Goal: Information Seeking & Learning: Learn about a topic

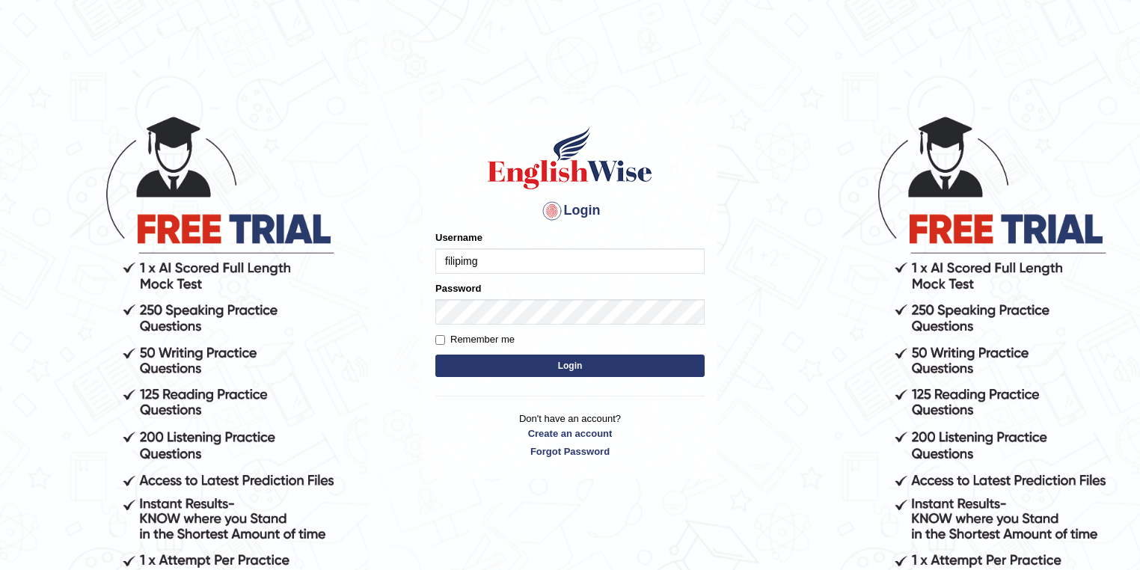
type input "filipimg"
click at [436, 355] on button "Login" at bounding box center [570, 366] width 269 height 22
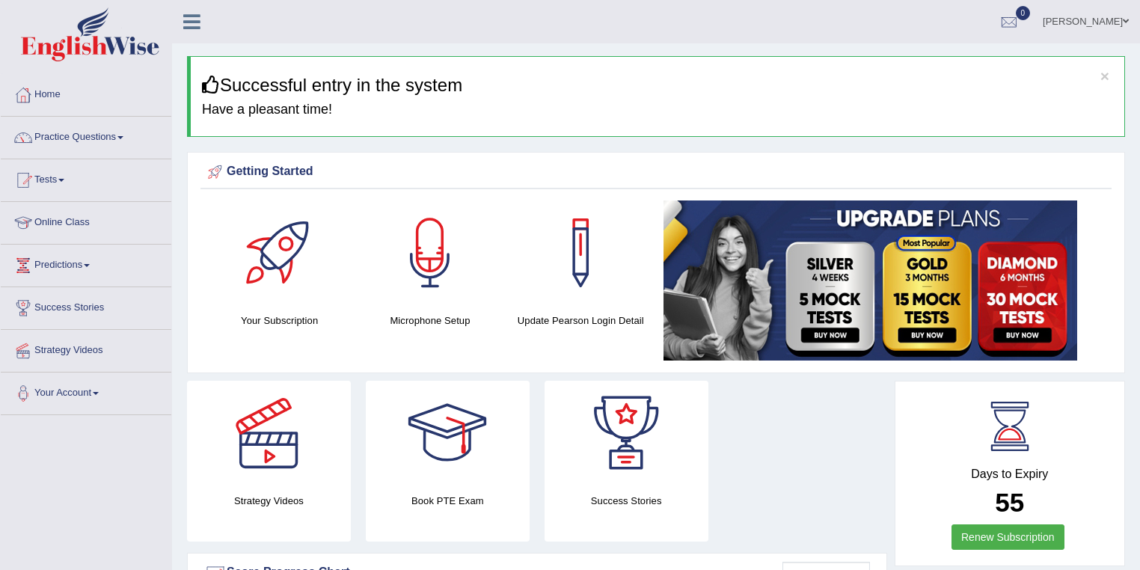
click at [86, 136] on link "Practice Questions" at bounding box center [86, 135] width 171 height 37
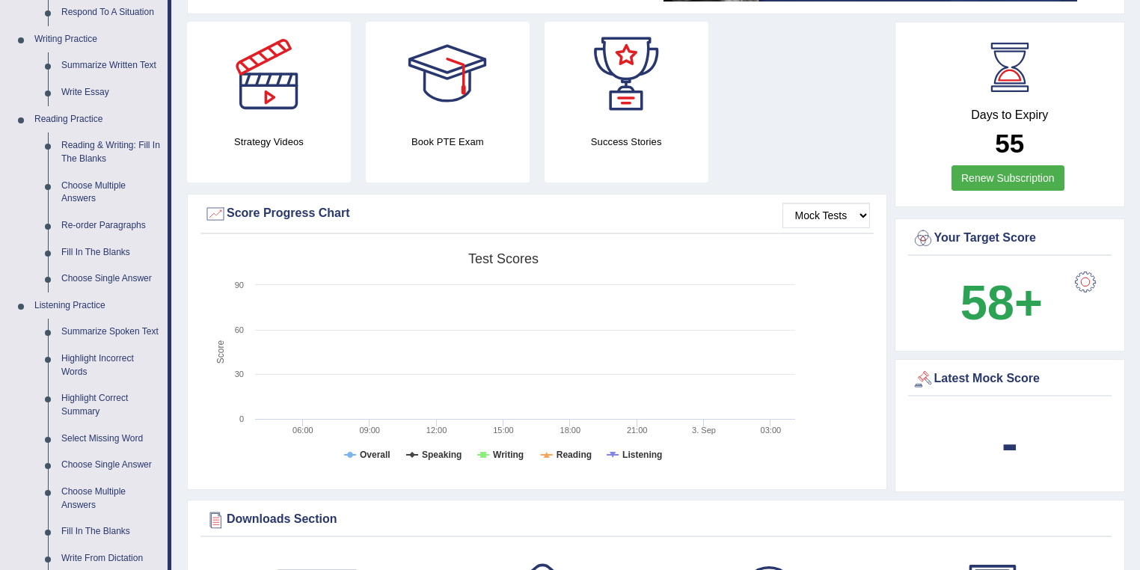
scroll to position [359, 0]
click at [92, 120] on link "Reading Practice" at bounding box center [98, 119] width 140 height 27
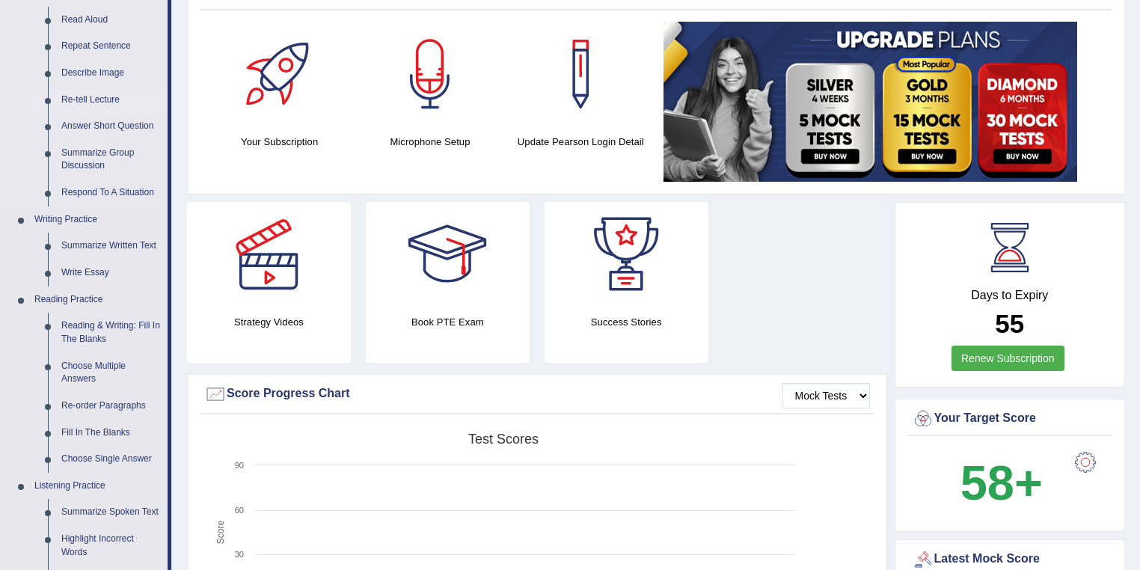
scroll to position [180, 0]
click at [102, 323] on link "Reading & Writing: Fill In The Blanks" at bounding box center [111, 332] width 113 height 40
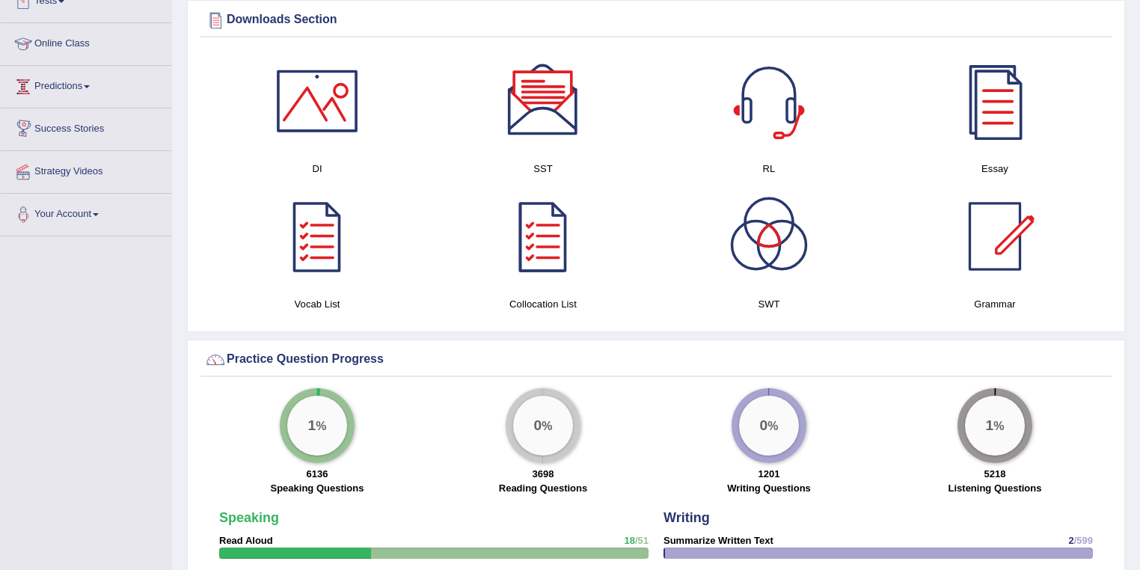
scroll to position [818, 0]
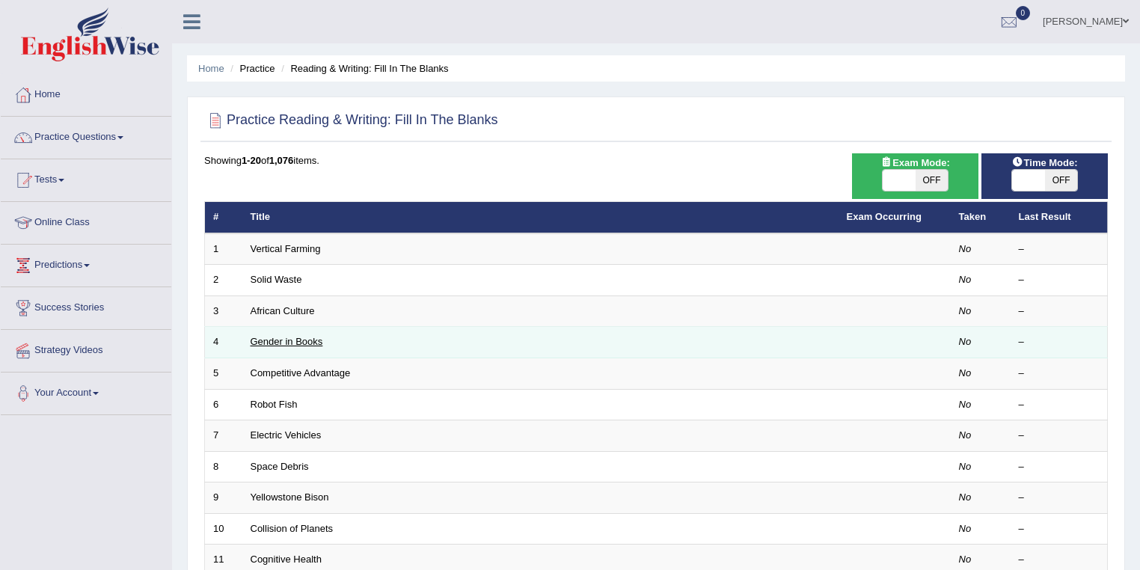
click at [275, 337] on link "Gender in Books" at bounding box center [287, 341] width 73 height 11
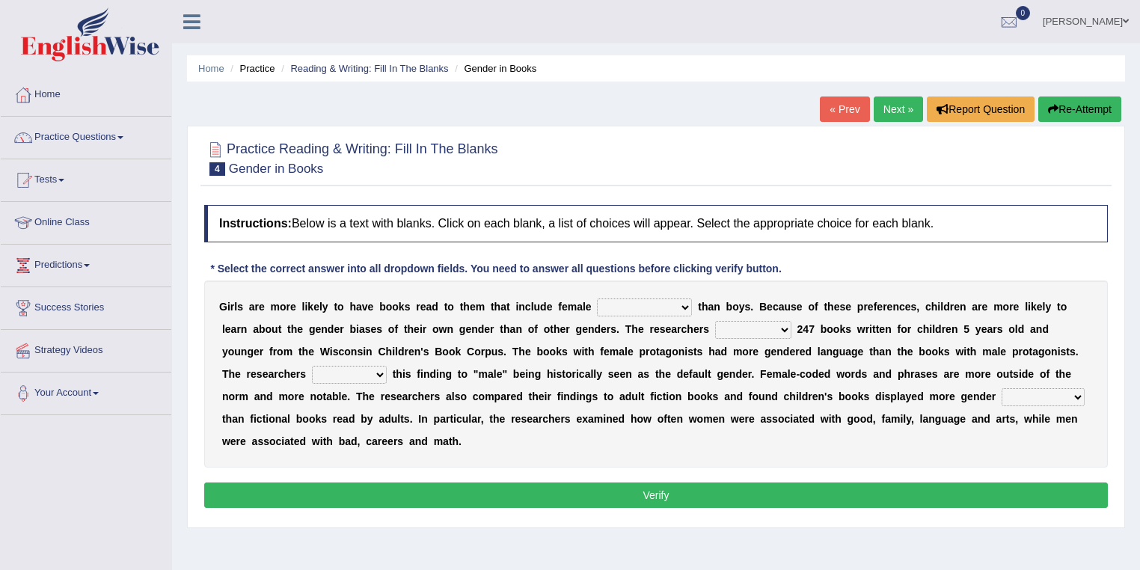
click at [623, 307] on select "protagonists cosmogonists agonists expressionists" at bounding box center [644, 308] width 95 height 18
select select "protagonists"
click at [597, 299] on select "protagonists cosmogonists agonists expressionists" at bounding box center [644, 308] width 95 height 18
click at [644, 299] on select "protagonists cosmogonists agonists expressionists" at bounding box center [644, 308] width 95 height 18
click at [647, 302] on select "protagonists cosmogonists agonists expressionists" at bounding box center [644, 308] width 95 height 18
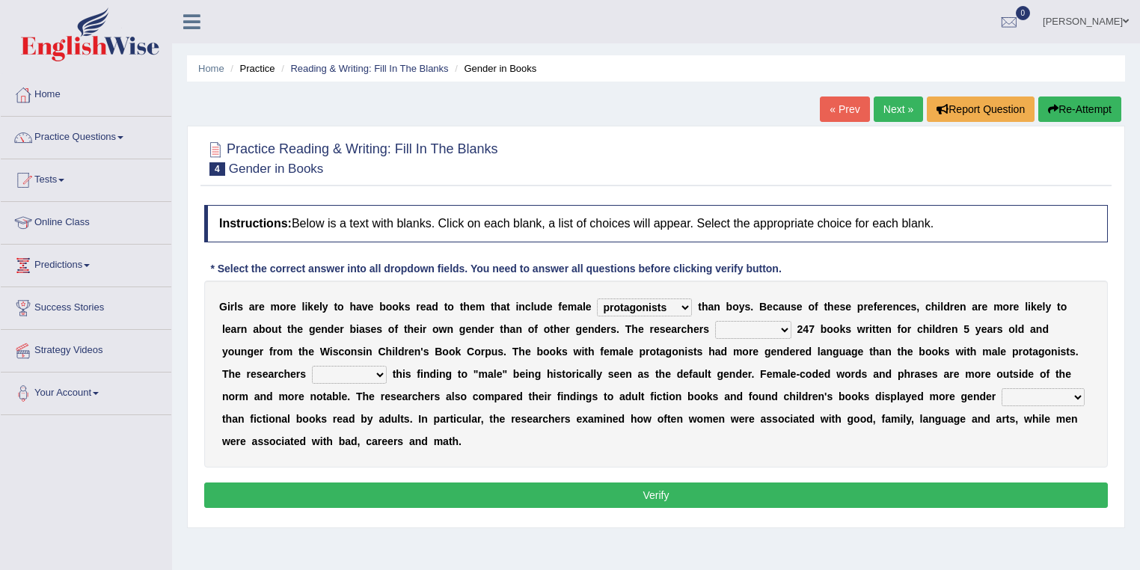
click at [736, 326] on select "hydrolyzed paralyzed catalyzed analyzed" at bounding box center [753, 330] width 76 height 18
click at [739, 326] on select "hydrolyzed paralyzed catalyzed analyzed" at bounding box center [753, 330] width 76 height 18
select select "analyzed"
click at [715, 321] on select "hydrolyzed paralyzed catalyzed analyzed" at bounding box center [753, 330] width 76 height 18
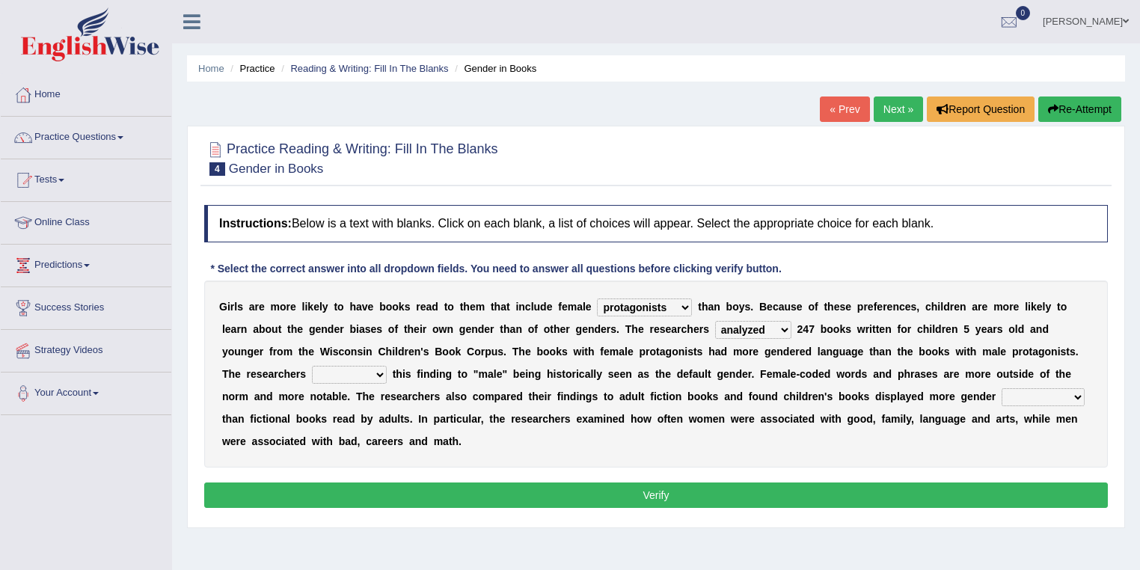
click at [350, 373] on select "contribute tribute distribute attribute" at bounding box center [349, 375] width 75 height 18
click at [304, 328] on b at bounding box center [306, 329] width 6 height 12
click at [361, 368] on select "contribute tribute distribute attribute" at bounding box center [349, 375] width 75 height 18
select select "attribute"
click at [312, 366] on select "contribute tribute distribute attribute" at bounding box center [349, 375] width 75 height 18
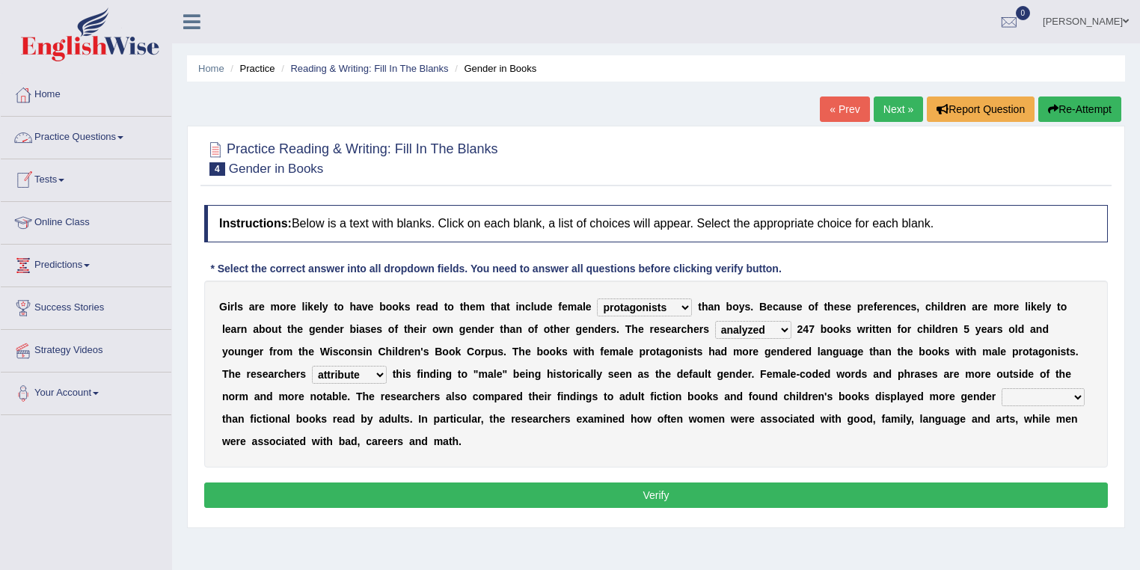
click at [75, 132] on link "Practice Questions" at bounding box center [86, 135] width 171 height 37
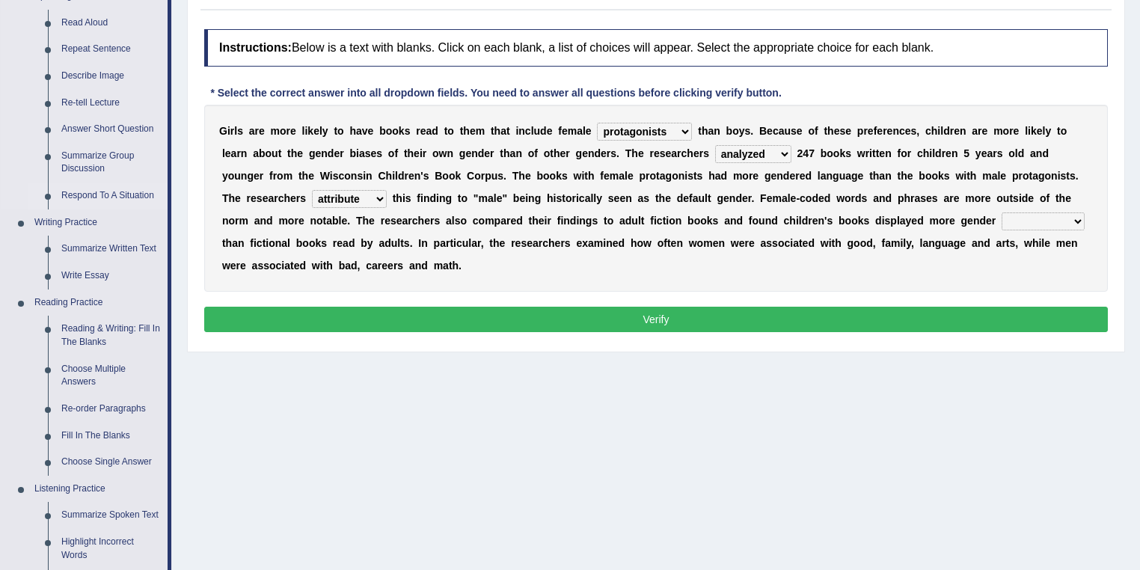
scroll to position [180, 0]
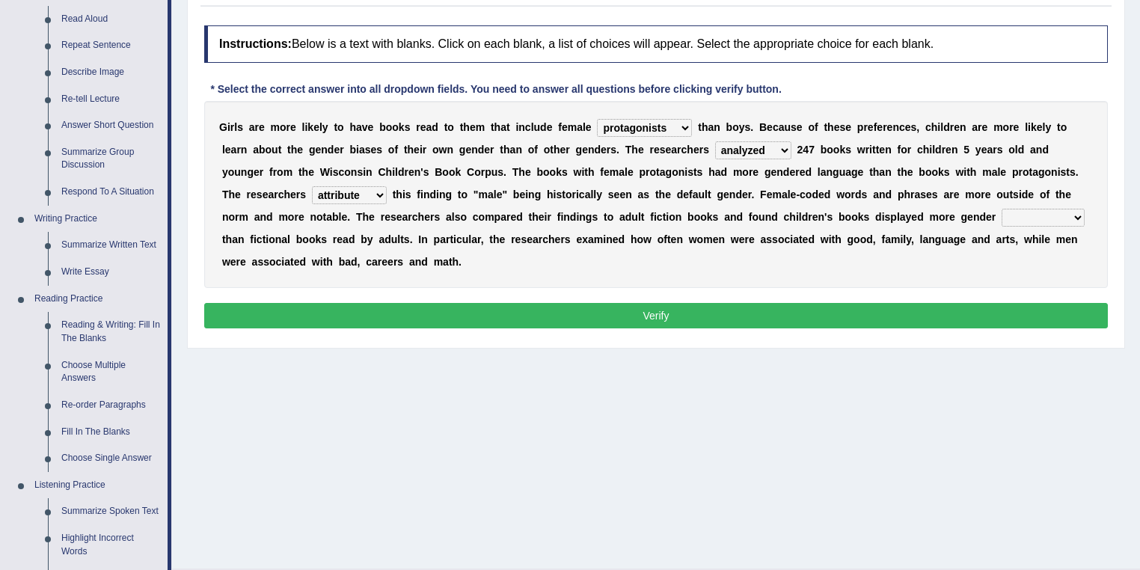
click at [647, 129] on select "protagonists cosmogonists agonists expressionists" at bounding box center [644, 128] width 95 height 18
click at [662, 126] on select "protagonists cosmogonists agonists expressionists" at bounding box center [644, 128] width 95 height 18
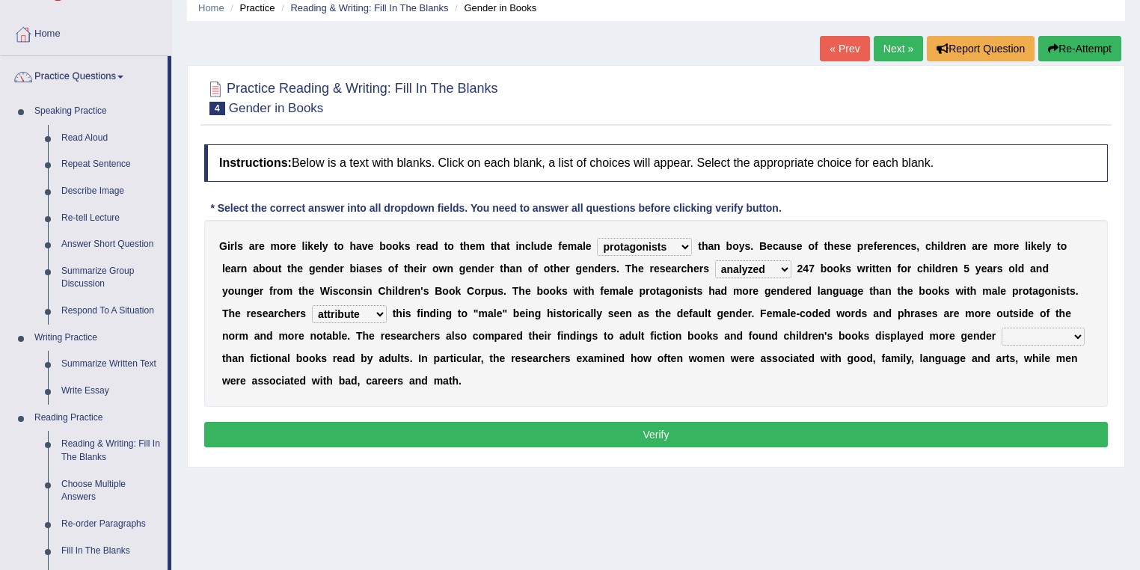
scroll to position [60, 0]
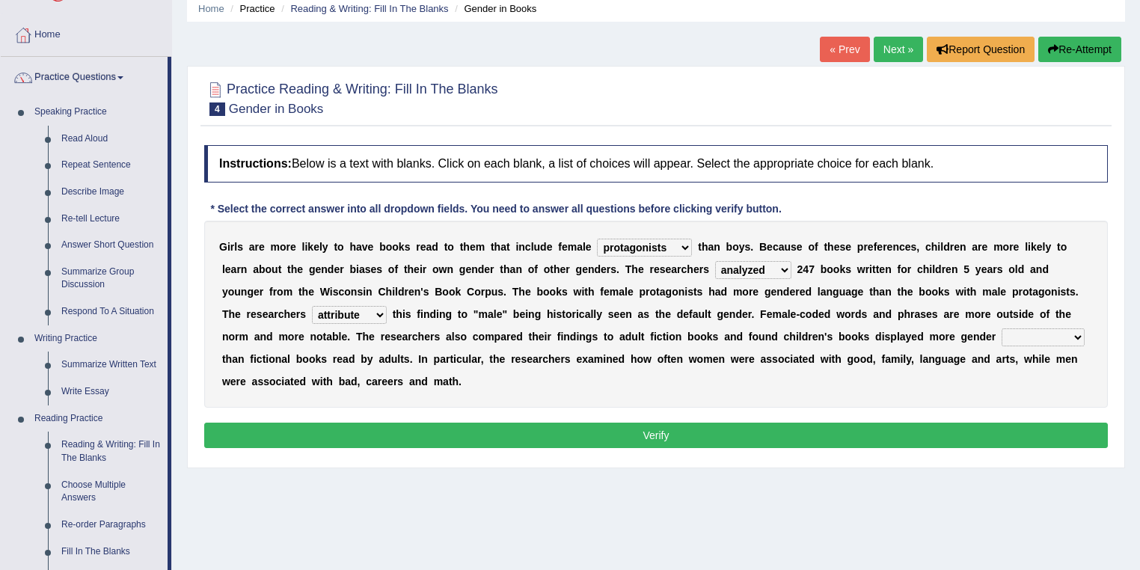
click at [1010, 332] on select "stereotypes teletypes prototypes electrotypes" at bounding box center [1043, 337] width 83 height 18
select select "stereotypes"
click at [1002, 328] on select "stereotypes teletypes prototypes electrotypes" at bounding box center [1043, 337] width 83 height 18
click at [1022, 337] on select "stereotypes teletypes prototypes electrotypes" at bounding box center [1043, 337] width 83 height 18
click at [1023, 336] on select "stereotypes teletypes prototypes electrotypes" at bounding box center [1043, 337] width 83 height 18
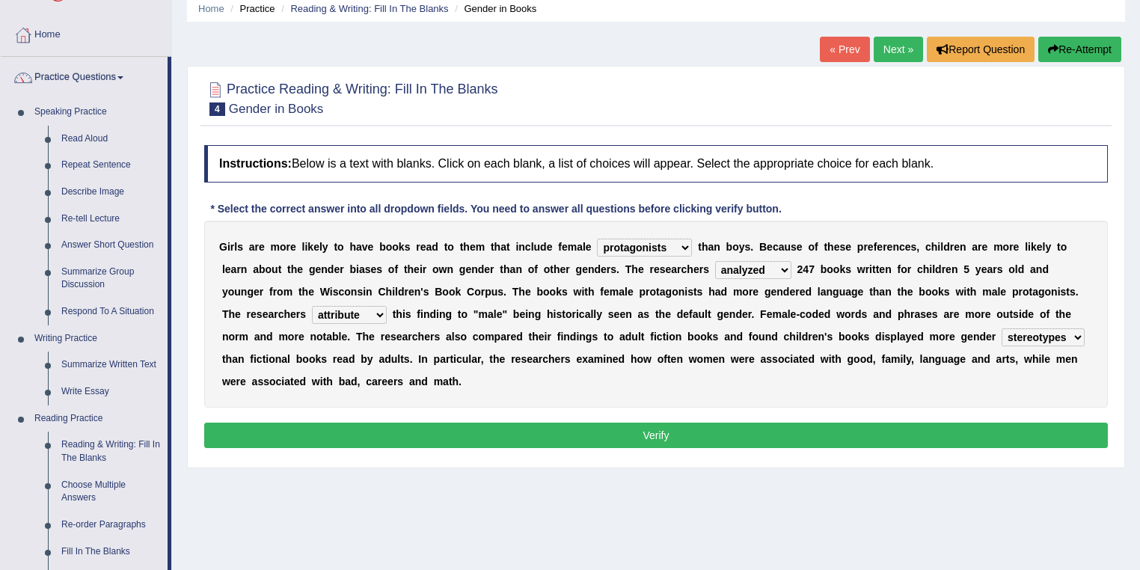
click at [773, 424] on button "Verify" at bounding box center [656, 435] width 904 height 25
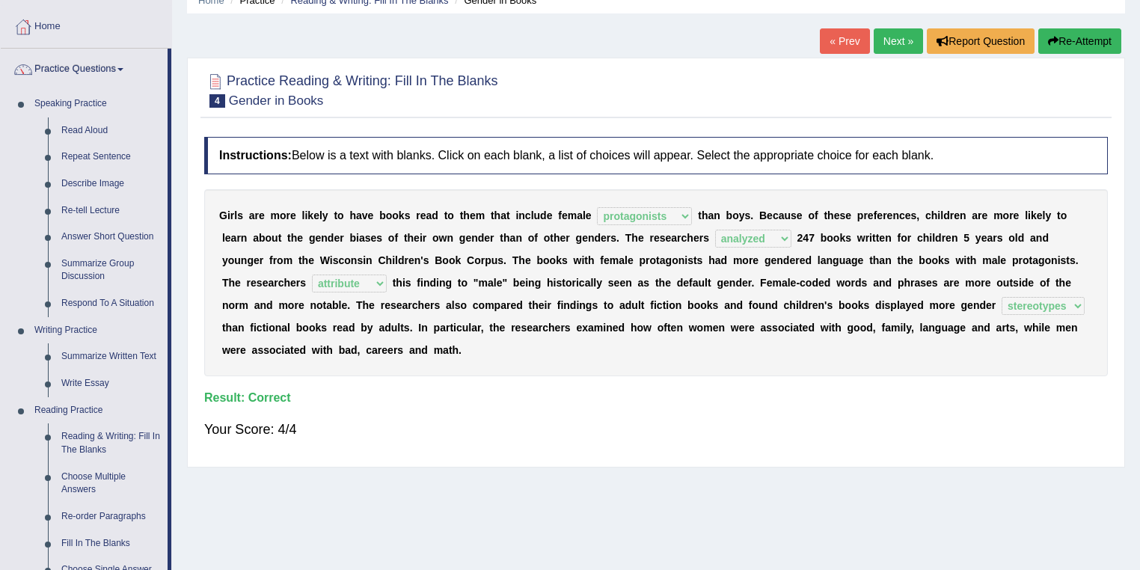
scroll to position [0, 0]
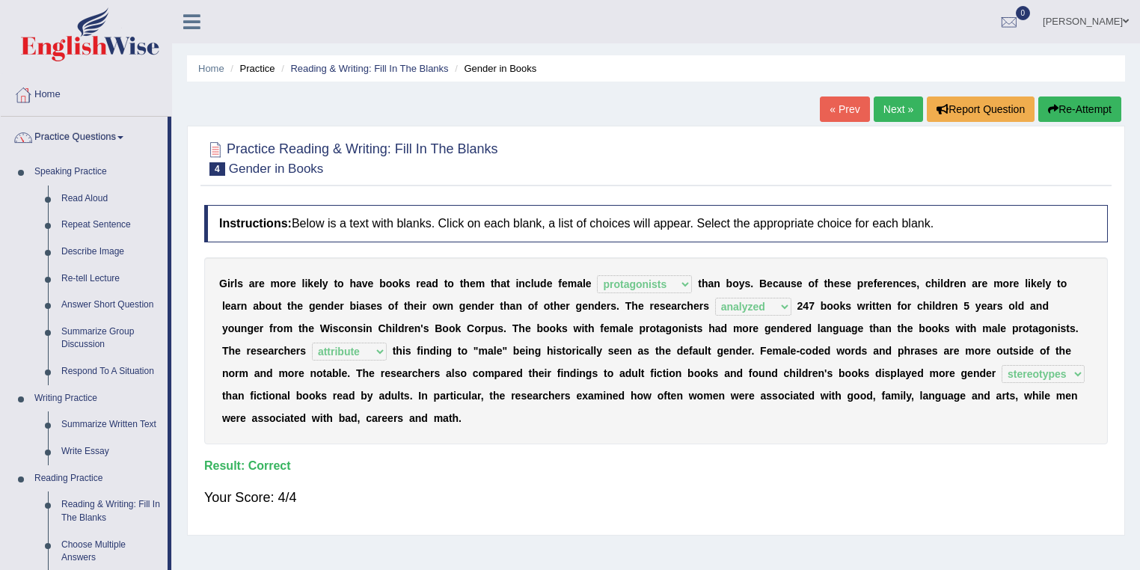
click at [895, 114] on link "Next »" at bounding box center [898, 109] width 49 height 25
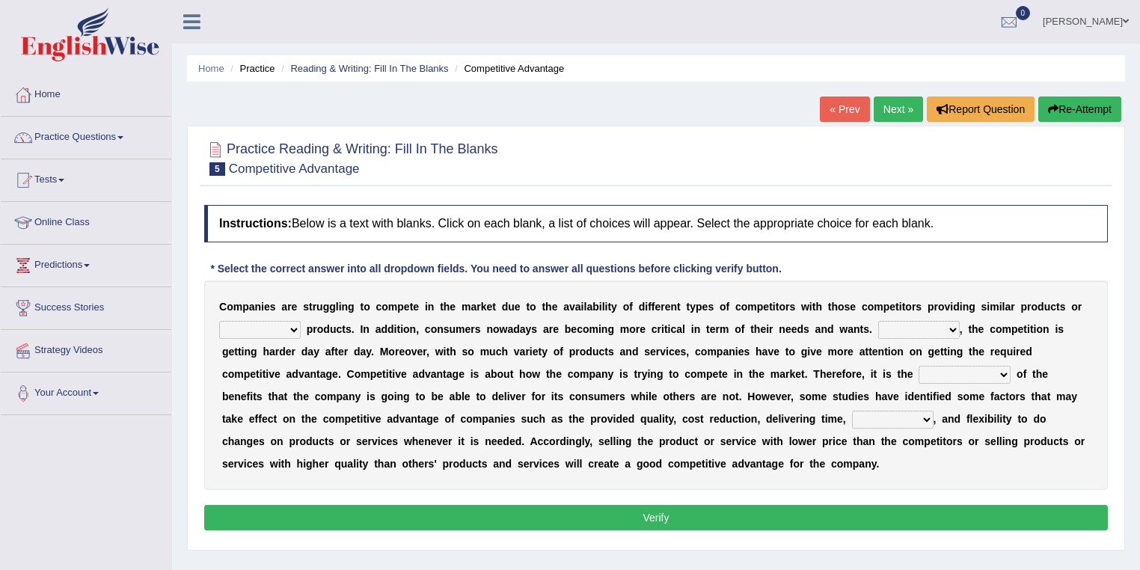
click at [287, 321] on select "constitution restitution substitution institution" at bounding box center [260, 330] width 82 height 18
select select "substitution"
click at [219, 321] on select "constitution restitution substitution institution" at bounding box center [260, 330] width 82 height 18
click at [269, 323] on select "constitution restitution substitution institution" at bounding box center [260, 330] width 82 height 18
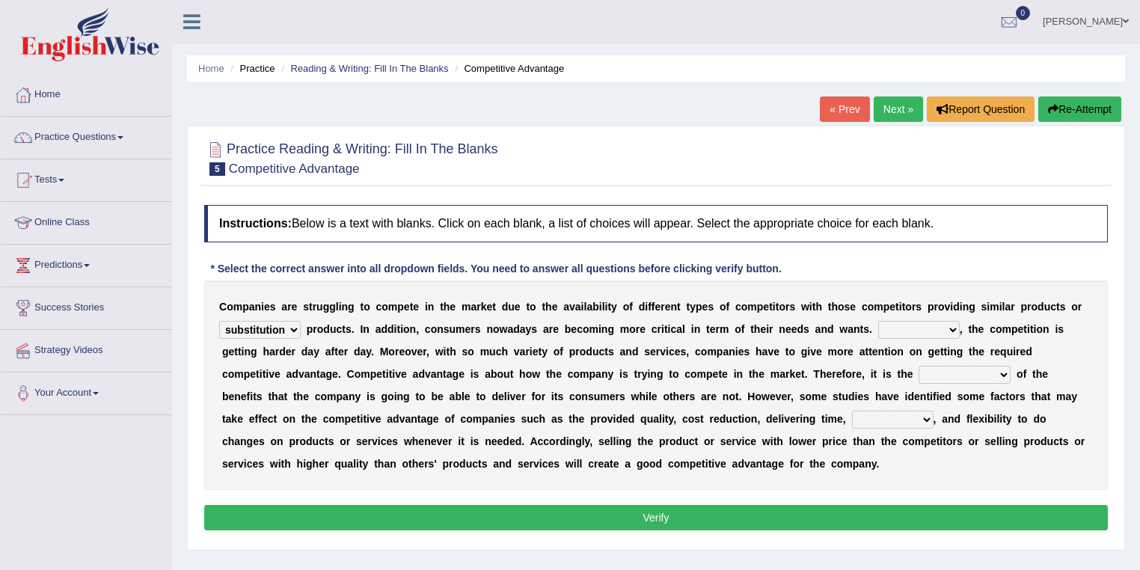
click at [931, 331] on select "However Instead Additionally Therefore" at bounding box center [919, 330] width 82 height 18
click at [974, 331] on b "h" at bounding box center [975, 329] width 7 height 12
click at [935, 336] on select "However Instead Additionally Therefore" at bounding box center [919, 330] width 82 height 18
select select "However"
click at [878, 321] on select "However Instead Additionally Therefore" at bounding box center [919, 330] width 82 height 18
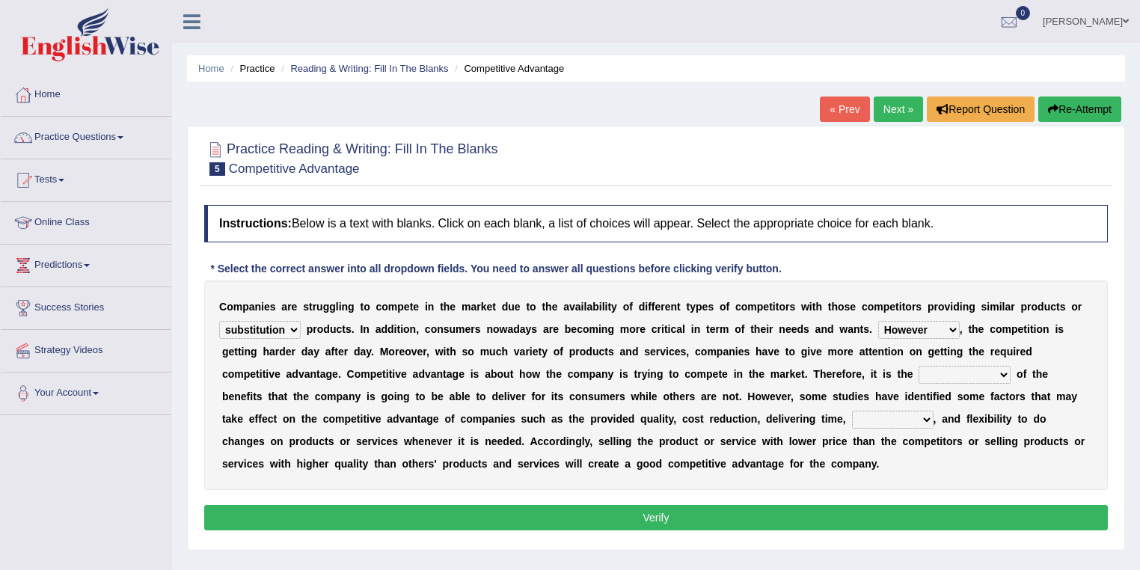
click at [952, 373] on select "dissemination ordination determination incarnation" at bounding box center [965, 375] width 92 height 18
click at [930, 371] on select "dissemination ordination determination incarnation" at bounding box center [965, 375] width 92 height 18
select select "determination"
click at [919, 366] on select "dissemination ordination determination incarnation" at bounding box center [965, 375] width 92 height 18
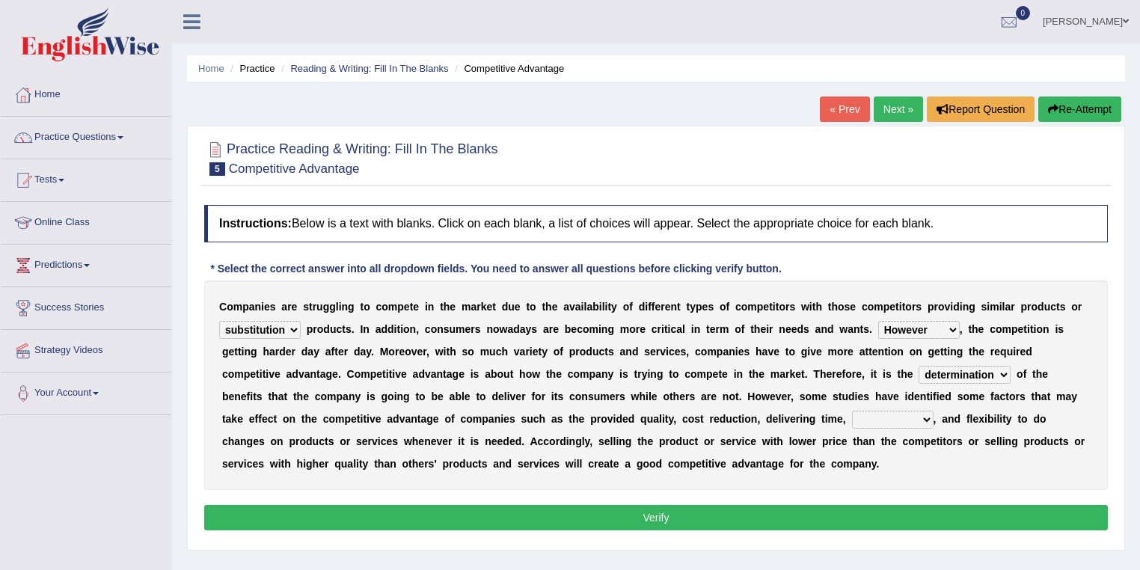
click at [852, 420] on select "captivation aggregation deprivation innovation" at bounding box center [893, 420] width 82 height 18
click at [921, 428] on div "C o m p a n i e s a r e s t r u g g l i n g t o c o m p e t e i n t h e m a r k…" at bounding box center [656, 386] width 904 height 210
click at [852, 423] on select "captivation aggregation deprivation innovation" at bounding box center [893, 420] width 82 height 18
select select "innovation"
click at [852, 411] on select "captivation aggregation deprivation innovation" at bounding box center [893, 420] width 82 height 18
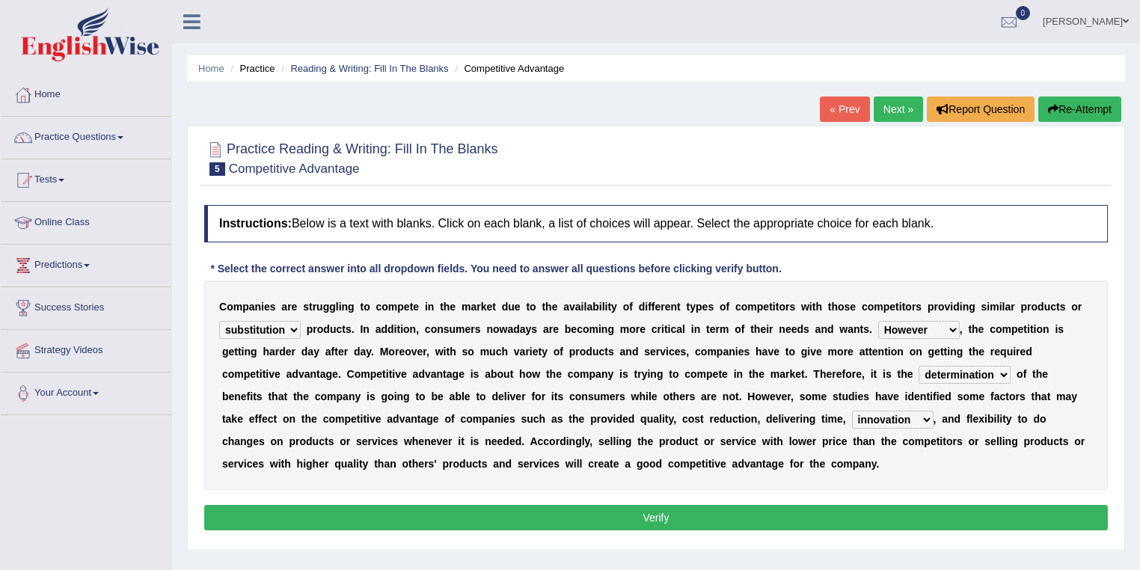
click at [682, 512] on button "Verify" at bounding box center [656, 517] width 904 height 25
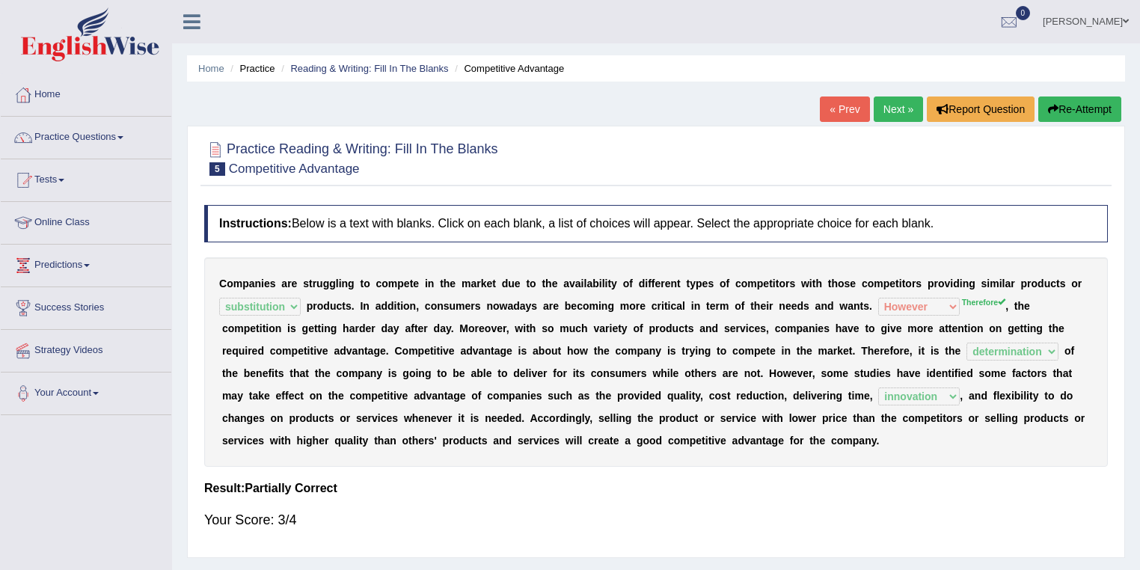
click at [991, 302] on sup "Therefore" at bounding box center [983, 302] width 43 height 9
click at [885, 99] on link "Next »" at bounding box center [898, 109] width 49 height 25
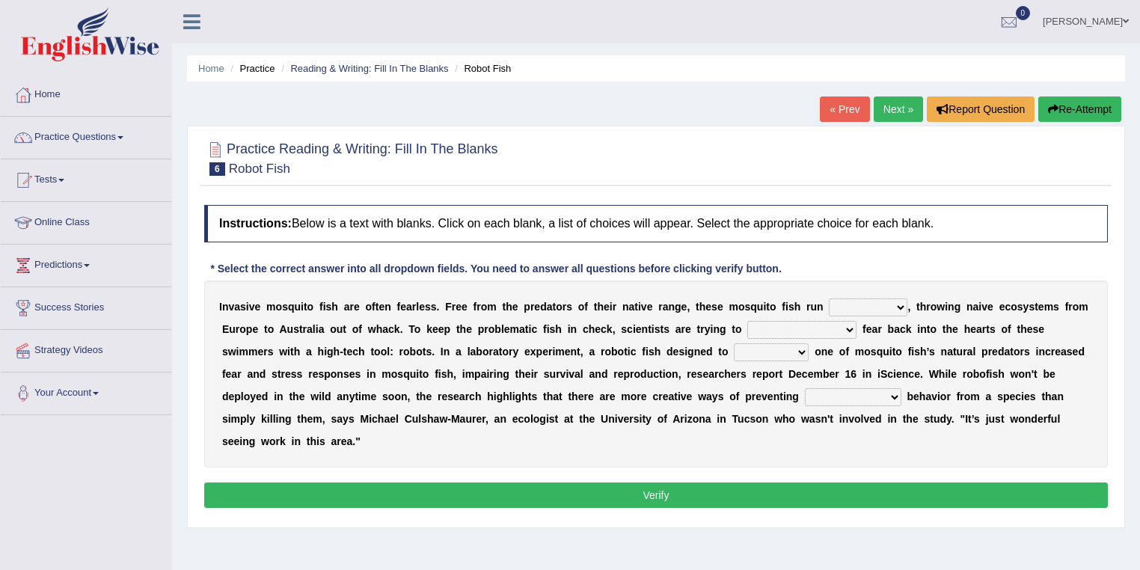
click at [850, 307] on select "occupant flippant rampant concordant" at bounding box center [868, 308] width 79 height 18
click at [849, 303] on select "occupant flippant rampant concordant" at bounding box center [868, 308] width 79 height 18
click at [858, 311] on select "occupant flippant rampant concordant" at bounding box center [868, 308] width 79 height 18
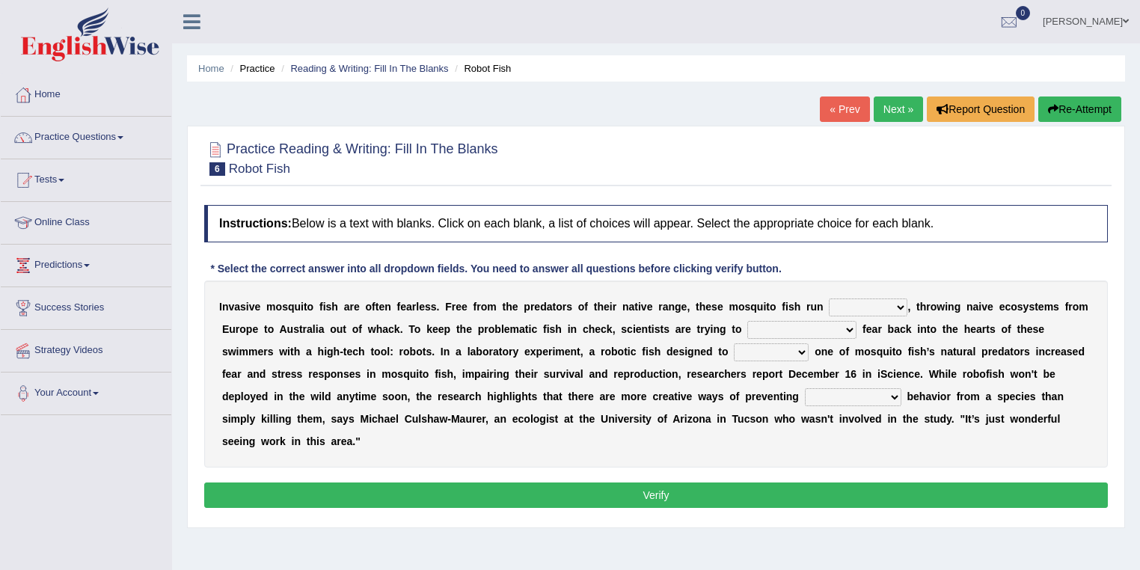
click at [858, 311] on select "occupant flippant rampant concordant" at bounding box center [868, 308] width 79 height 18
select select "rampant"
click at [829, 299] on select "occupant flippant rampant concordant" at bounding box center [868, 308] width 79 height 18
click at [769, 332] on select "accept spike strike drake" at bounding box center [802, 330] width 109 height 18
select select "strike"
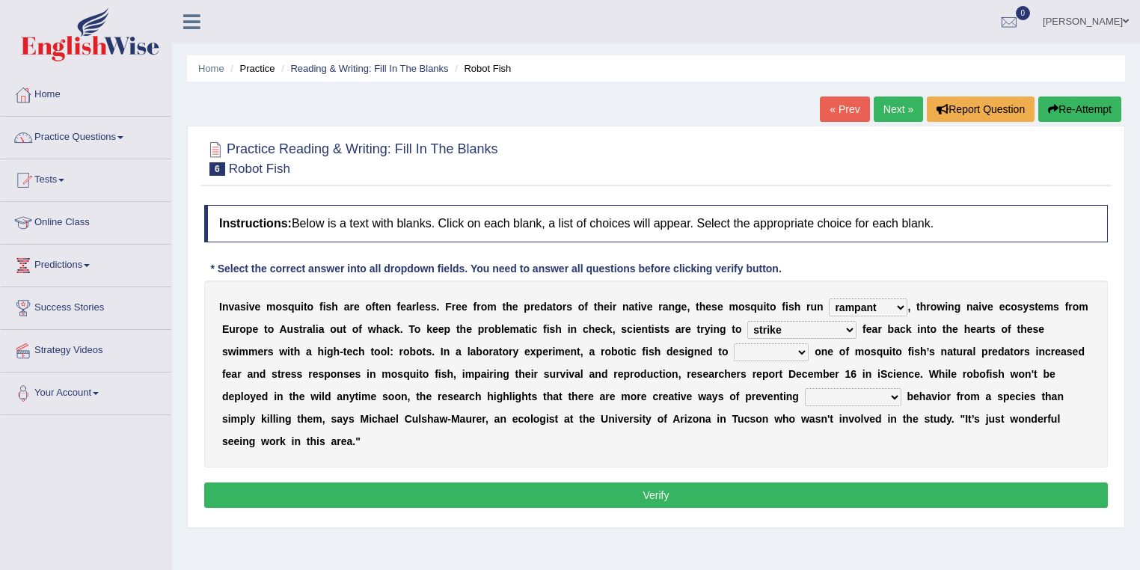
click at [748, 321] on select "accept spike strike drake" at bounding box center [802, 330] width 109 height 18
click at [734, 347] on select "bequest mimic battle conquest" at bounding box center [771, 352] width 75 height 18
click at [734, 349] on select "bequest mimic battle conquest" at bounding box center [771, 352] width 75 height 18
click at [97, 141] on link "Practice Questions" at bounding box center [86, 135] width 171 height 37
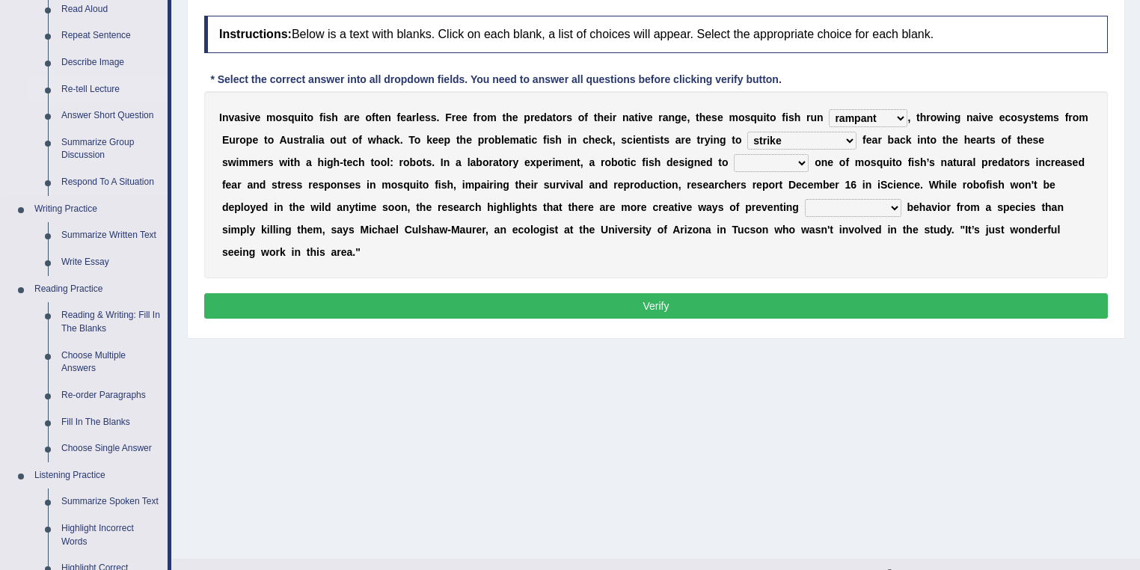
scroll to position [239, 0]
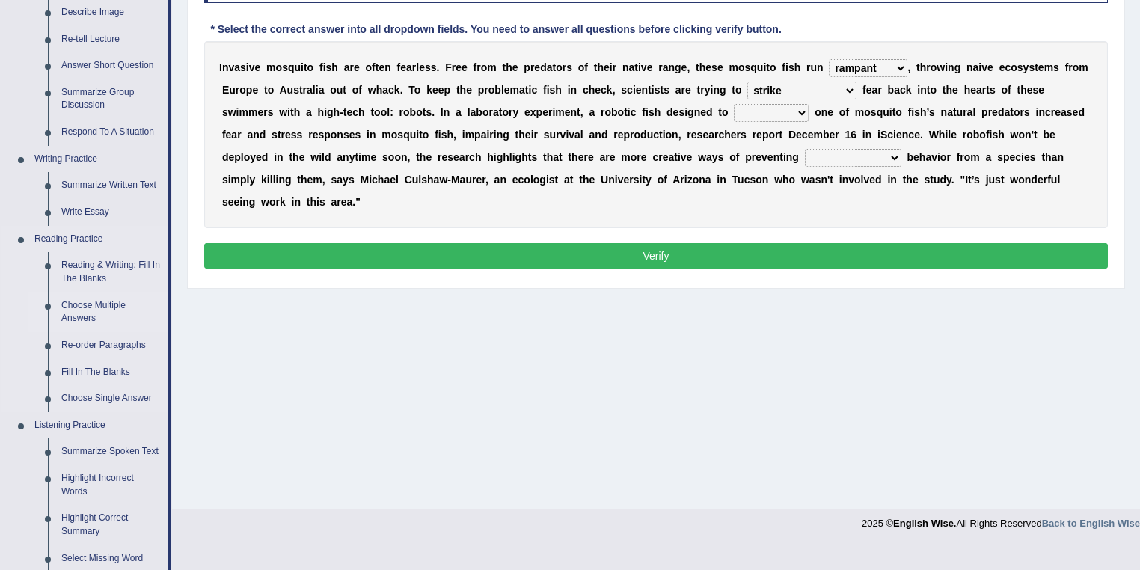
click at [91, 308] on link "Choose Multiple Answers" at bounding box center [111, 313] width 113 height 40
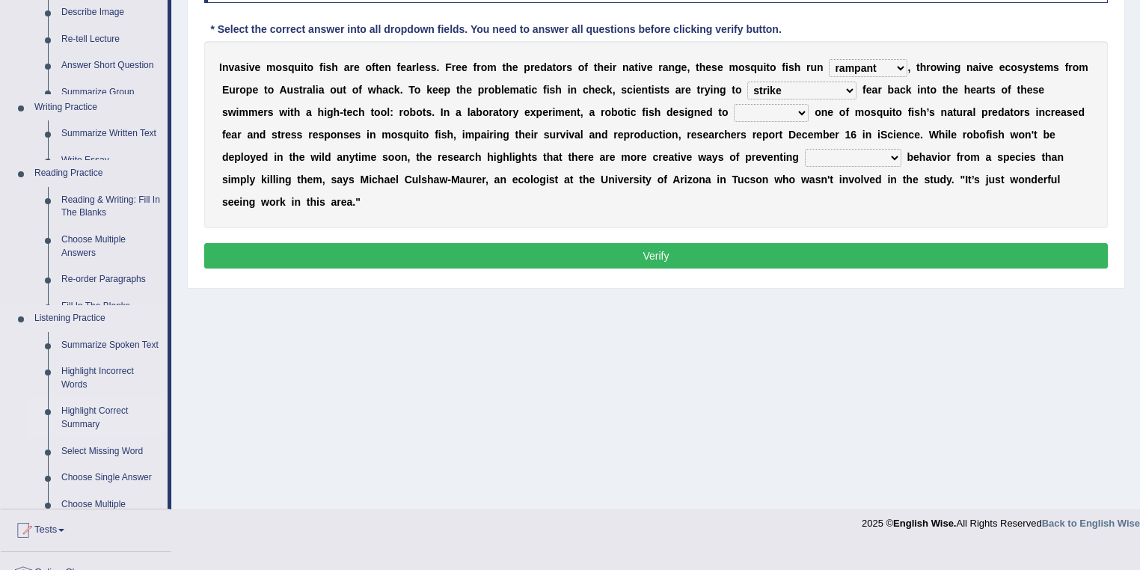
scroll to position [216, 0]
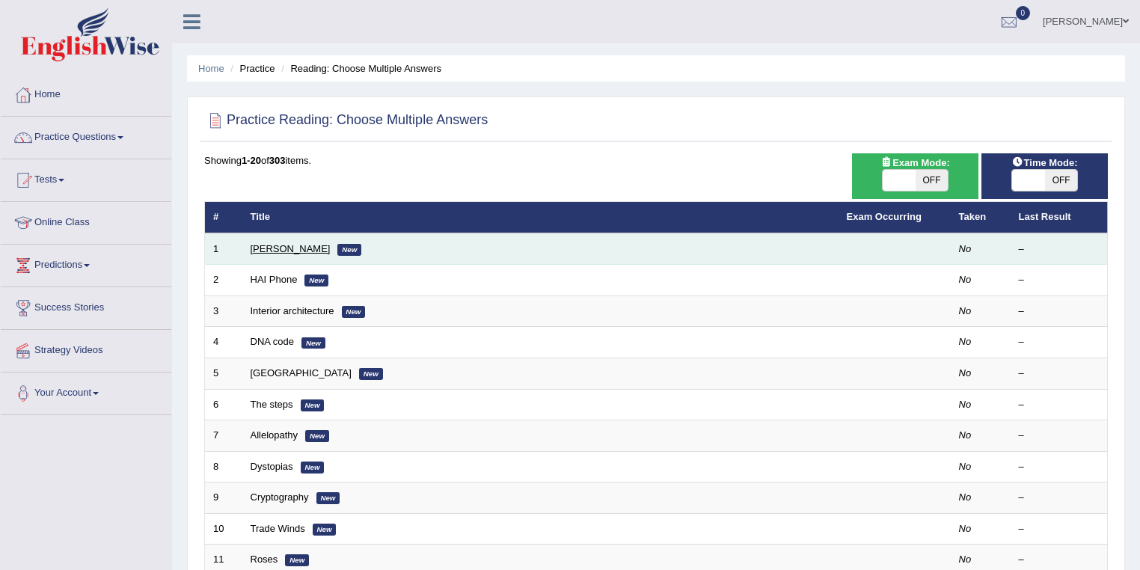
click at [285, 247] on link "[PERSON_NAME]" at bounding box center [291, 248] width 80 height 11
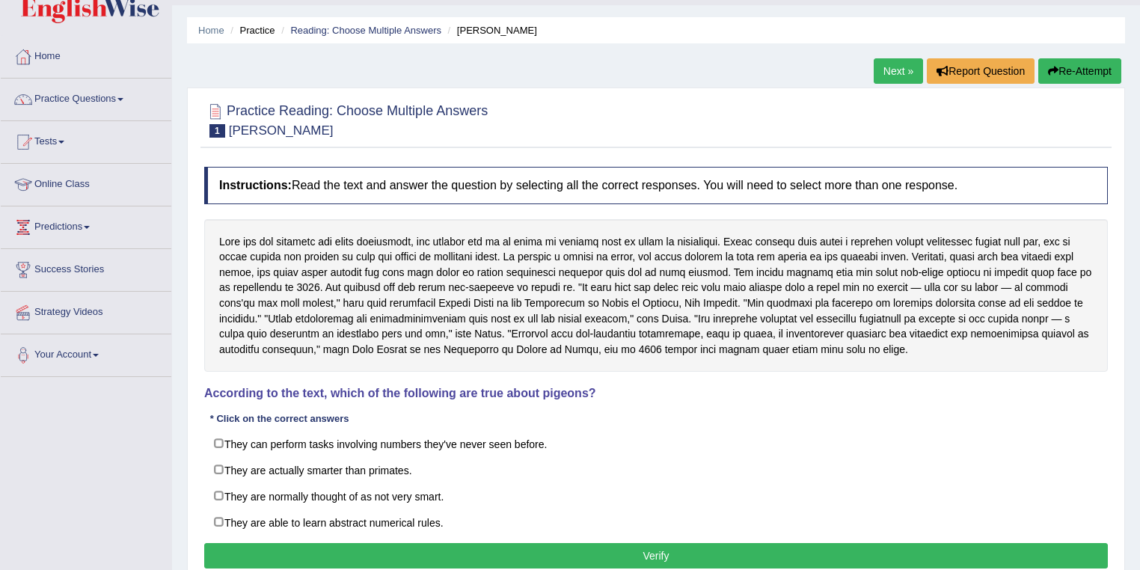
scroll to position [60, 0]
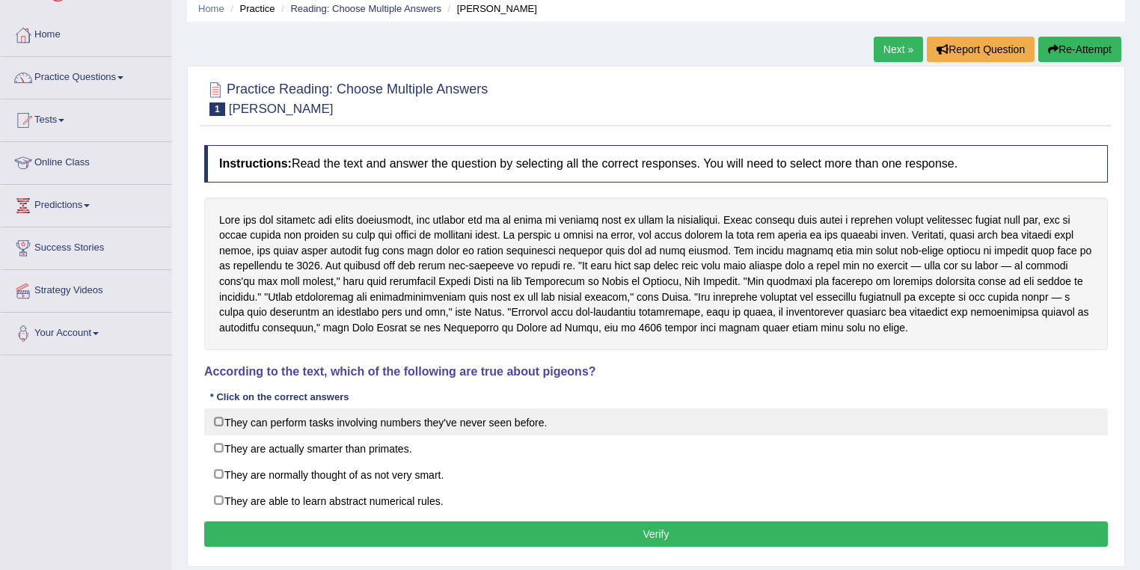
click at [355, 419] on label "They can perform tasks involving numbers they've never seen before." at bounding box center [656, 422] width 904 height 27
checkbox input "true"
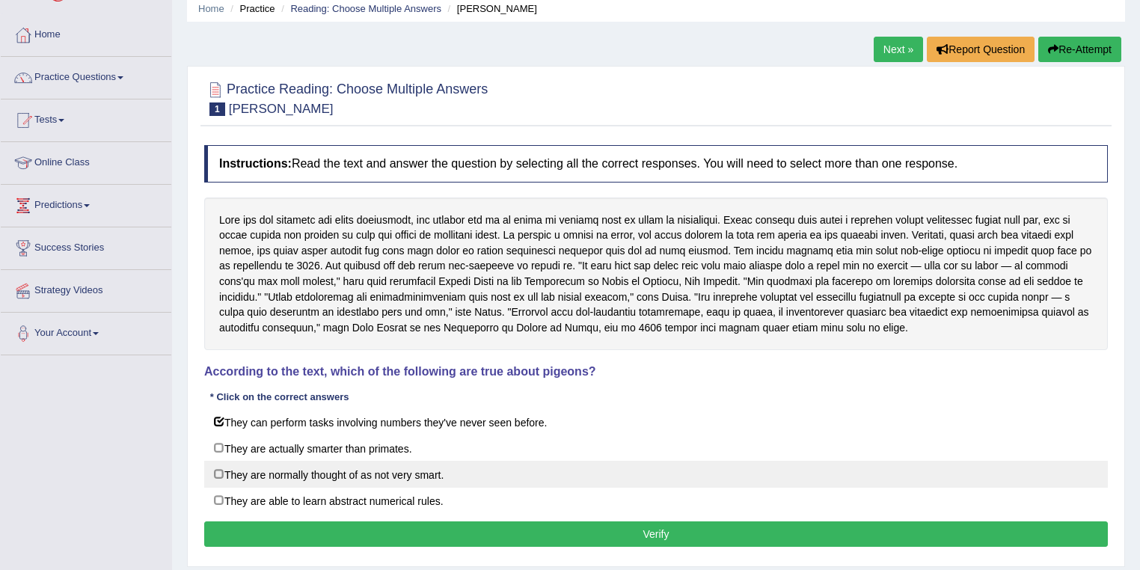
click at [358, 471] on label "They are normally thought of as not very smart." at bounding box center [656, 474] width 904 height 27
checkbox input "true"
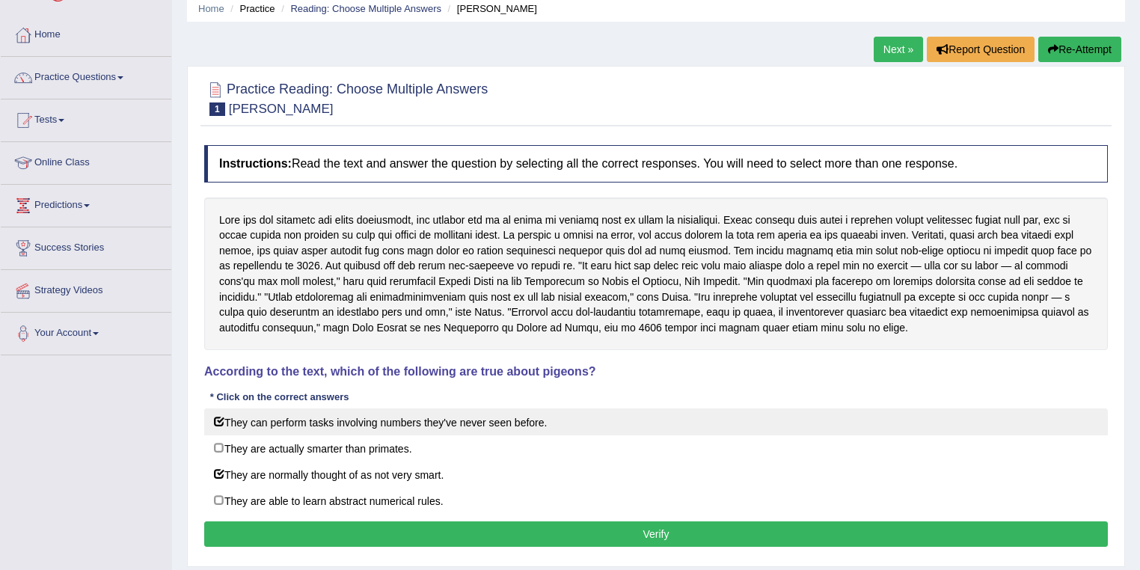
click at [335, 420] on label "They can perform tasks involving numbers they've never seen before." at bounding box center [656, 422] width 904 height 27
click at [289, 425] on label "They can perform tasks involving numbers they've never seen before." at bounding box center [656, 422] width 904 height 27
checkbox input "true"
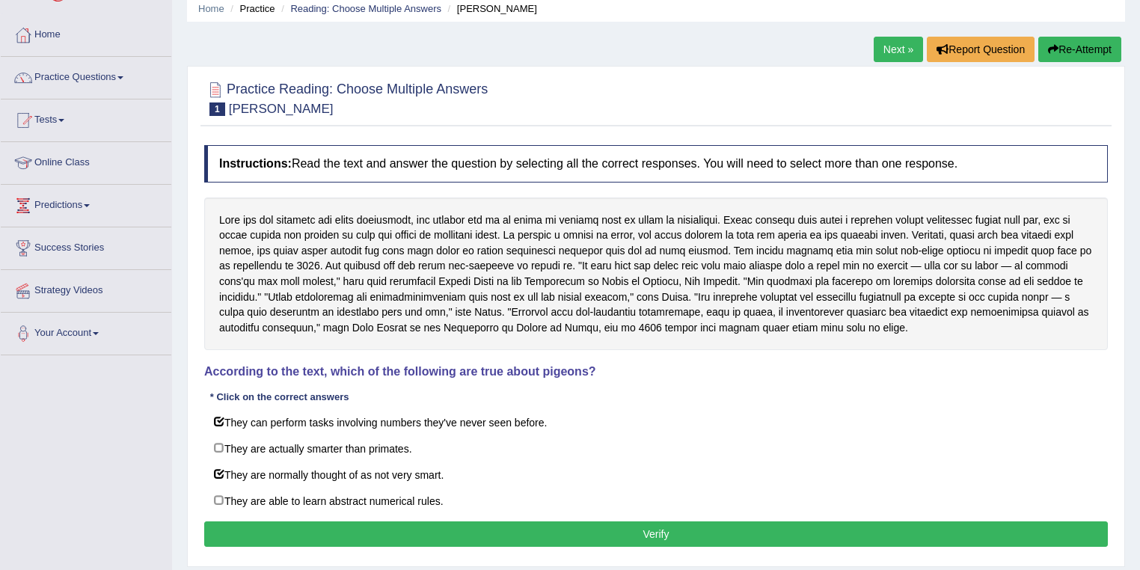
click at [353, 523] on button "Verify" at bounding box center [656, 534] width 904 height 25
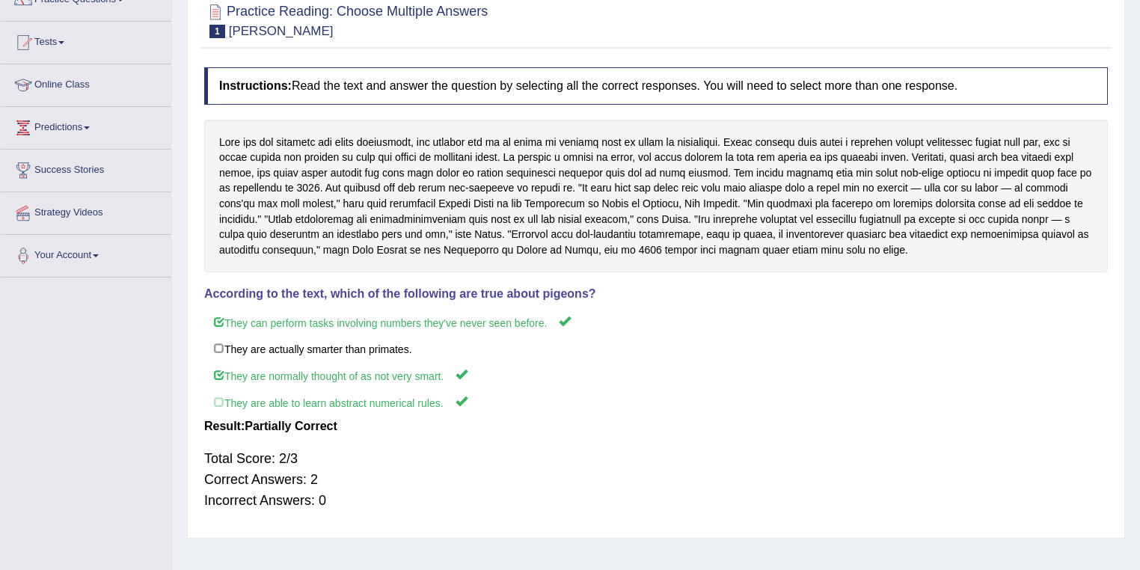
scroll to position [0, 0]
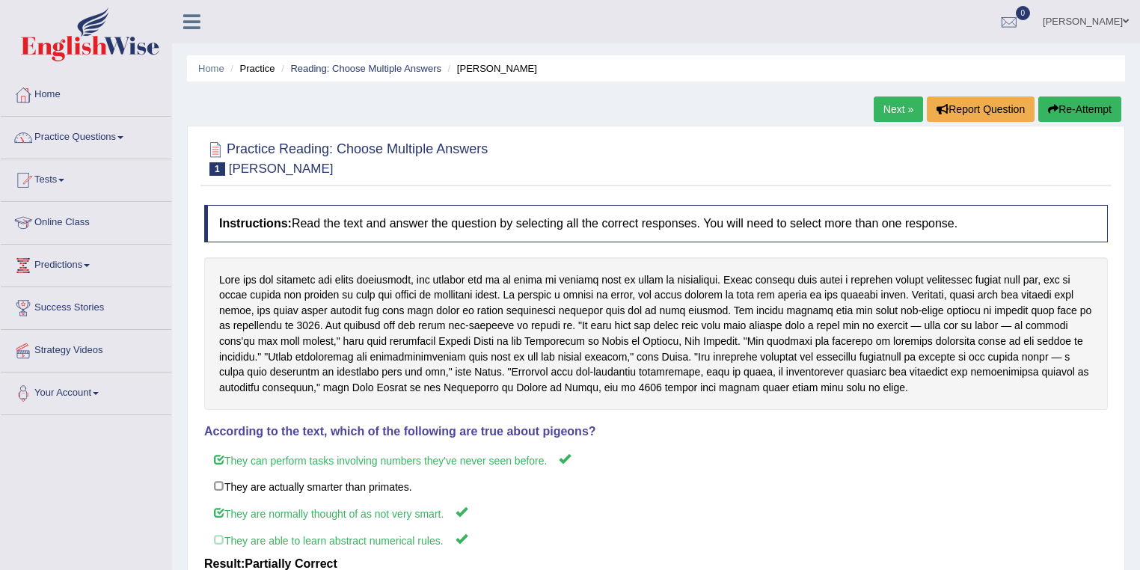
click at [891, 112] on link "Next »" at bounding box center [898, 109] width 49 height 25
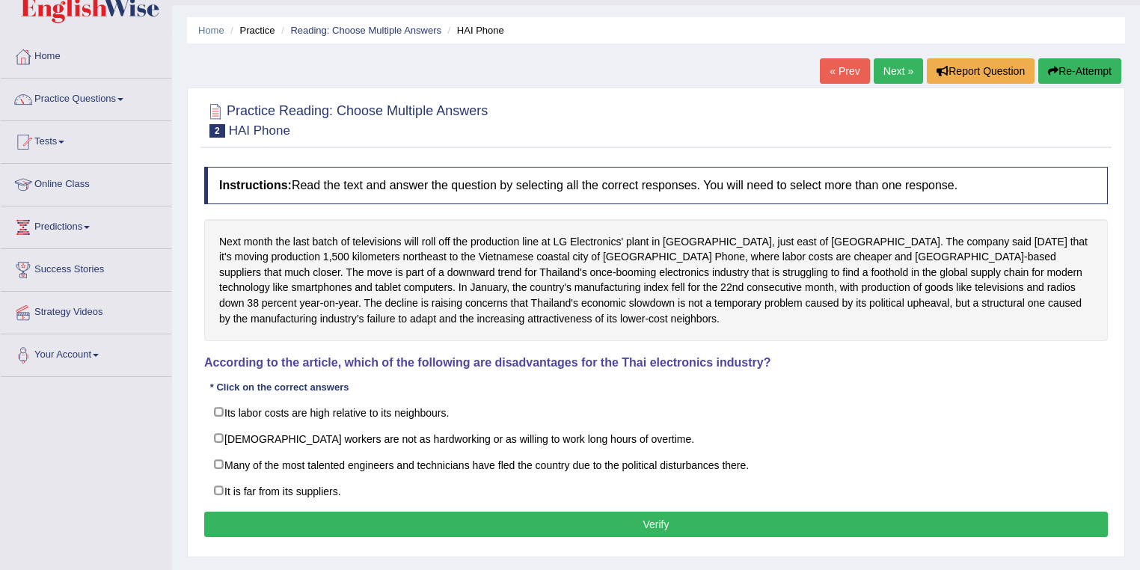
scroll to position [60, 0]
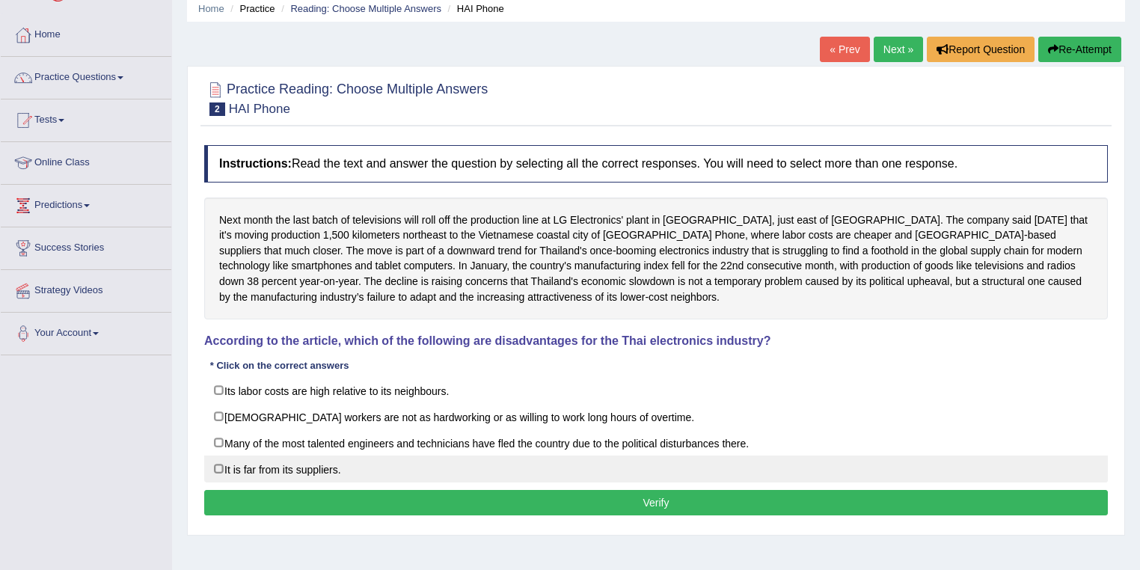
click at [295, 465] on label "It is far from its suppliers." at bounding box center [656, 469] width 904 height 27
checkbox input "true"
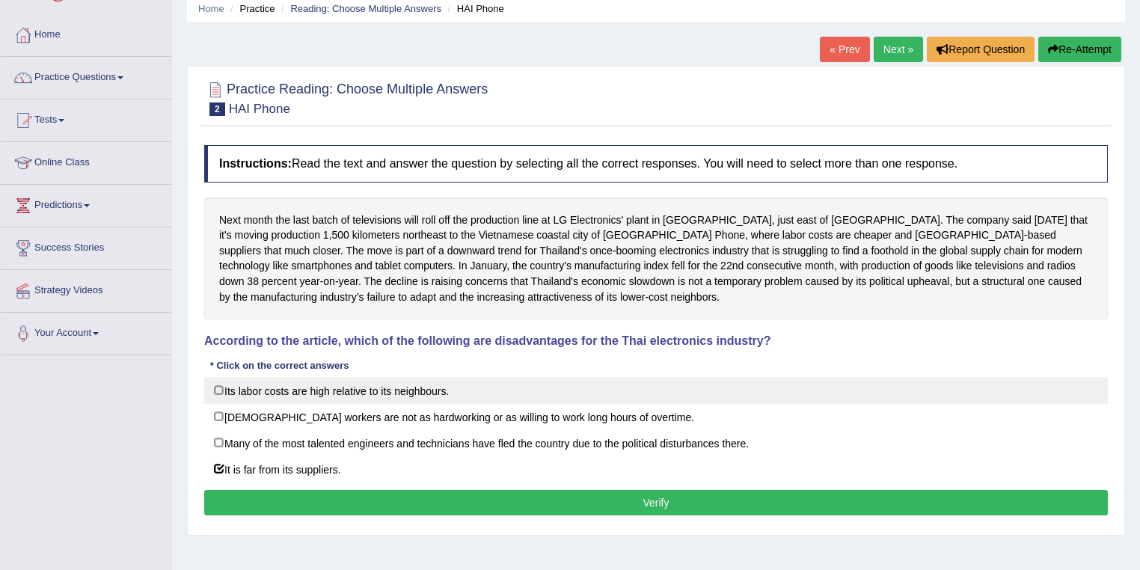
click at [311, 392] on label "Its labor costs are high relative to its neighbours." at bounding box center [656, 390] width 904 height 27
checkbox input "true"
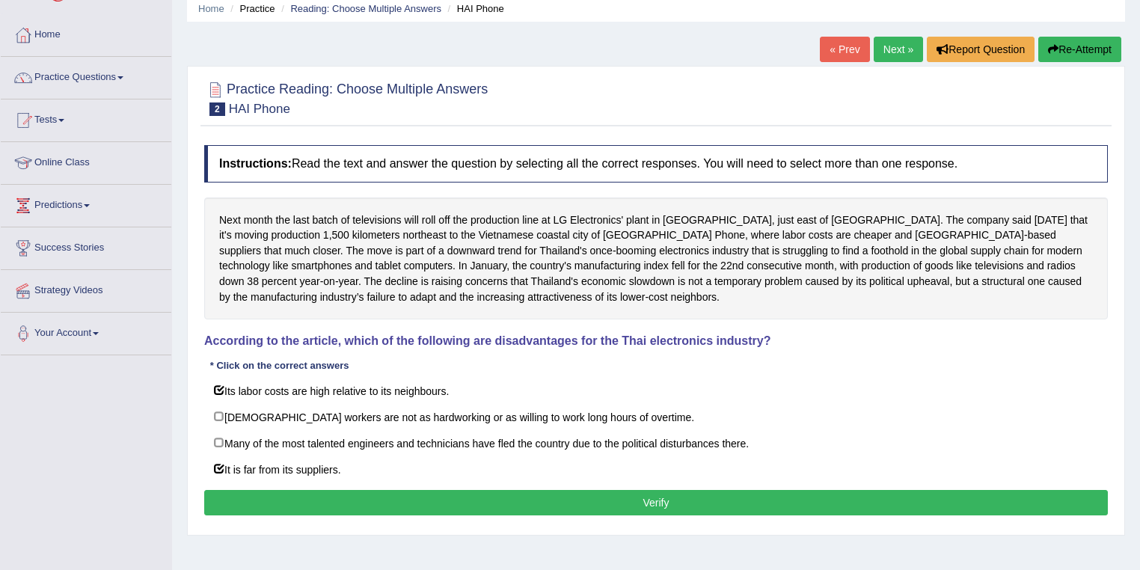
click at [407, 494] on button "Verify" at bounding box center [656, 502] width 904 height 25
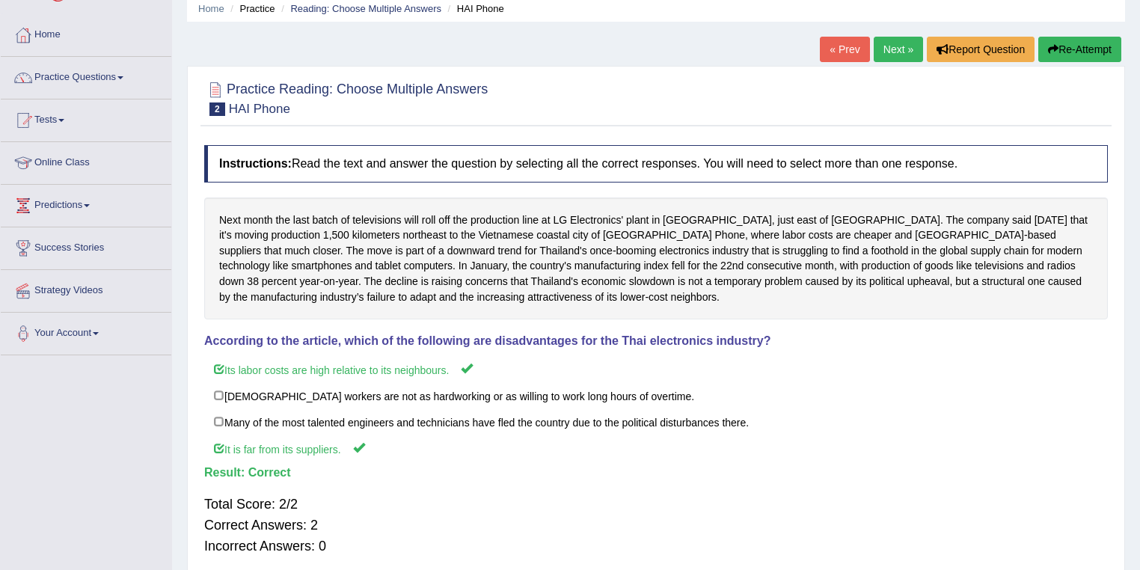
click at [882, 46] on link "Next »" at bounding box center [898, 49] width 49 height 25
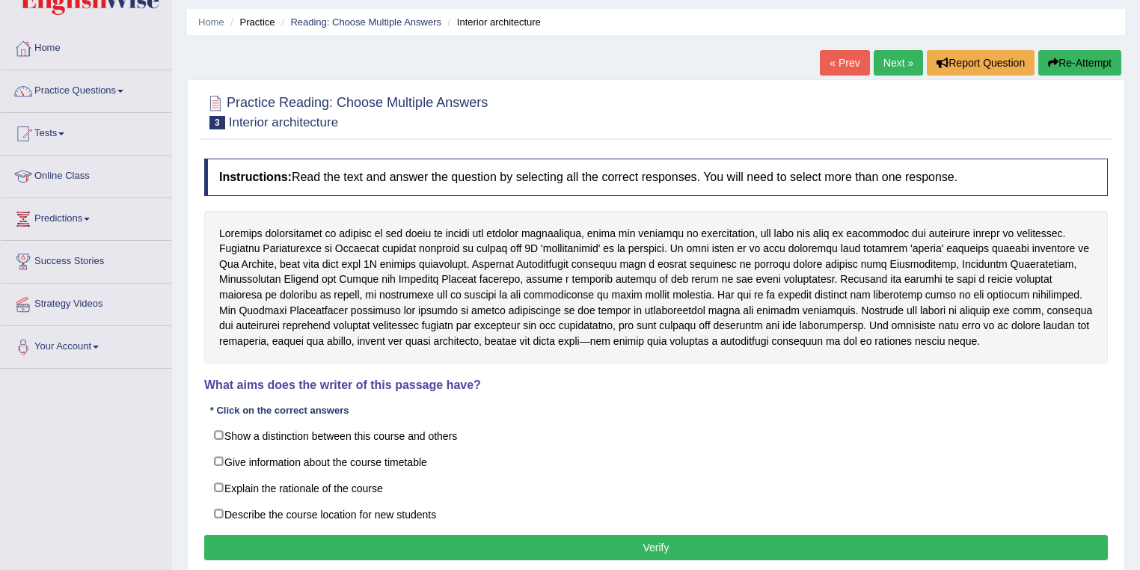
scroll to position [120, 0]
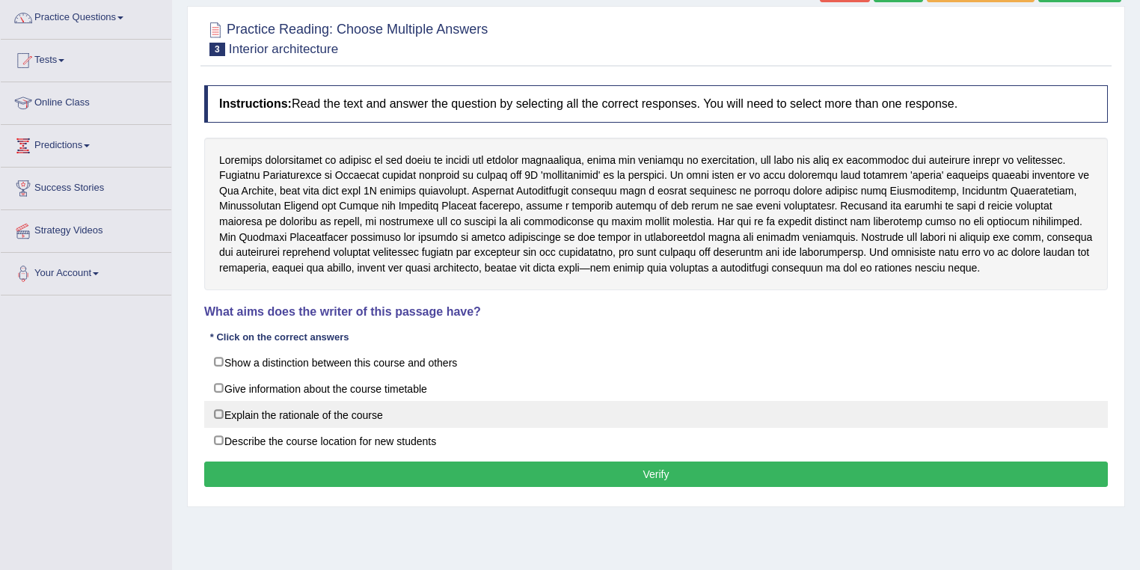
click at [268, 416] on label "Explain the rationale of the course" at bounding box center [656, 414] width 904 height 27
click at [267, 403] on label "Explain the rationale of the course" at bounding box center [656, 414] width 904 height 27
checkbox input "true"
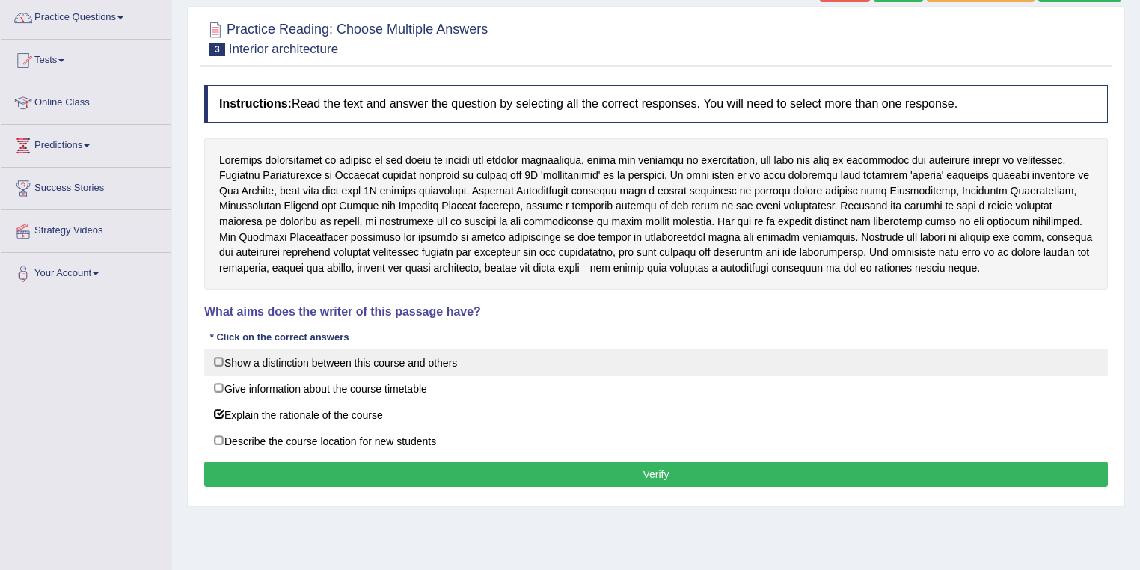
click at [251, 359] on label "Show a distinction between this course and others" at bounding box center [656, 362] width 904 height 27
checkbox input "true"
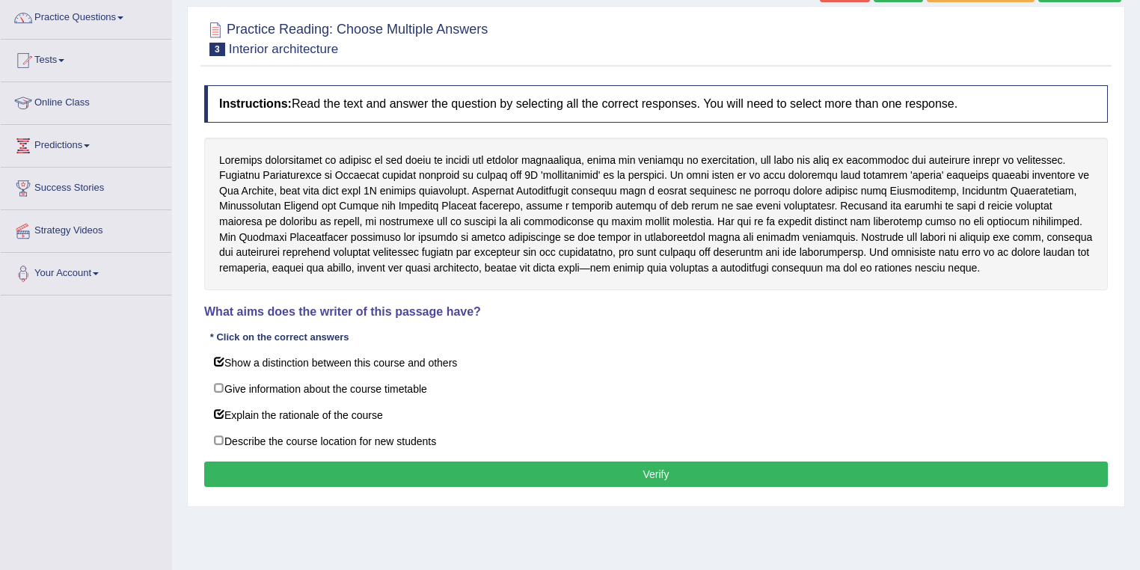
click at [312, 470] on button "Verify" at bounding box center [656, 474] width 904 height 25
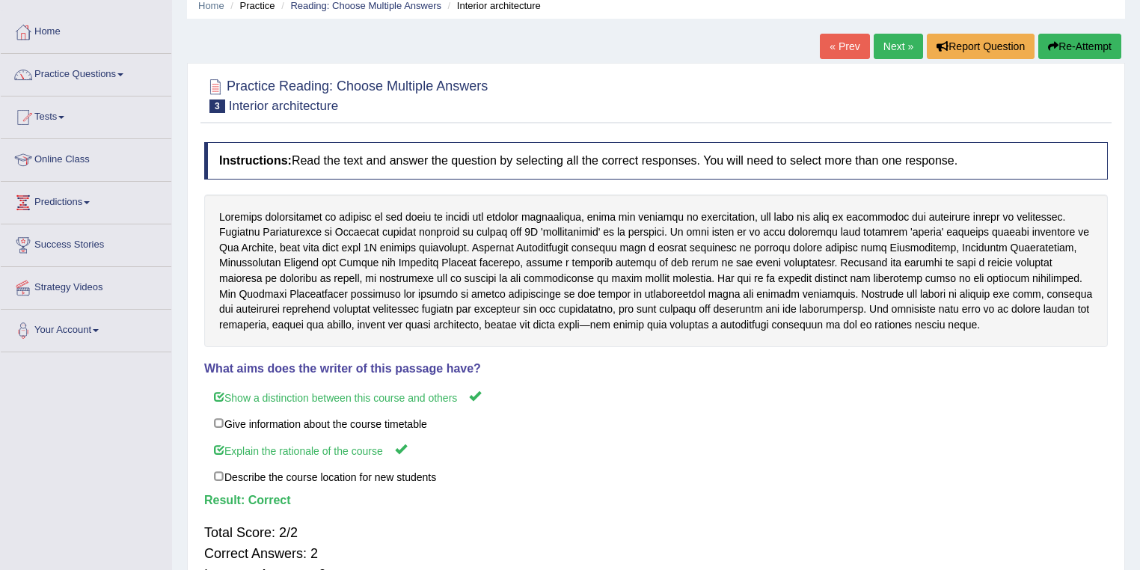
scroll to position [0, 0]
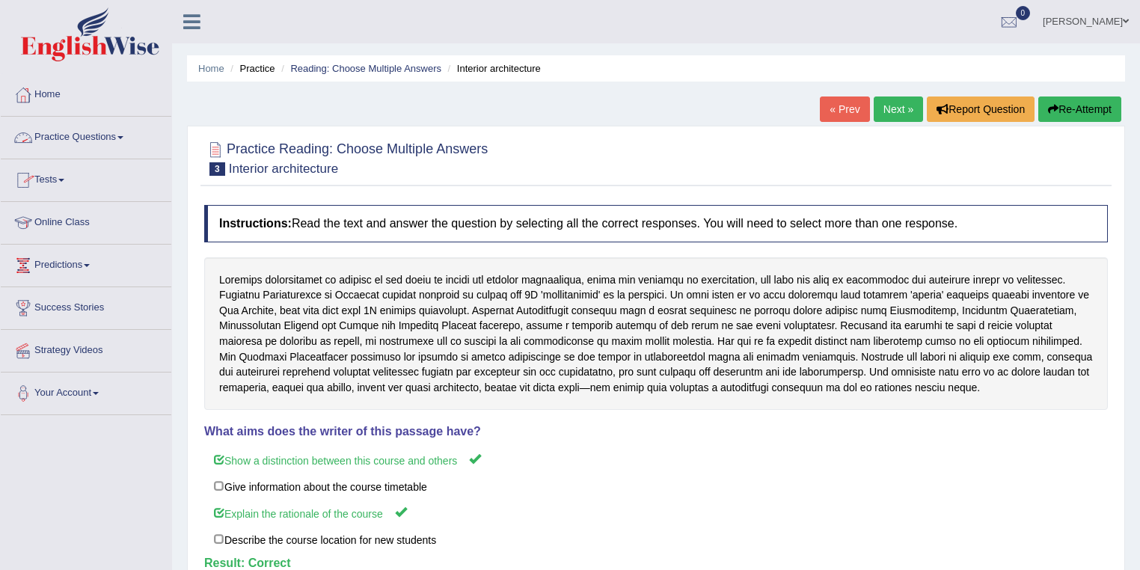
click at [75, 141] on link "Practice Questions" at bounding box center [86, 135] width 171 height 37
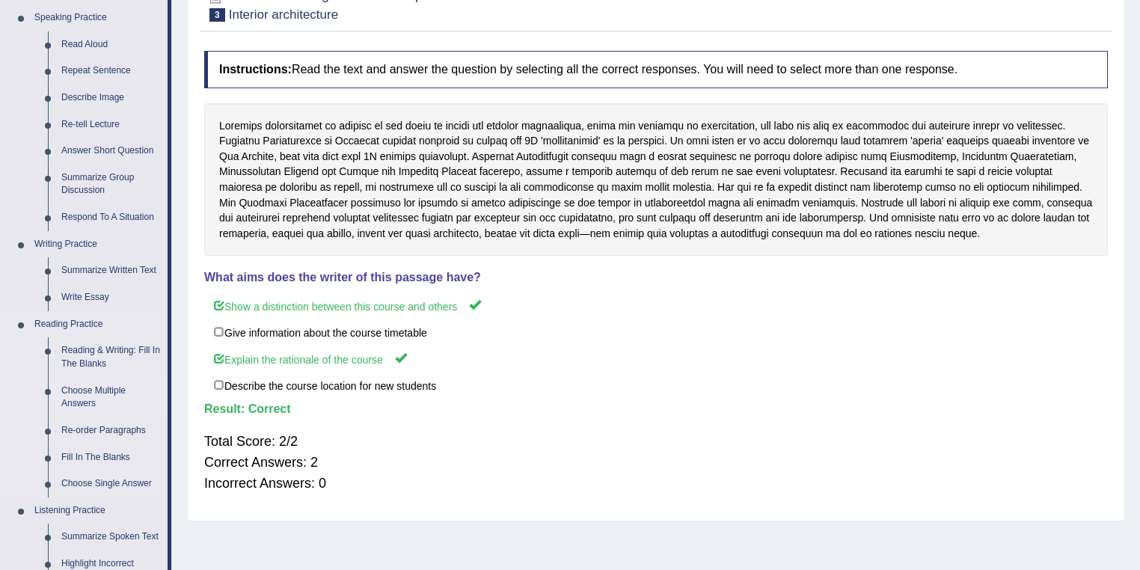
scroll to position [180, 0]
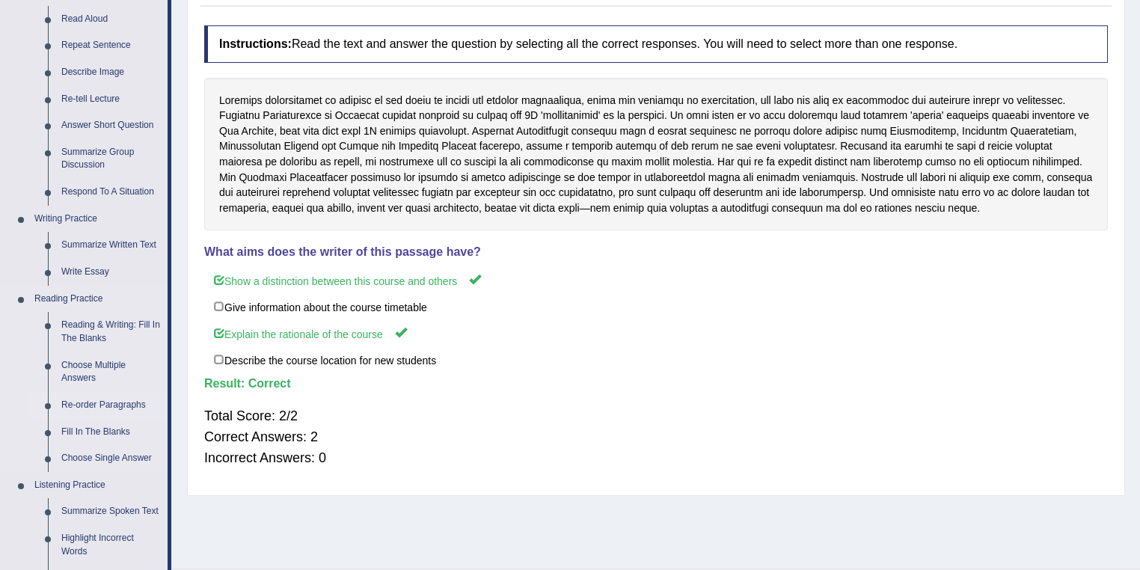
click at [114, 402] on link "Re-order Paragraphs" at bounding box center [111, 405] width 113 height 27
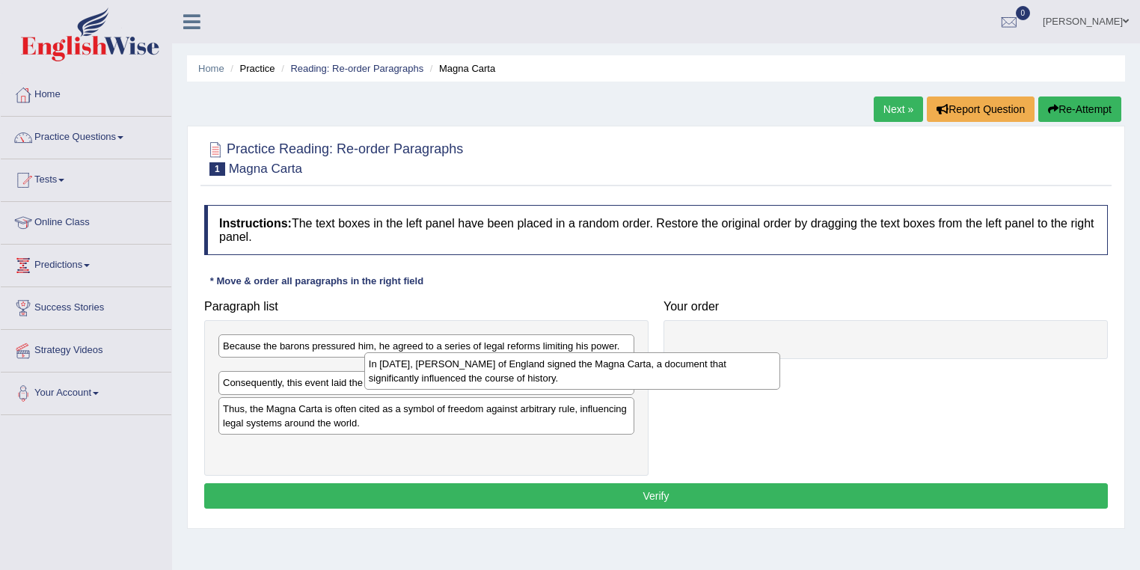
drag, startPoint x: 413, startPoint y: 382, endPoint x: 712, endPoint y: 345, distance: 301.6
click at [671, 360] on div "In [DATE], [PERSON_NAME] of England signed the Magna Carta, a document that sig…" at bounding box center [572, 370] width 417 height 37
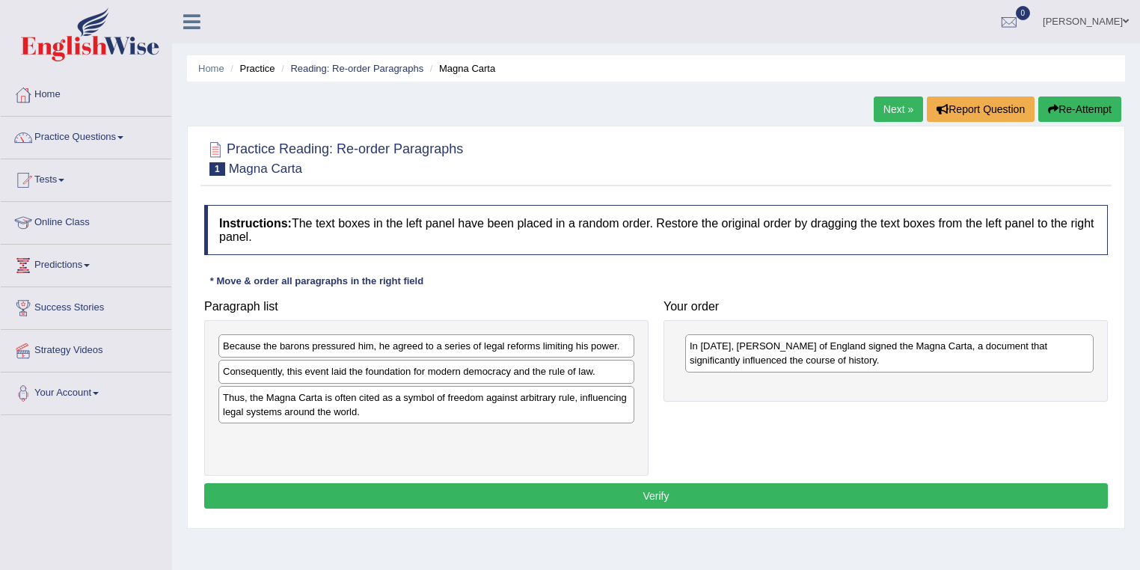
drag, startPoint x: 305, startPoint y: 406, endPoint x: 530, endPoint y: 382, distance: 225.8
click at [492, 386] on div "Thus, the Magna Carta is often cited as a symbol of freedom against arbitrary r…" at bounding box center [426, 404] width 416 height 37
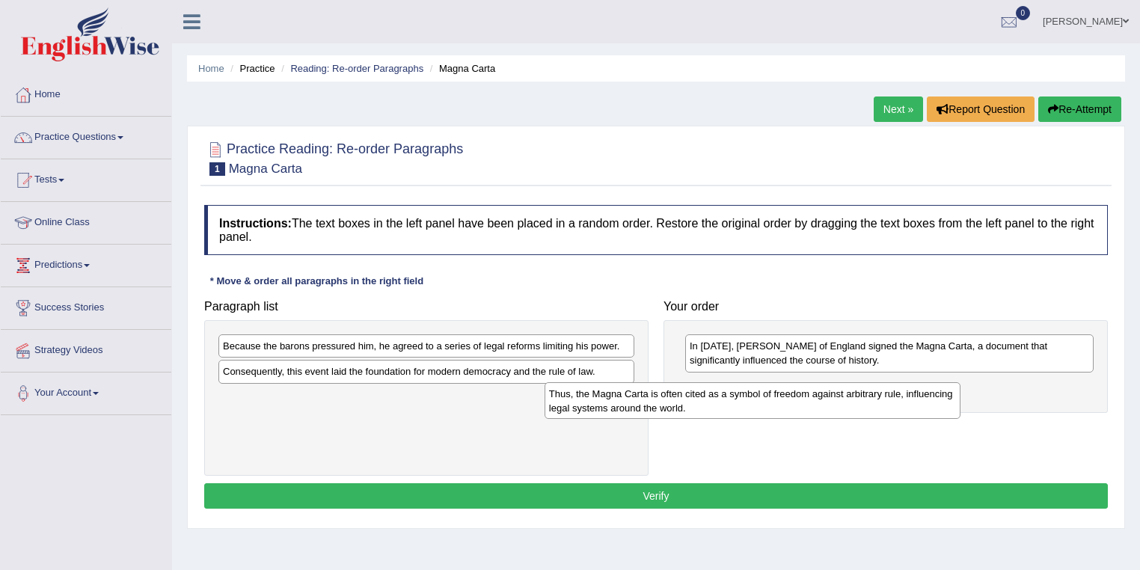
drag, startPoint x: 431, startPoint y: 403, endPoint x: 757, endPoint y: 400, distance: 326.3
click at [757, 400] on div "Thus, the Magna Carta is often cited as a symbol of freedom against arbitrary r…" at bounding box center [753, 400] width 417 height 37
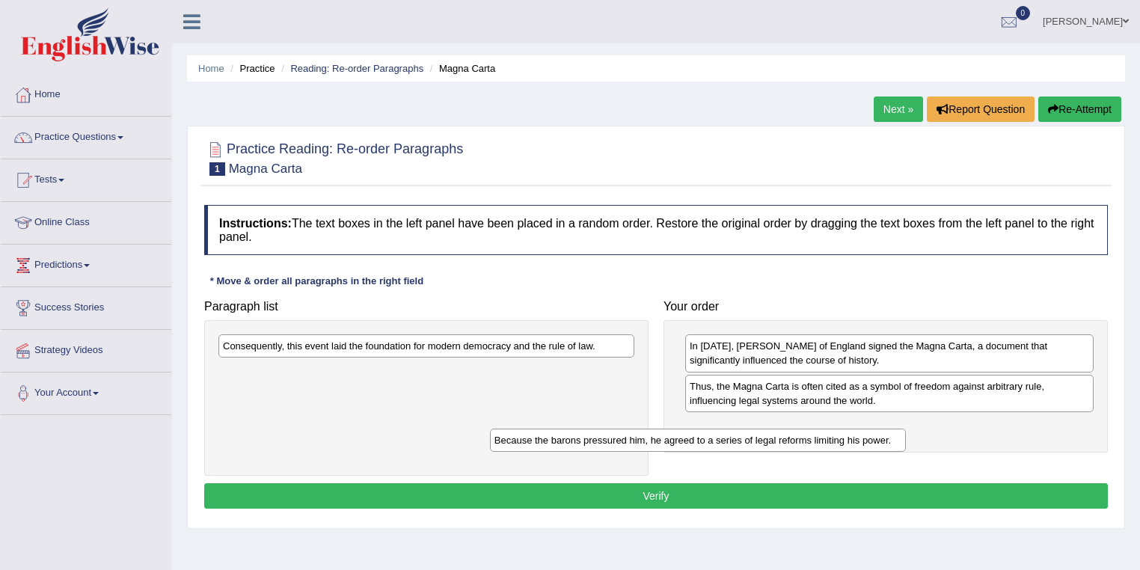
drag, startPoint x: 563, startPoint y: 345, endPoint x: 836, endPoint y: 439, distance: 288.2
click at [836, 439] on div "Because the barons pressured him, he agreed to a series of legal reforms limiti…" at bounding box center [698, 440] width 417 height 23
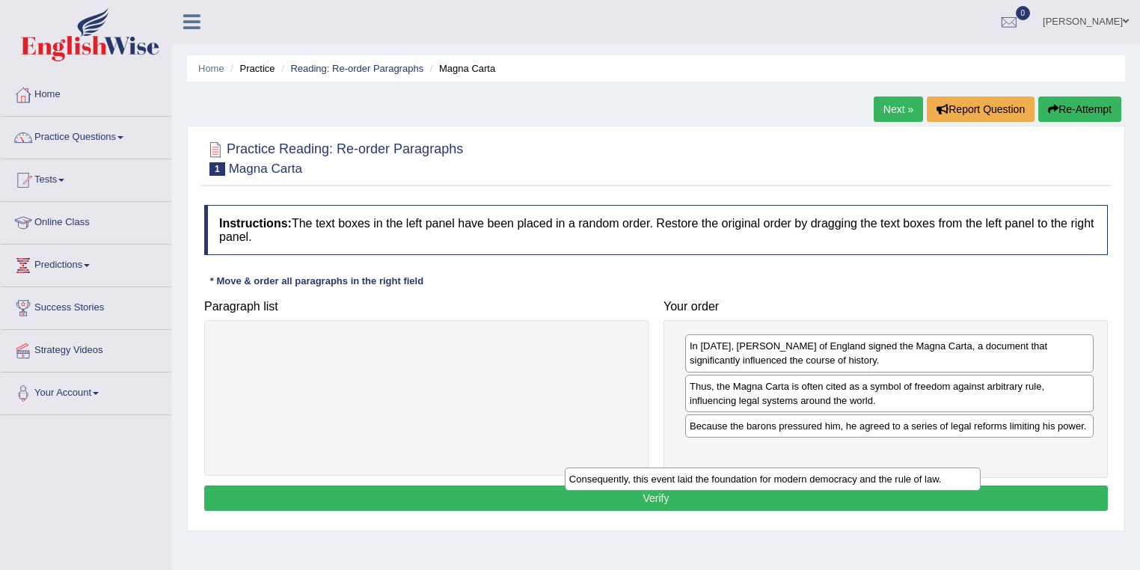
drag, startPoint x: 614, startPoint y: 375, endPoint x: 934, endPoint y: 472, distance: 334.7
click at [925, 479] on div "Consequently, this event laid the foundation for modern democracy and the rule …" at bounding box center [773, 479] width 417 height 23
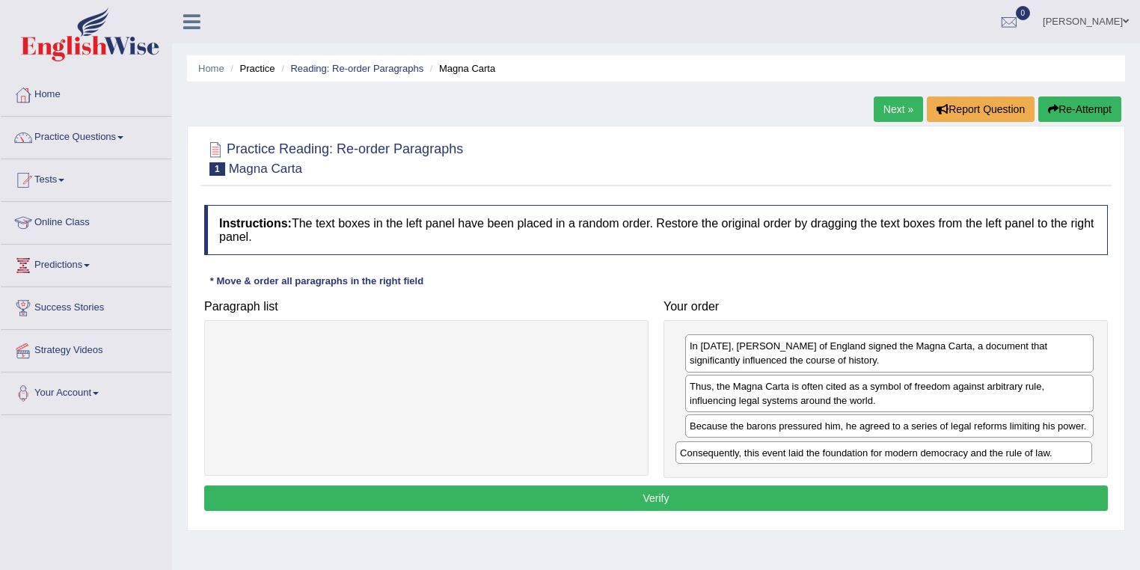
drag, startPoint x: 934, startPoint y: 472, endPoint x: 959, endPoint y: 453, distance: 31.0
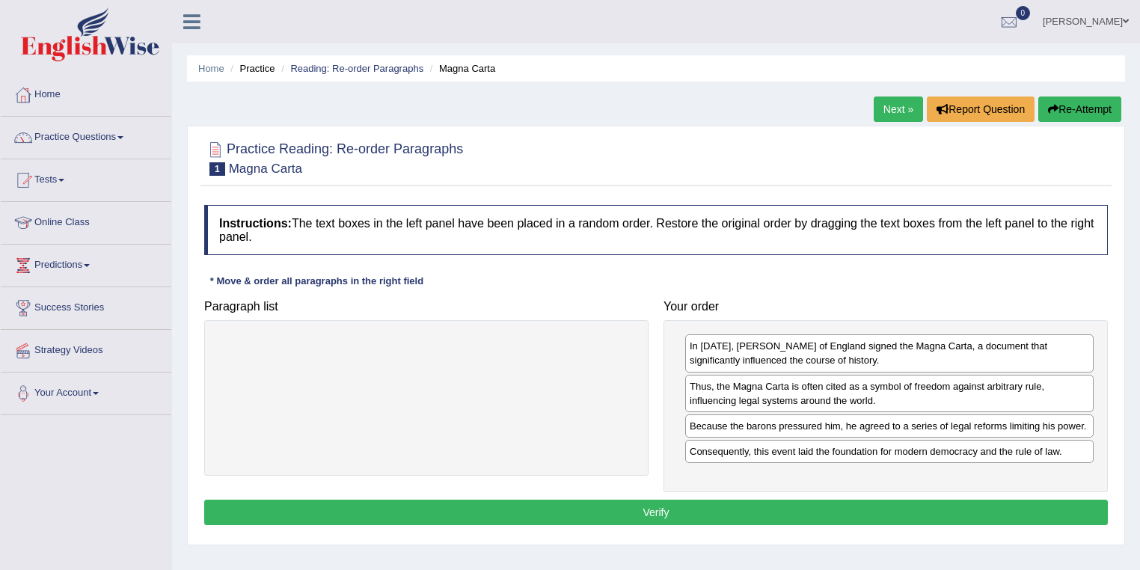
click at [793, 506] on button "Verify" at bounding box center [656, 512] width 904 height 25
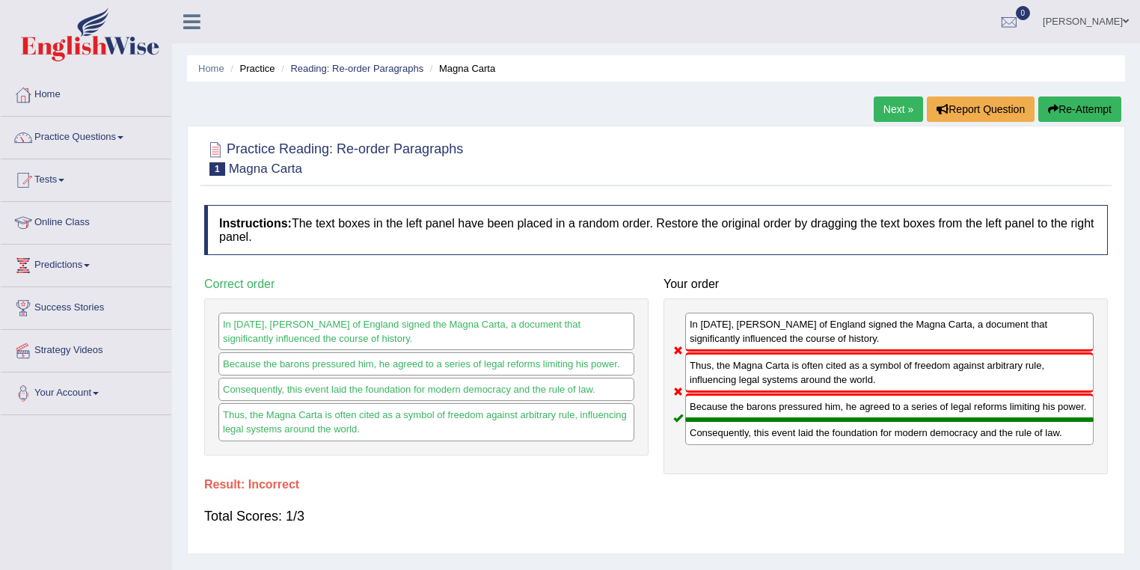
drag, startPoint x: 725, startPoint y: 365, endPoint x: 725, endPoint y: 332, distance: 32.9
click at [725, 332] on div "In 1215, King John of England signed the Magna Carta, a document that significa…" at bounding box center [886, 387] width 444 height 176
drag, startPoint x: 724, startPoint y: 335, endPoint x: 697, endPoint y: 335, distance: 26.9
click at [697, 335] on div "In 1215, King John of England signed the Magna Carta, a document that significa…" at bounding box center [889, 332] width 409 height 39
click at [1077, 110] on button "Re-Attempt" at bounding box center [1080, 109] width 83 height 25
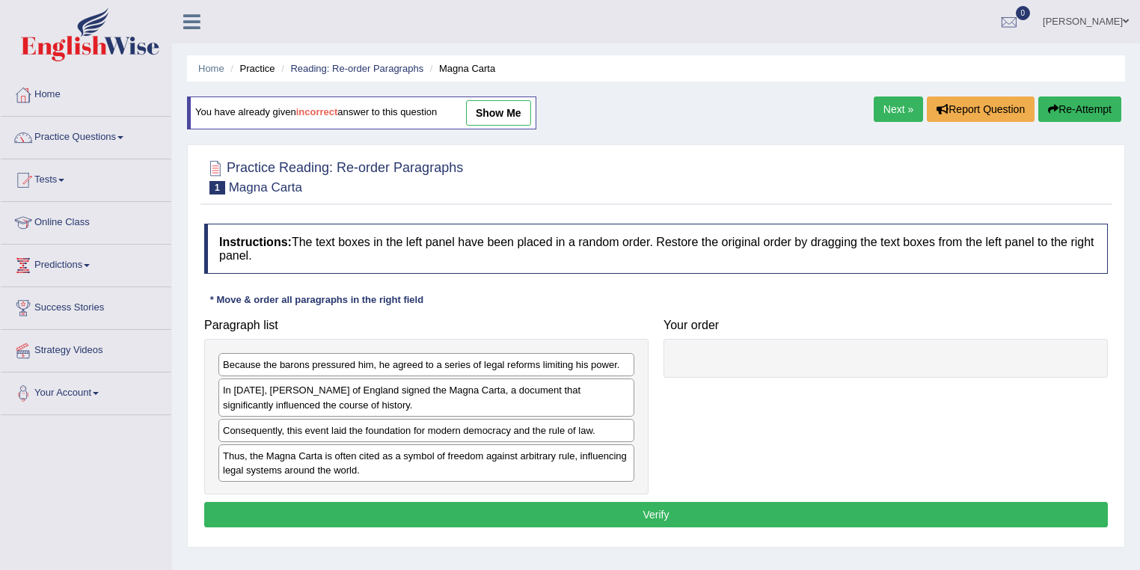
click at [511, 114] on link "show me" at bounding box center [498, 112] width 65 height 25
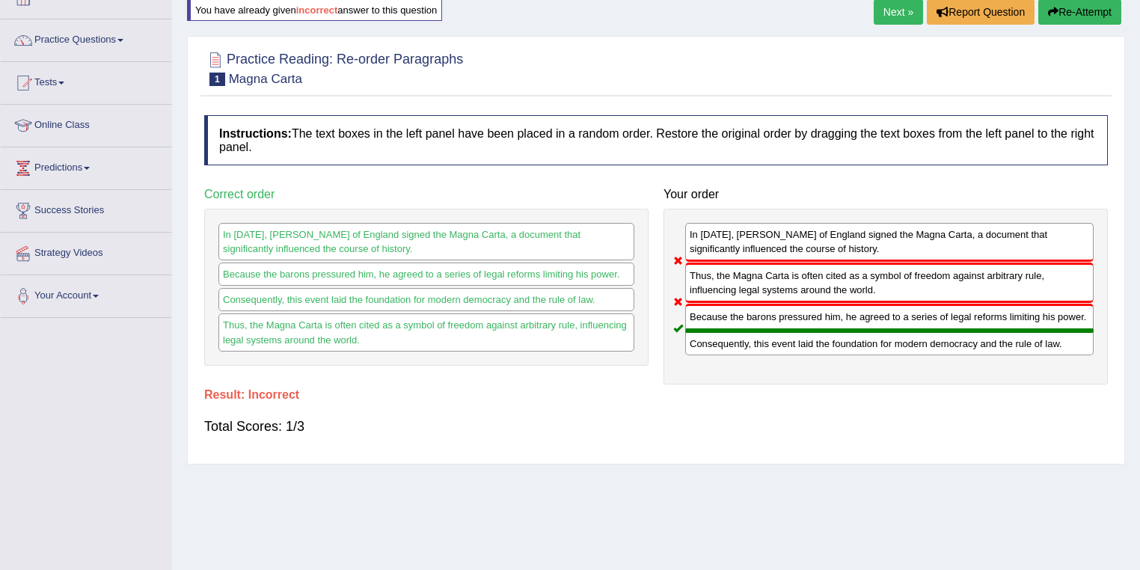
scroll to position [96, 0]
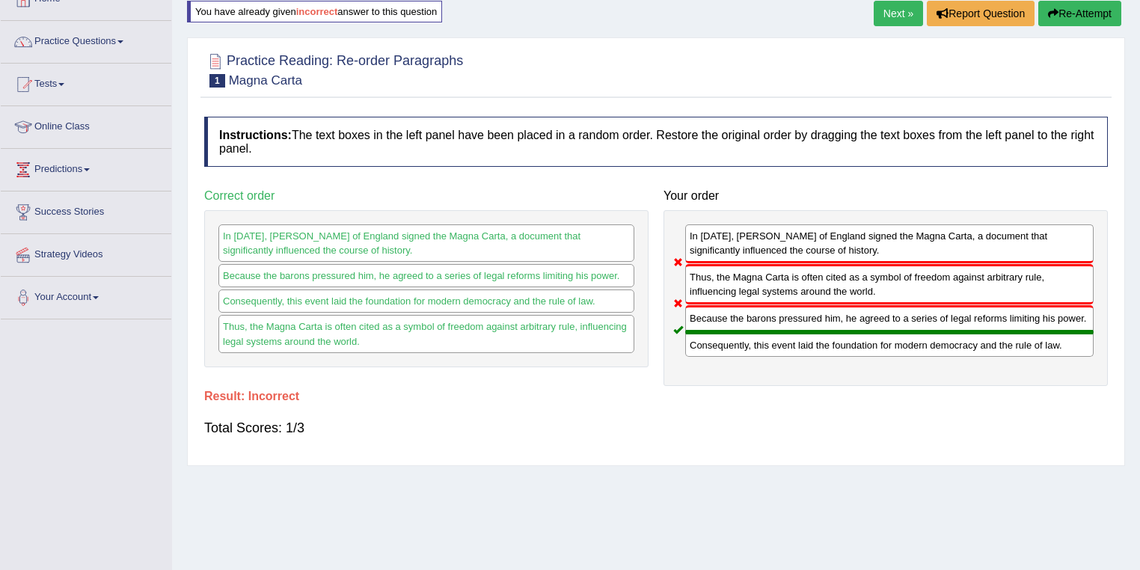
click at [893, 18] on link "Next »" at bounding box center [898, 13] width 49 height 25
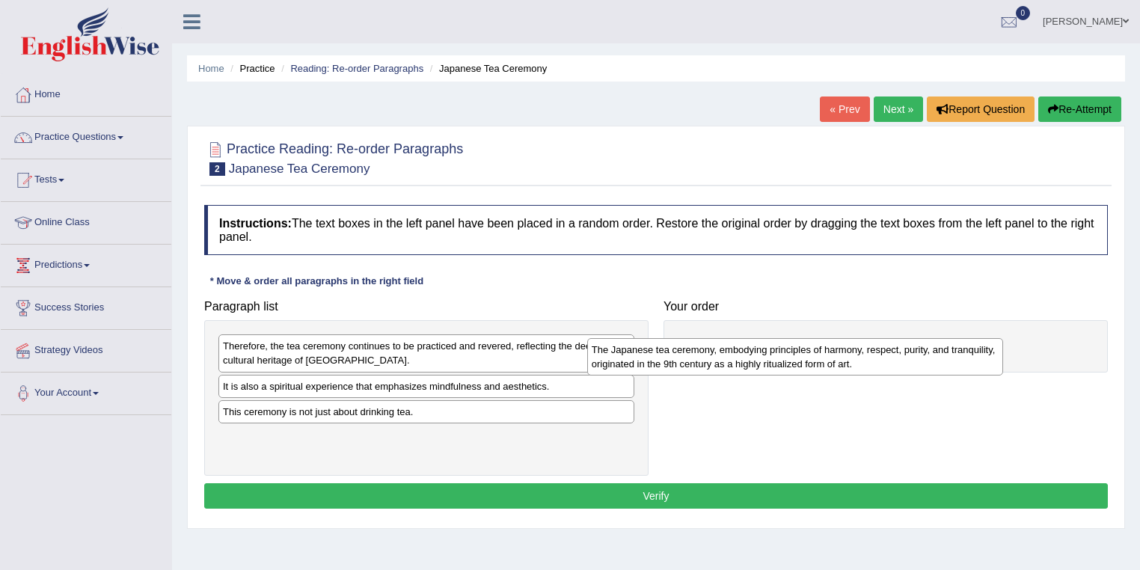
drag, startPoint x: 263, startPoint y: 398, endPoint x: 660, endPoint y: 334, distance: 402.4
click at [660, 338] on div "The Japanese tea ceremony, embodying principles of harmony, respect, purity, an…" at bounding box center [795, 356] width 417 height 37
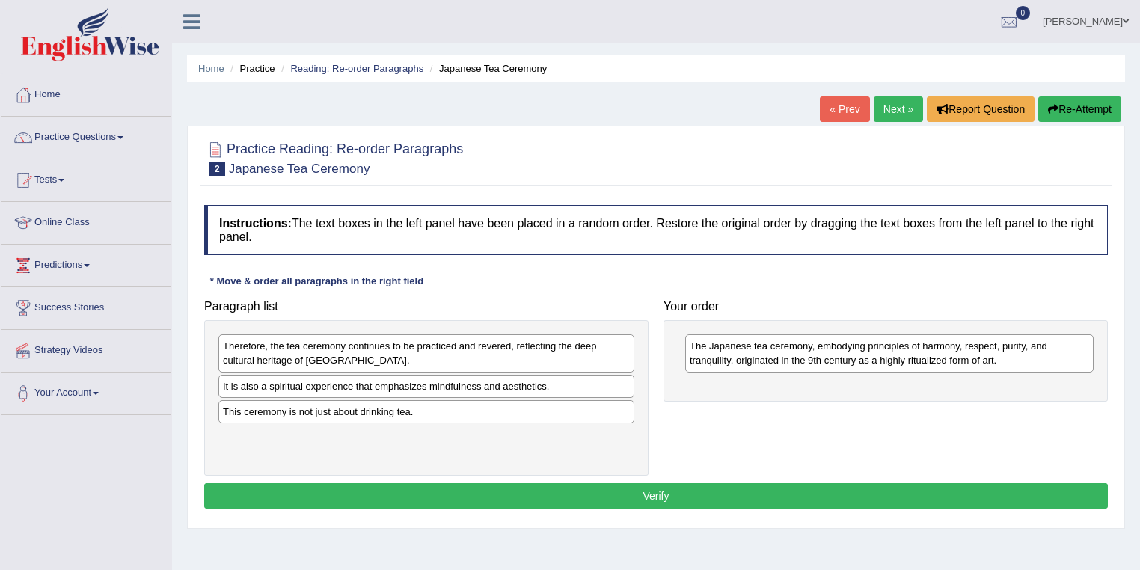
click at [272, 412] on div "This ceremony is not just about drinking tea." at bounding box center [426, 411] width 416 height 23
drag, startPoint x: 269, startPoint y: 412, endPoint x: 679, endPoint y: 387, distance: 410.8
click at [679, 387] on div "This ceremony is not just about drinking tea." at bounding box center [834, 387] width 417 height 23
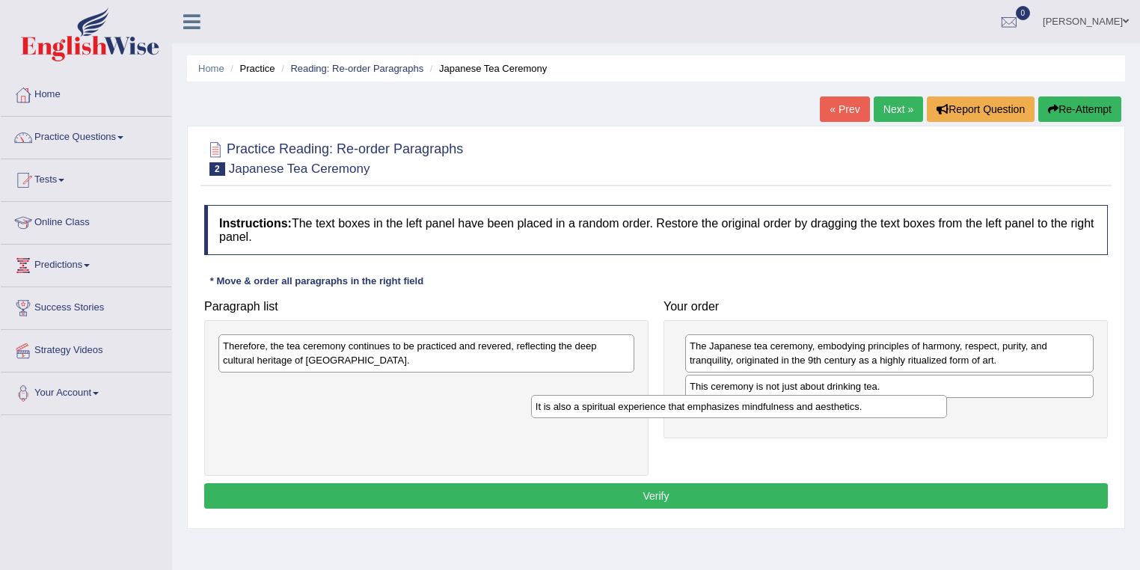
drag, startPoint x: 406, startPoint y: 386, endPoint x: 724, endPoint y: 407, distance: 318.7
click at [724, 407] on div "It is also a spiritual experience that emphasizes mindfulness and aesthetics." at bounding box center [739, 406] width 417 height 23
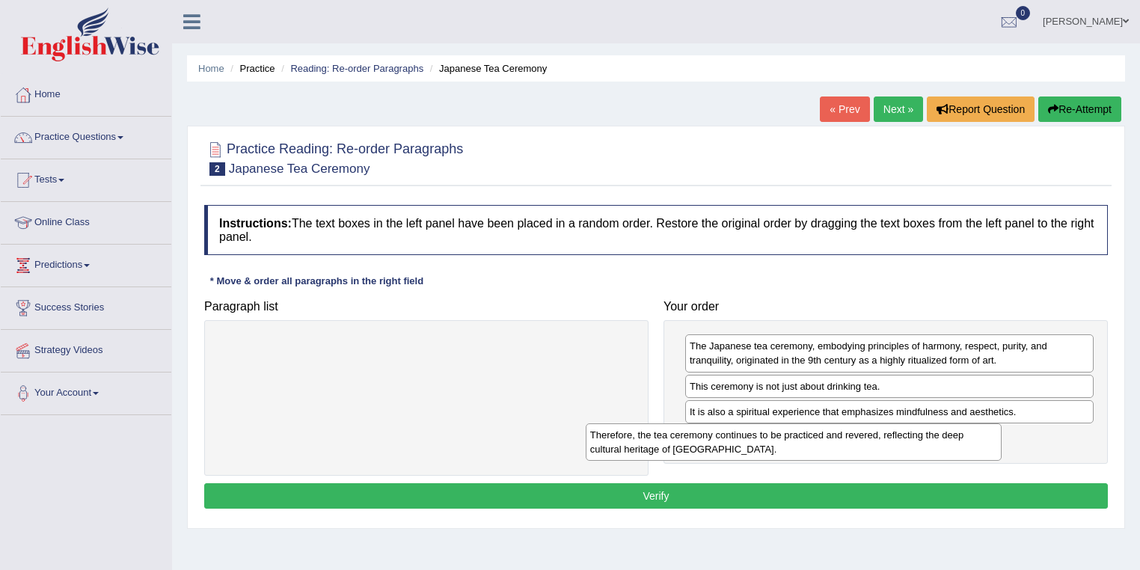
drag, startPoint x: 478, startPoint y: 349, endPoint x: 846, endPoint y: 438, distance: 378.0
click at [846, 438] on div "Therefore, the tea ceremony continues to be practiced and revered, reflecting t…" at bounding box center [794, 442] width 417 height 37
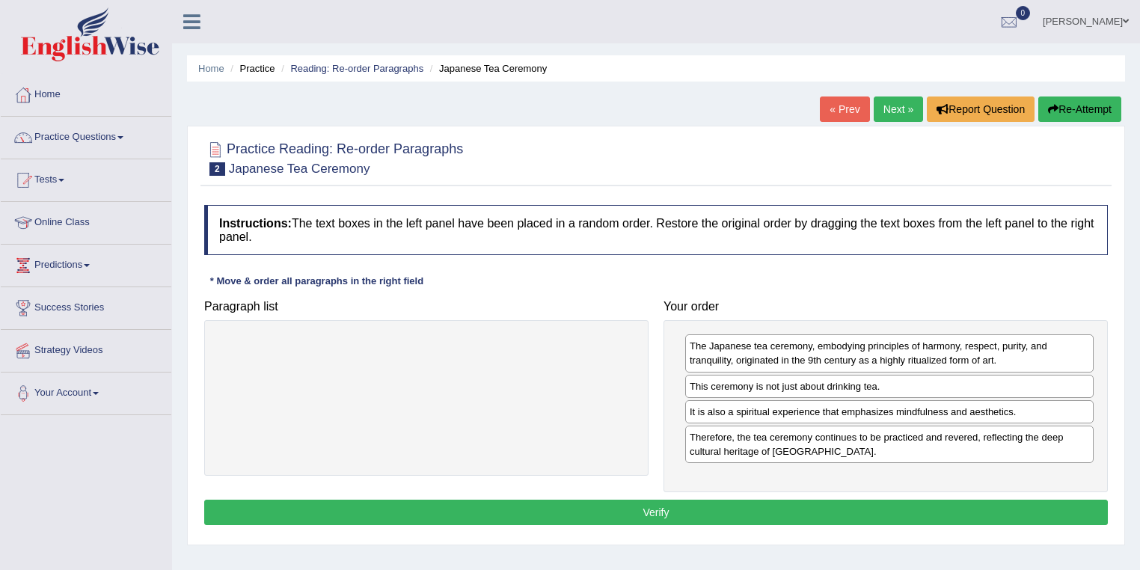
click at [729, 506] on button "Verify" at bounding box center [656, 512] width 904 height 25
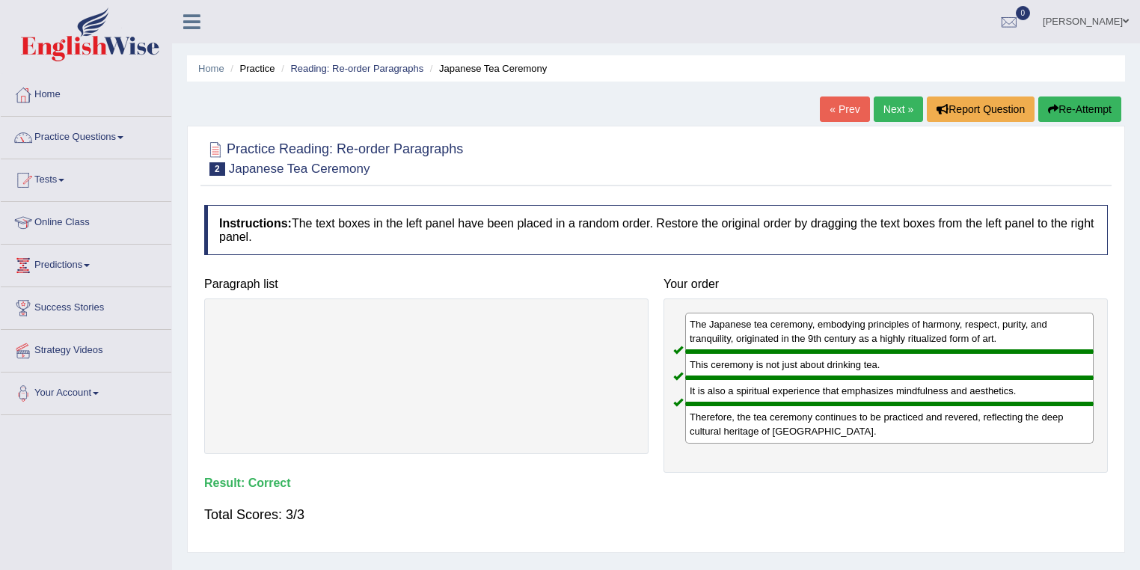
click at [890, 111] on link "Next »" at bounding box center [898, 109] width 49 height 25
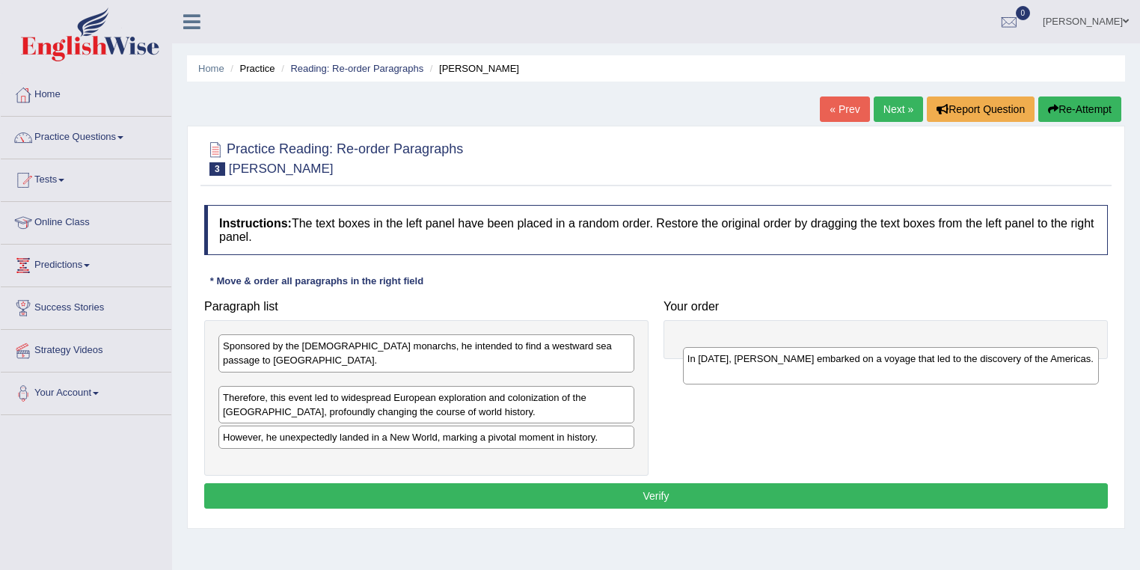
drag, startPoint x: 242, startPoint y: 437, endPoint x: 714, endPoint y: 357, distance: 478.9
click at [713, 357] on div "In 1492, Christopher Columbus embarked on a voyage that led to the discovery of…" at bounding box center [891, 365] width 417 height 37
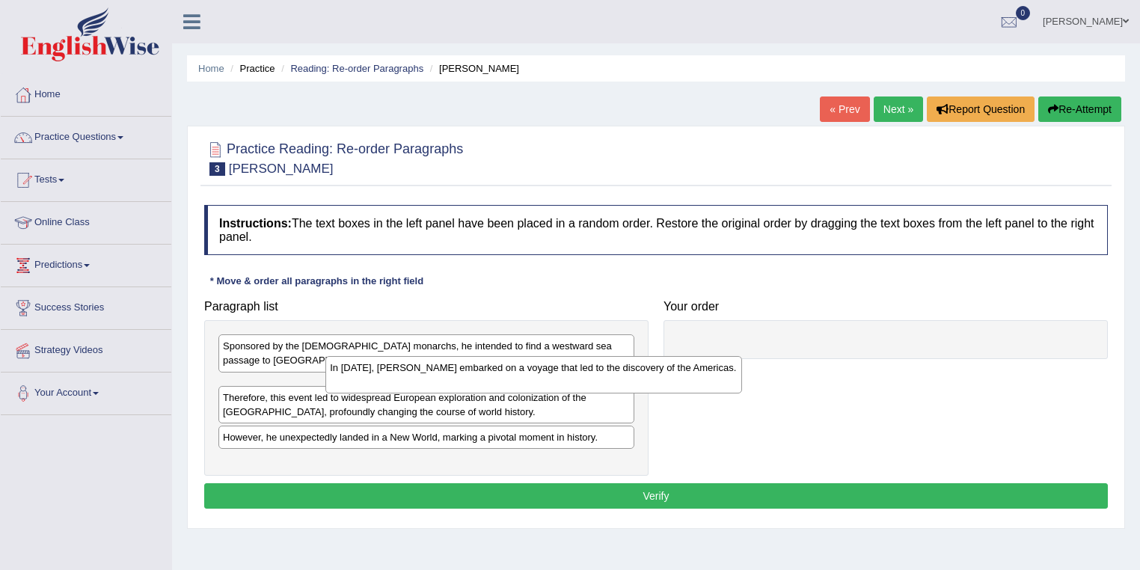
click at [733, 336] on div at bounding box center [886, 339] width 444 height 39
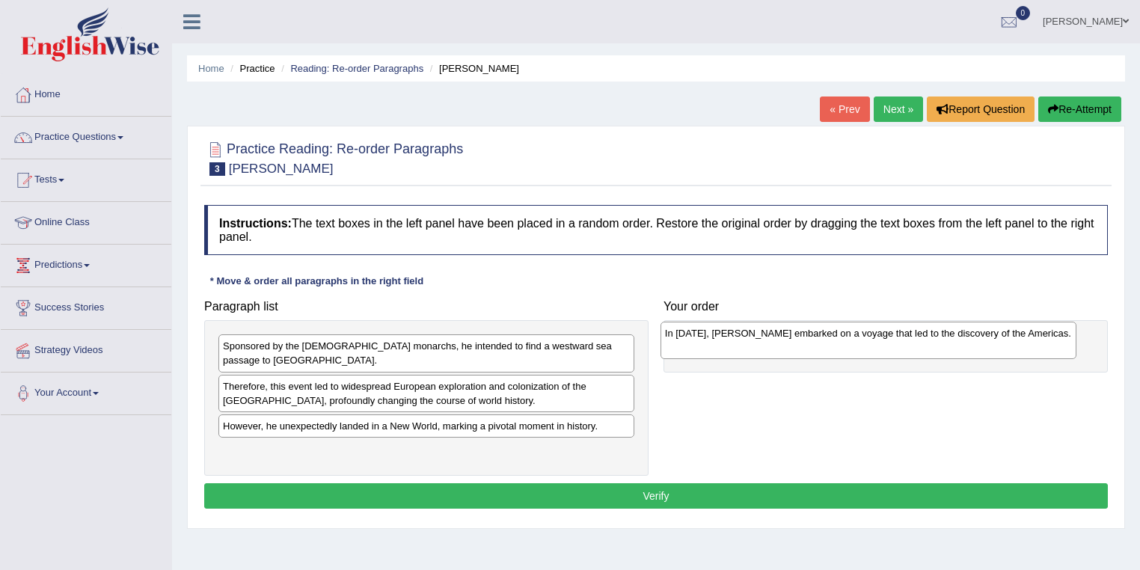
drag, startPoint x: 284, startPoint y: 376, endPoint x: 731, endPoint y: 337, distance: 448.4
click at [731, 337] on div "In 1492, Christopher Columbus embarked on a voyage that led to the discovery of…" at bounding box center [869, 340] width 417 height 37
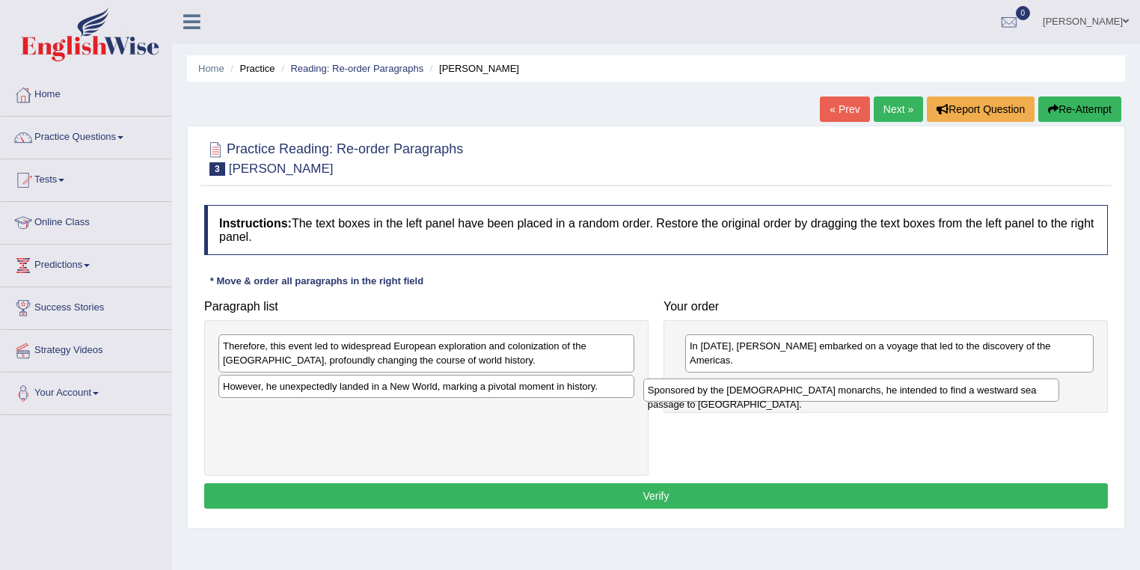
drag, startPoint x: 308, startPoint y: 349, endPoint x: 733, endPoint y: 394, distance: 427.3
click at [733, 394] on div "Sponsored by the Spanish monarchs, he intended to find a westward sea passage t…" at bounding box center [852, 390] width 417 height 23
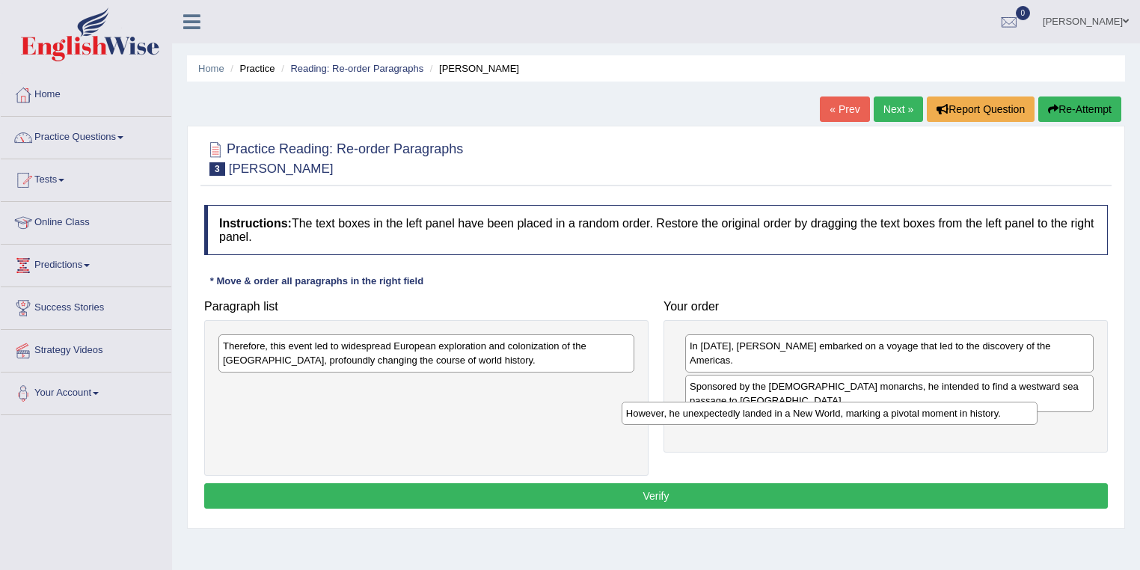
drag, startPoint x: 308, startPoint y: 389, endPoint x: 712, endPoint y: 417, distance: 405.0
click at [712, 417] on div "However, he unexpectedly landed in a New World, marking a pivotal moment in his…" at bounding box center [830, 413] width 417 height 23
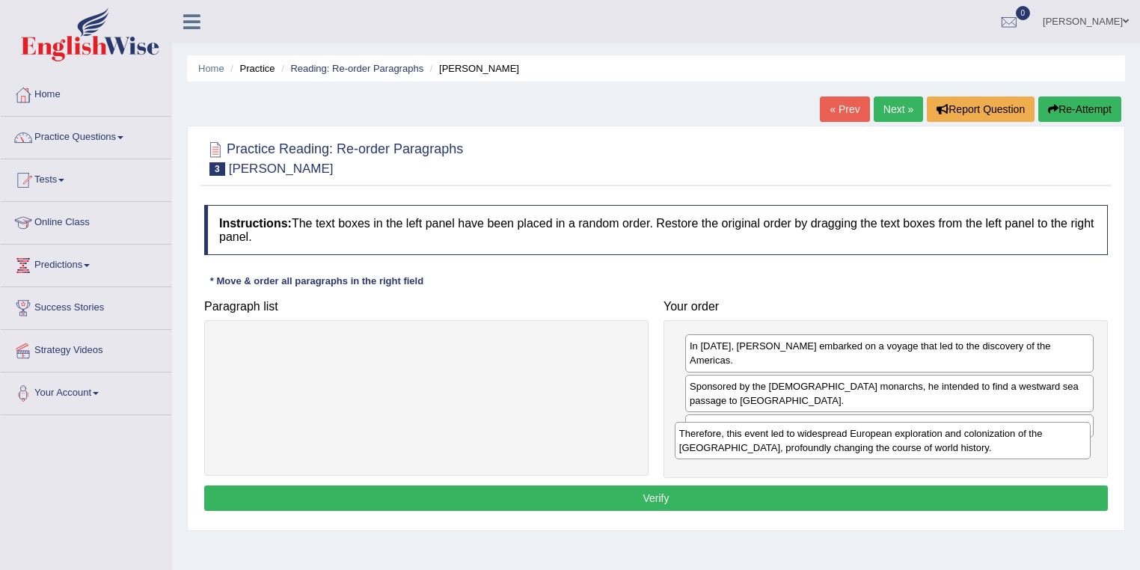
drag, startPoint x: 358, startPoint y: 350, endPoint x: 814, endPoint y: 438, distance: 464.8
click at [814, 438] on div "Therefore, this event led to widespread European exploration and colonization o…" at bounding box center [883, 440] width 417 height 37
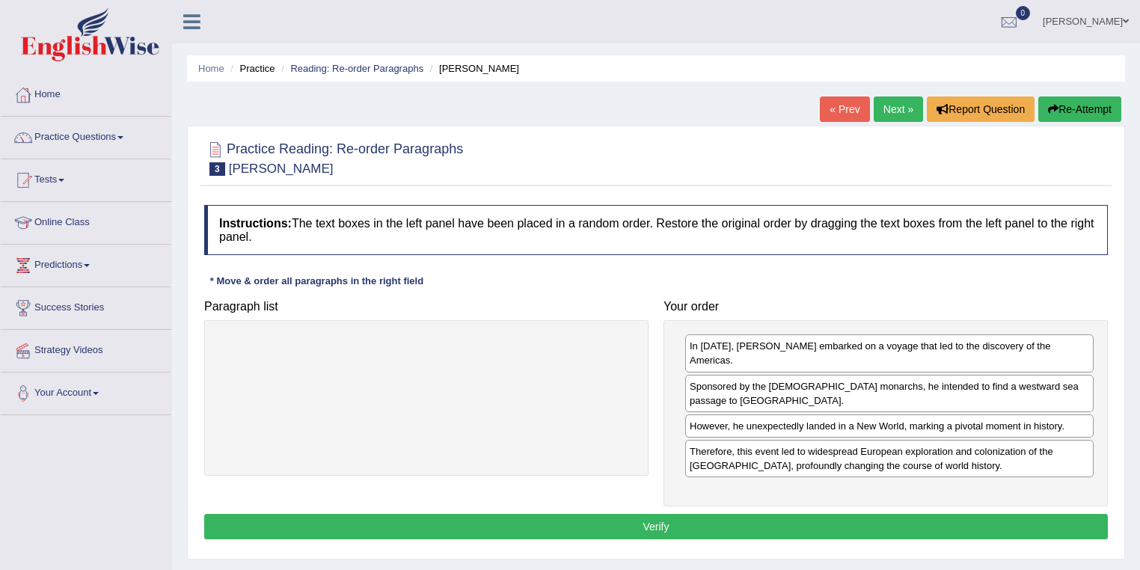
click at [713, 496] on div "Instructions: The text boxes in the left panel have been placed in a random ord…" at bounding box center [656, 375] width 911 height 354
click at [715, 514] on button "Verify" at bounding box center [656, 526] width 904 height 25
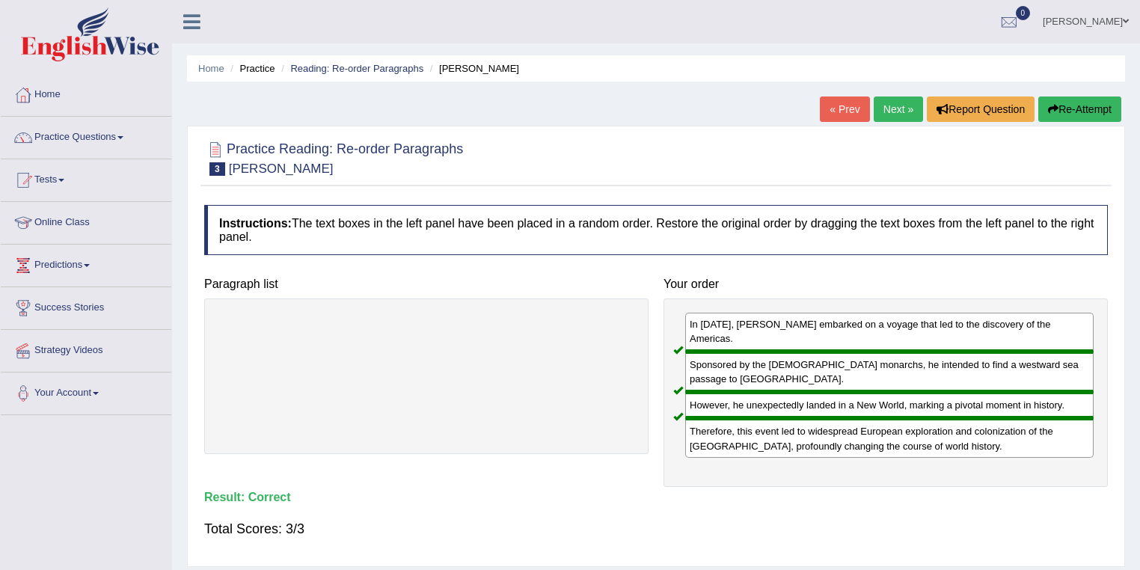
click at [889, 113] on link "Next »" at bounding box center [898, 109] width 49 height 25
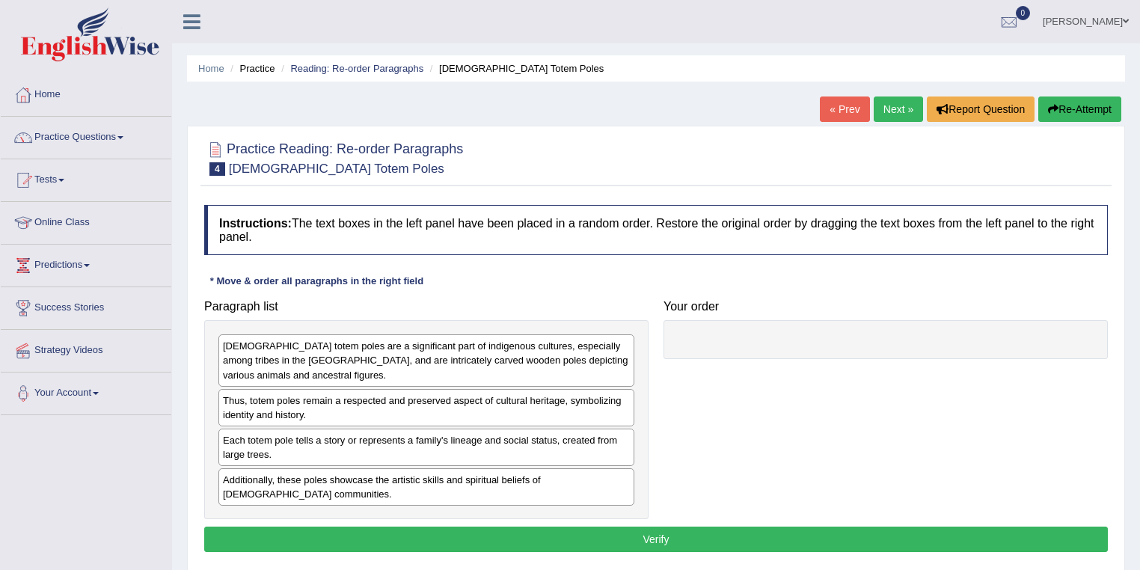
drag, startPoint x: 257, startPoint y: 359, endPoint x: 627, endPoint y: 368, distance: 370.5
click at [616, 368] on div "[DEMOGRAPHIC_DATA] totem poles are a significant part of indigenous cultures, e…" at bounding box center [426, 360] width 416 height 52
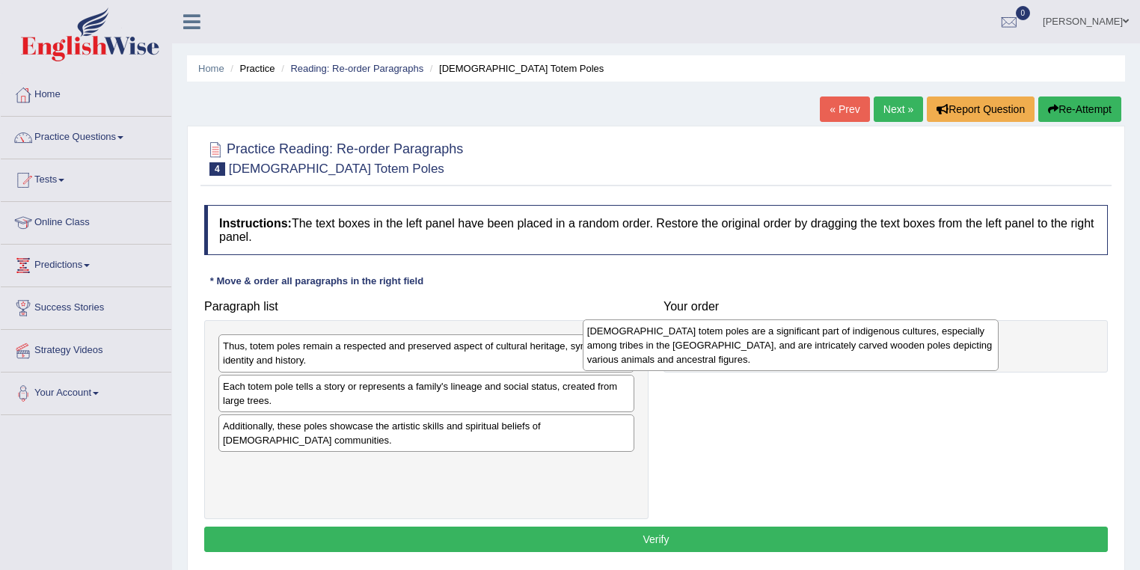
drag, startPoint x: 428, startPoint y: 352, endPoint x: 792, endPoint y: 337, distance: 364.7
click at [792, 337] on div "[DEMOGRAPHIC_DATA] totem poles are a significant part of indigenous cultures, e…" at bounding box center [791, 346] width 417 height 52
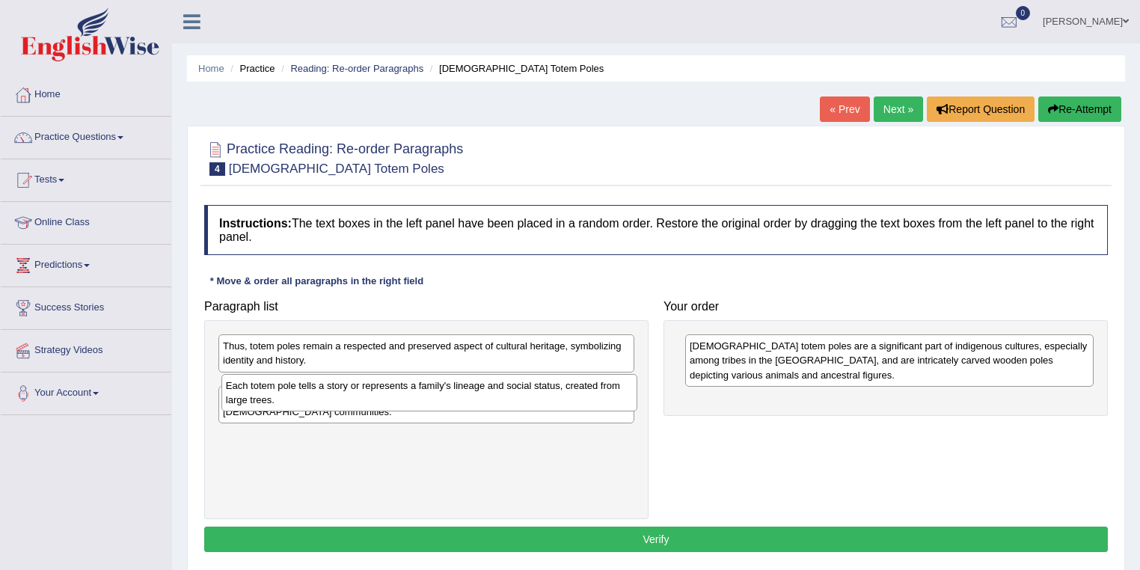
drag, startPoint x: 370, startPoint y: 390, endPoint x: 640, endPoint y: 384, distance: 270.2
click at [620, 383] on div "Each totem pole tells a story or represents a family's lineage and social statu…" at bounding box center [429, 392] width 417 height 37
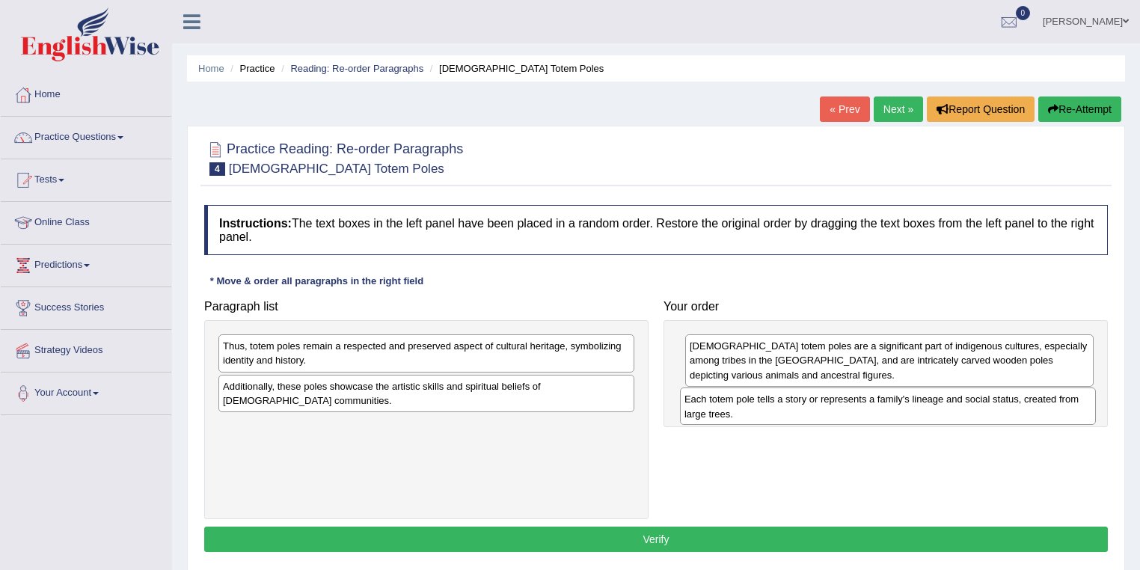
drag, startPoint x: 694, startPoint y: 391, endPoint x: 833, endPoint y: 407, distance: 140.2
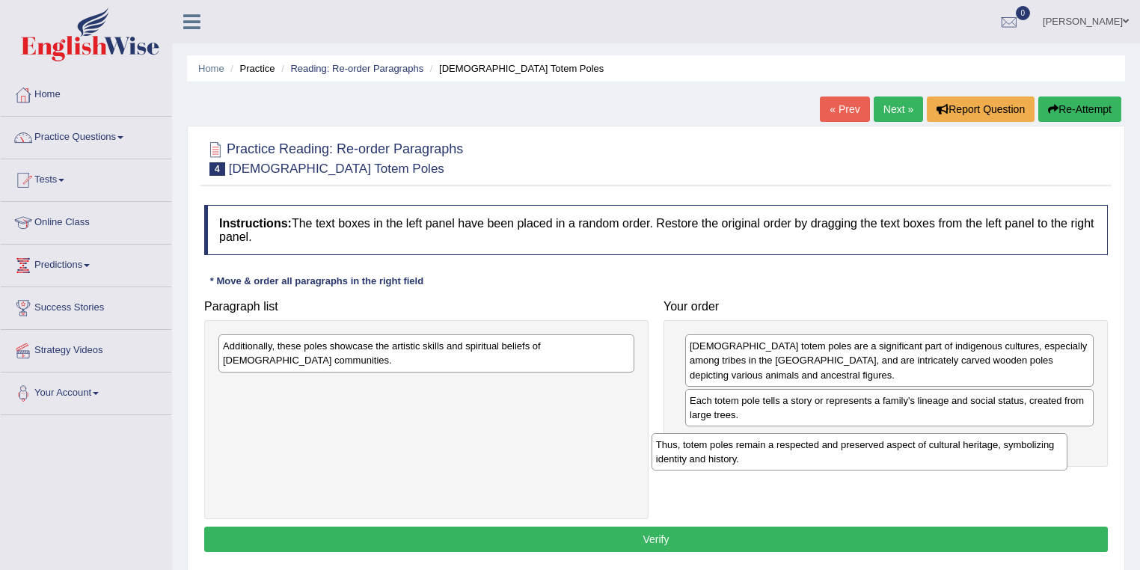
drag, startPoint x: 309, startPoint y: 353, endPoint x: 742, endPoint y: 452, distance: 444.4
click at [742, 452] on div "Thus, totem poles remain a respected and preserved aspect of cultural heritage,…" at bounding box center [860, 451] width 417 height 37
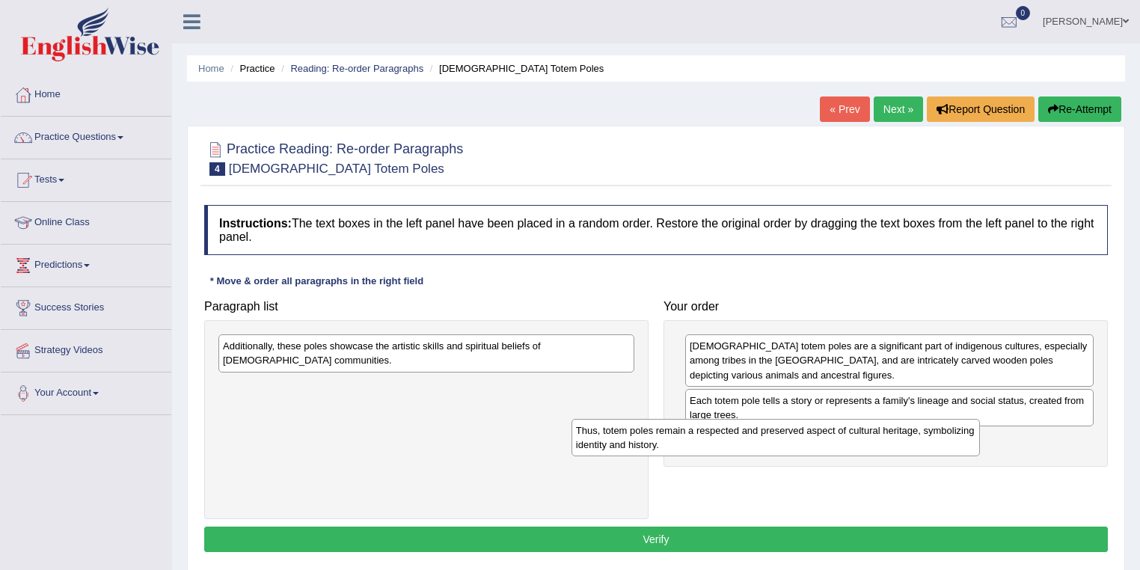
drag, startPoint x: 739, startPoint y: 451, endPoint x: 451, endPoint y: 418, distance: 290.1
click at [572, 419] on div "Thus, totem poles remain a respected and preserved aspect of cultural heritage,…" at bounding box center [776, 437] width 409 height 37
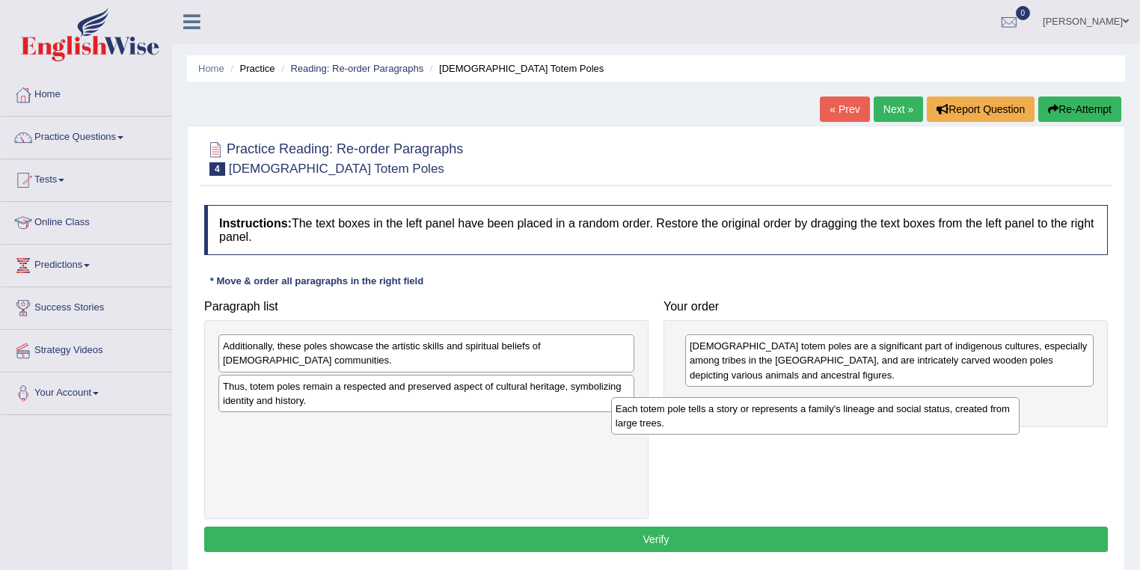
drag, startPoint x: 739, startPoint y: 410, endPoint x: 489, endPoint y: 415, distance: 250.0
click at [611, 415] on div "Each totem pole tells a story or represents a family's lineage and social statu…" at bounding box center [815, 415] width 409 height 37
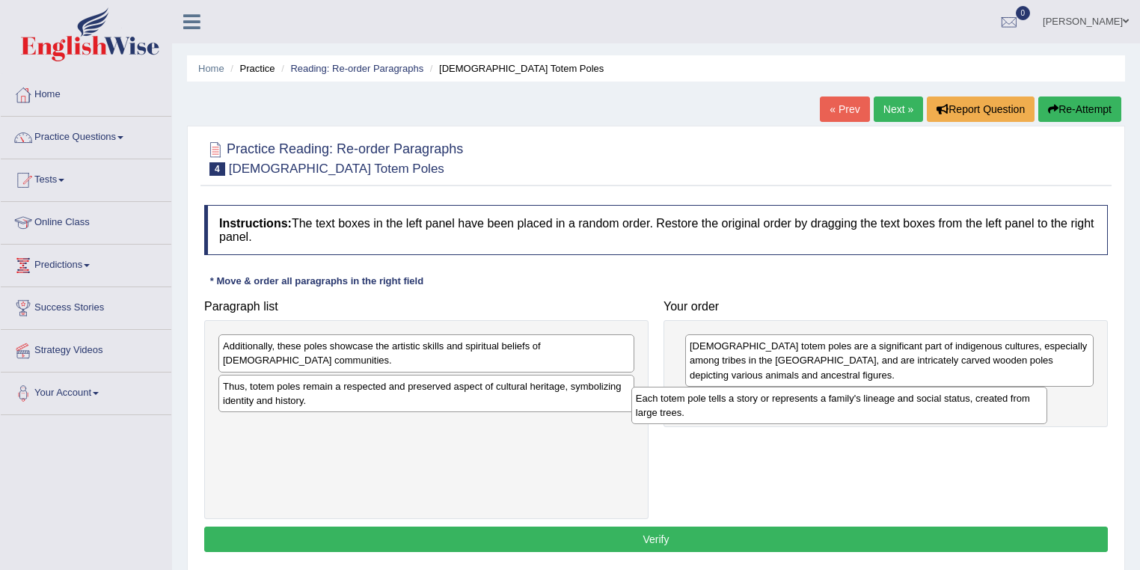
drag, startPoint x: 317, startPoint y: 433, endPoint x: 733, endPoint y: 404, distance: 417.0
click at [733, 404] on div "Each totem pole tells a story or represents a family's lineage and social statu…" at bounding box center [840, 405] width 417 height 37
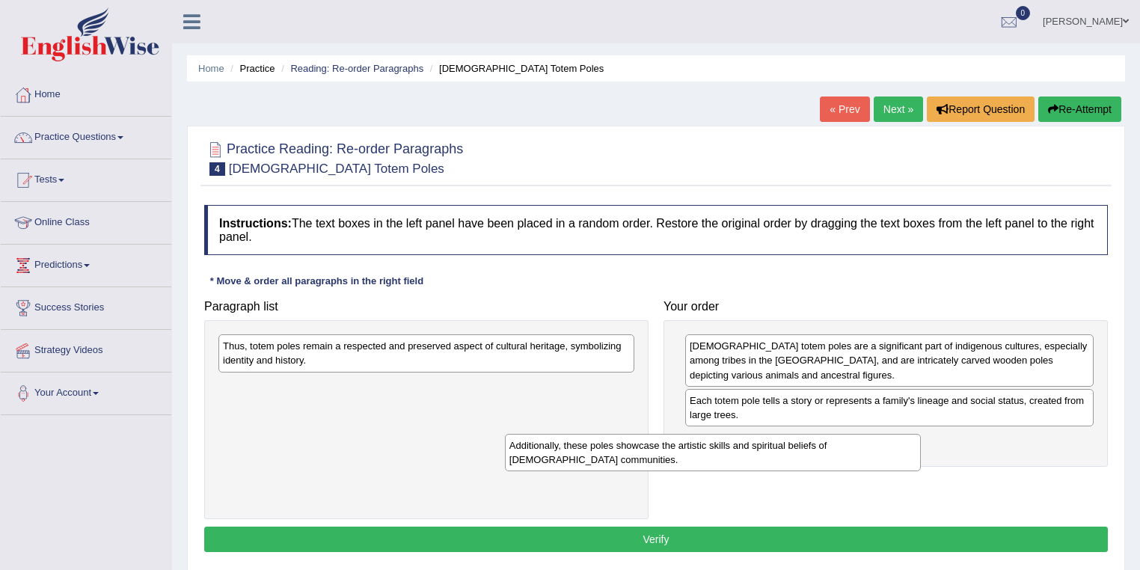
drag, startPoint x: 483, startPoint y: 356, endPoint x: 779, endPoint y: 456, distance: 312.8
click at [779, 456] on div "Additionally, these poles showcase the artistic skills and spiritual beliefs of…" at bounding box center [713, 452] width 417 height 37
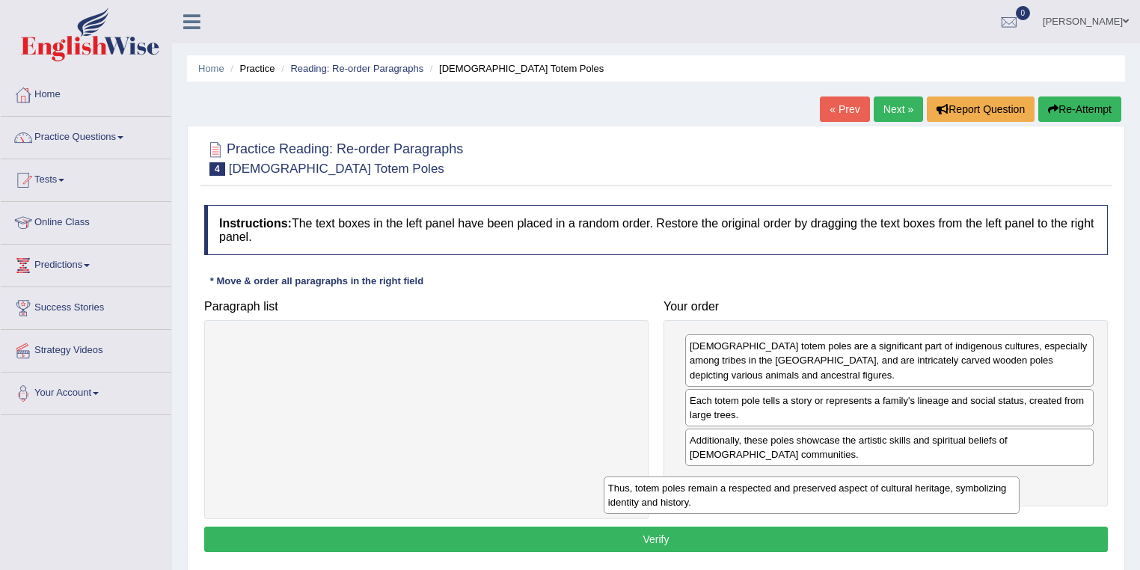
drag, startPoint x: 491, startPoint y: 368, endPoint x: 865, endPoint y: 497, distance: 395.7
click at [865, 497] on div "Thus, totem poles remain a respected and preserved aspect of cultural heritage,…" at bounding box center [812, 495] width 417 height 37
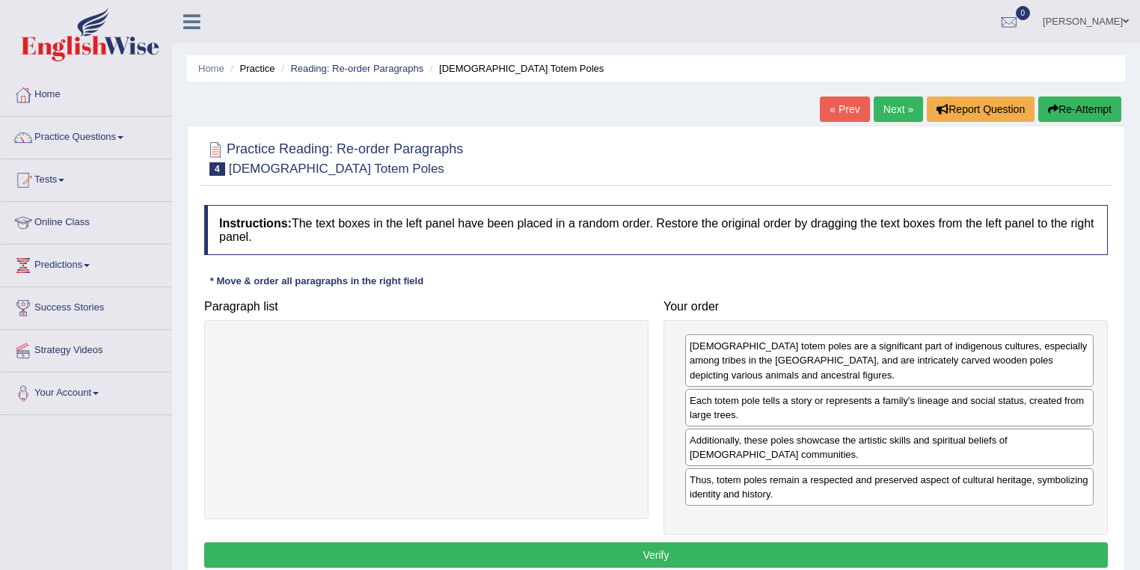
click at [803, 545] on button "Verify" at bounding box center [656, 555] width 904 height 25
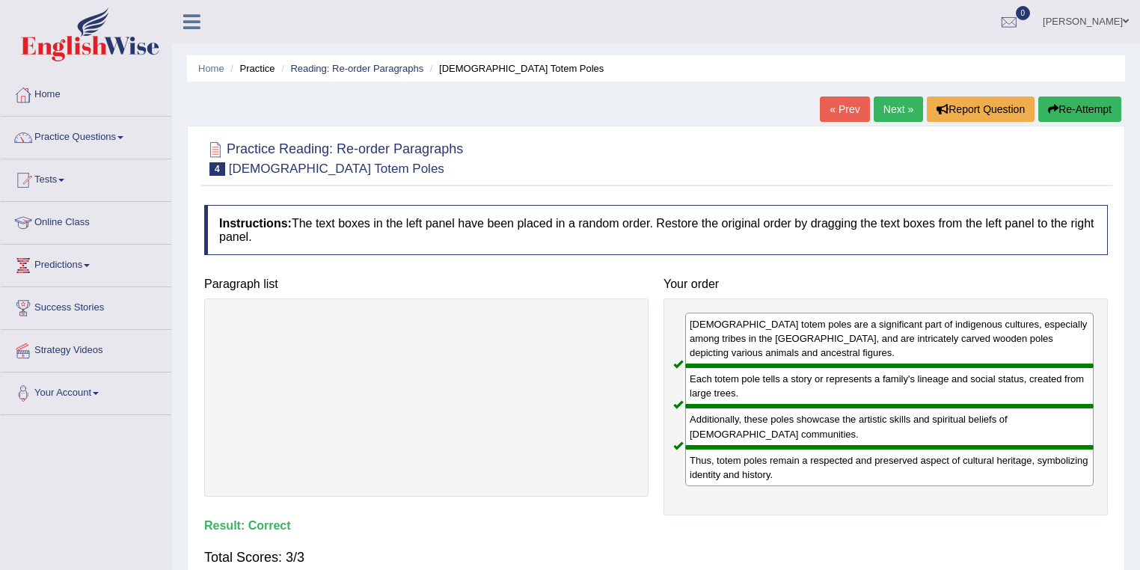
click at [884, 118] on link "Next »" at bounding box center [898, 109] width 49 height 25
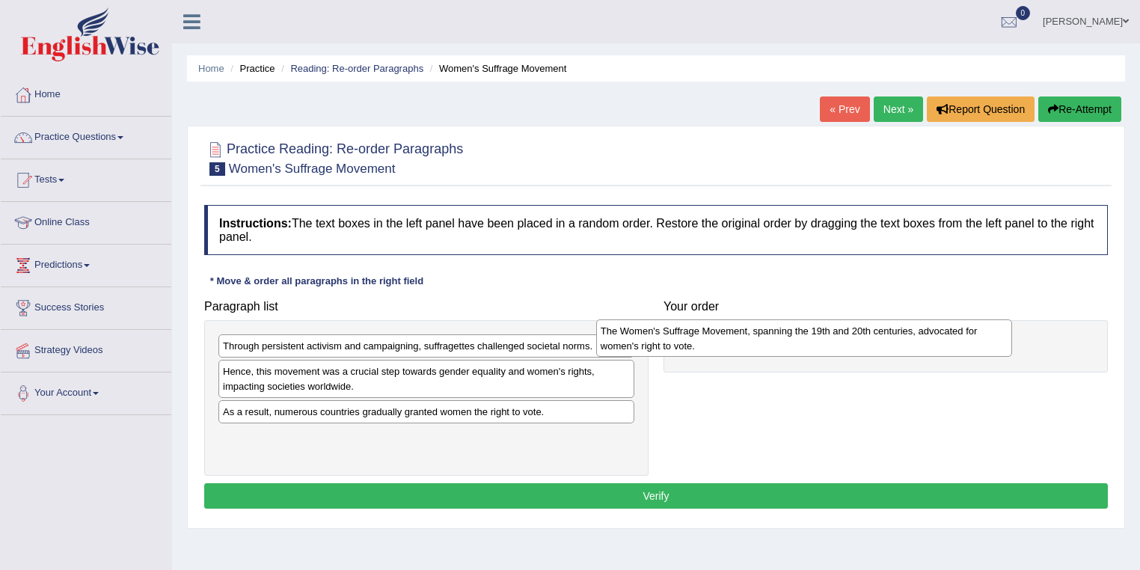
drag, startPoint x: 379, startPoint y: 444, endPoint x: 762, endPoint y: 334, distance: 398.6
click at [762, 334] on div "The Women's Suffrage Movement, spanning the 19th and 20th centuries, advocated …" at bounding box center [804, 338] width 417 height 37
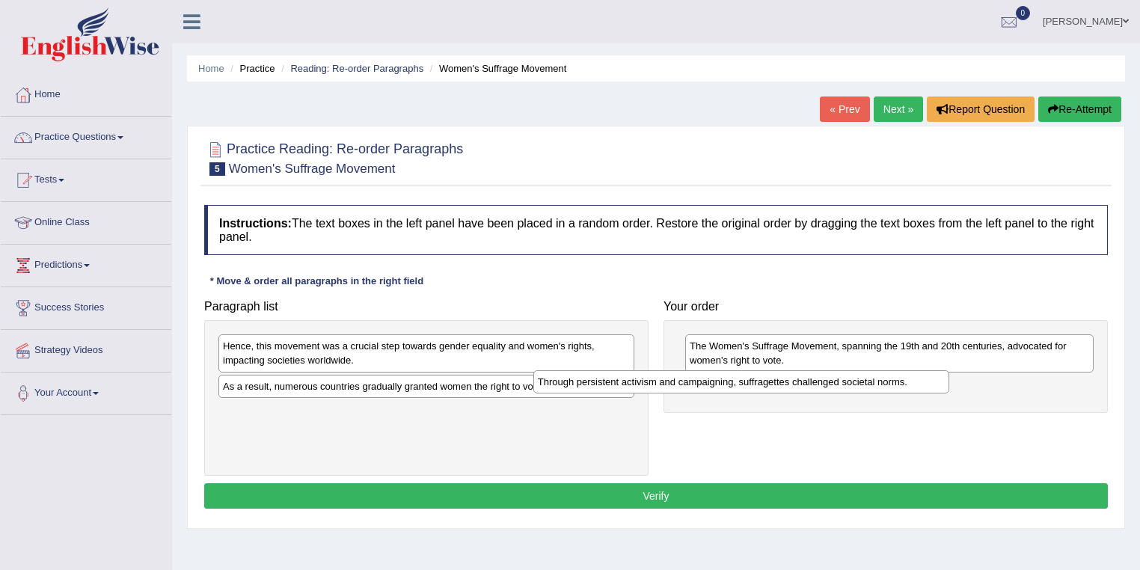
drag, startPoint x: 338, startPoint y: 349, endPoint x: 668, endPoint y: 385, distance: 331.9
click at [668, 385] on div "Through persistent activism and campaigning, suffragettes challenged societal n…" at bounding box center [742, 381] width 417 height 23
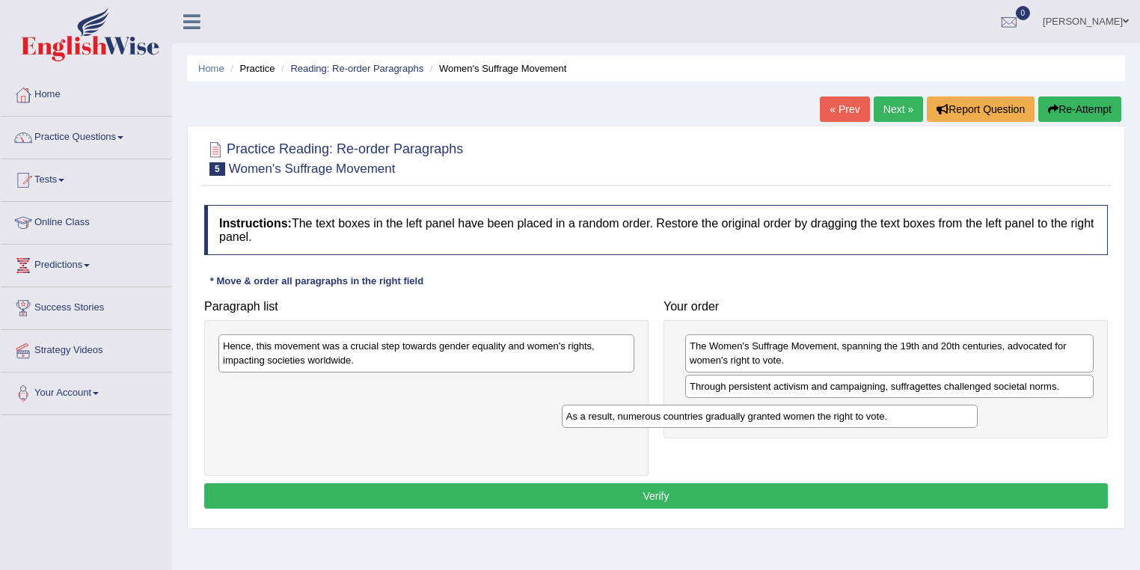
drag, startPoint x: 434, startPoint y: 385, endPoint x: 820, endPoint y: 420, distance: 387.6
click at [820, 420] on div "As a result, numerous countries gradually granted women the right to vote." at bounding box center [770, 416] width 417 height 23
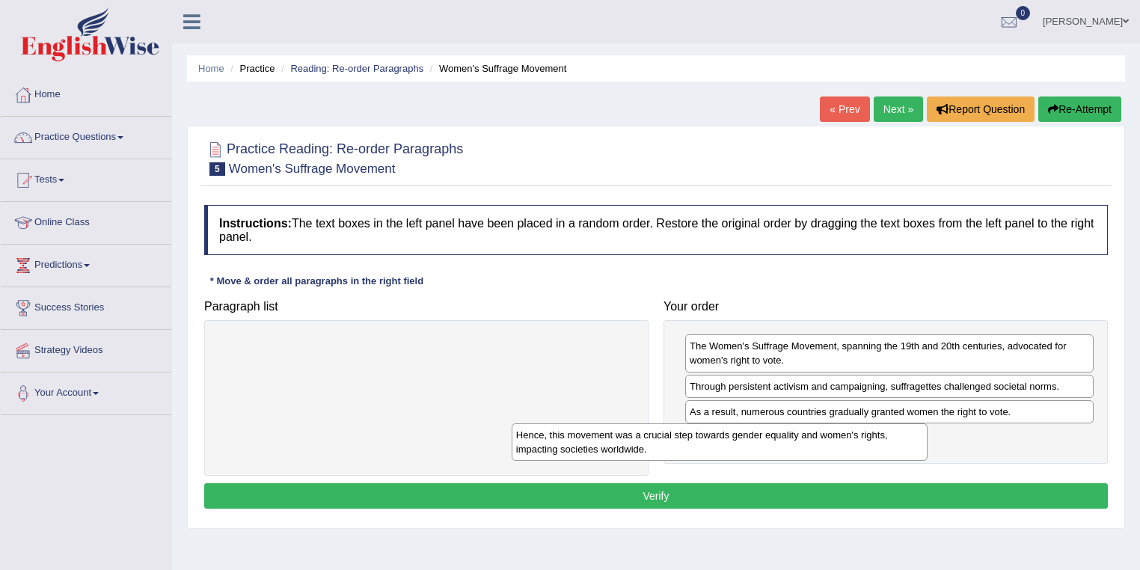
drag, startPoint x: 578, startPoint y: 357, endPoint x: 867, endPoint y: 442, distance: 301.9
click at [867, 442] on div "Hence, this movement was a crucial step towards gender equality and women's rig…" at bounding box center [720, 442] width 417 height 37
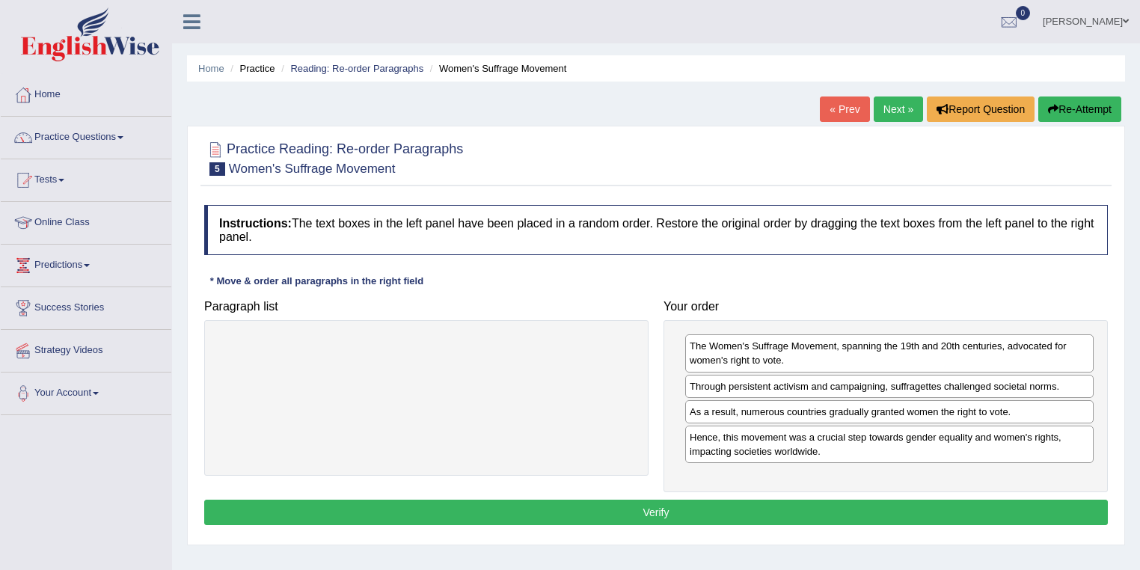
click at [765, 504] on button "Verify" at bounding box center [656, 512] width 904 height 25
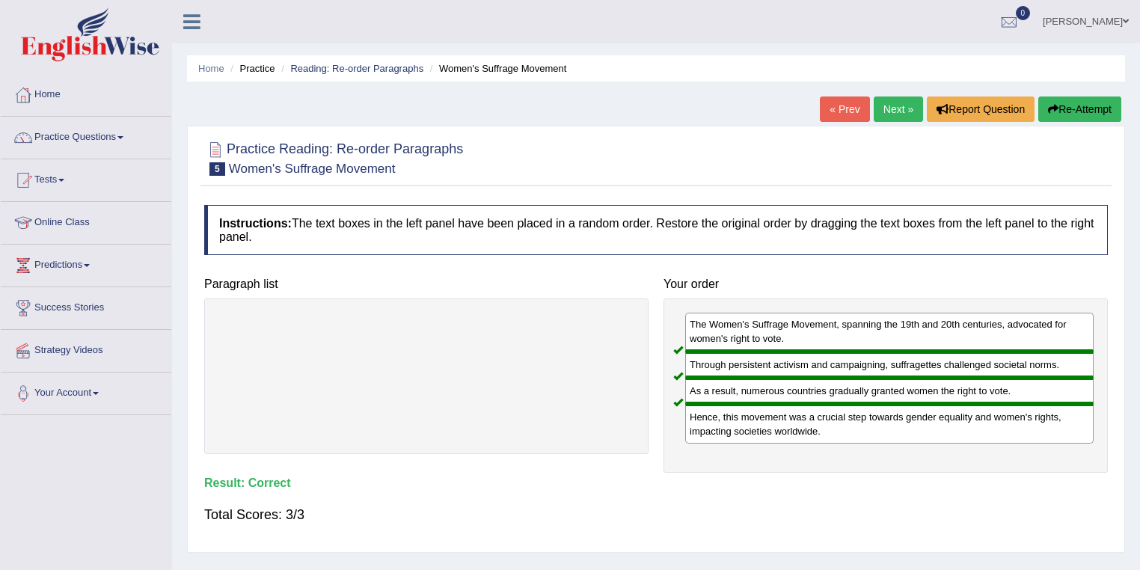
click at [844, 103] on link "« Prev" at bounding box center [844, 109] width 49 height 25
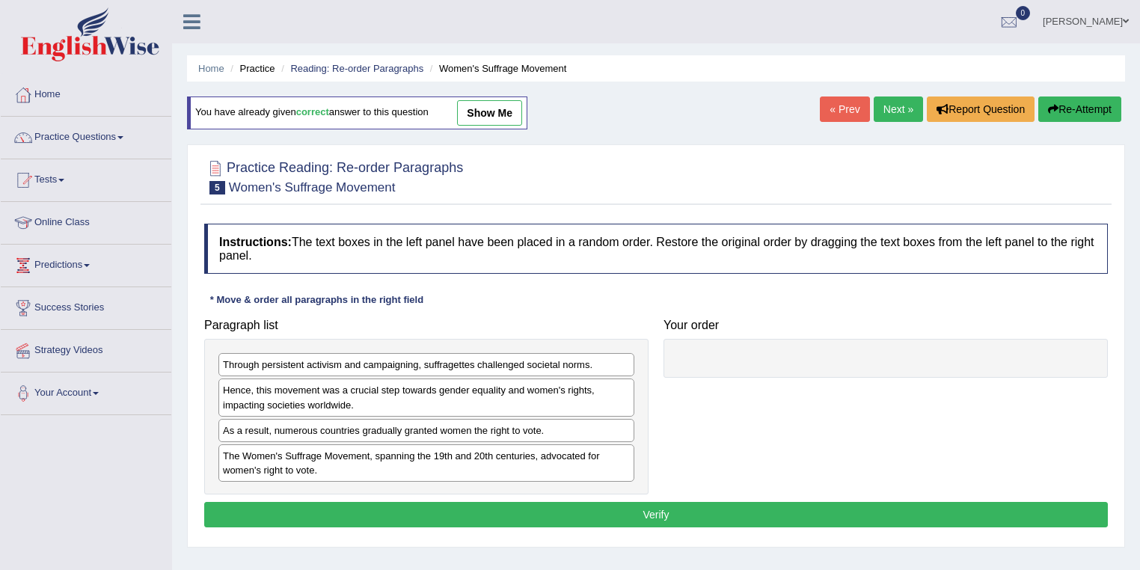
click at [499, 123] on link "show me" at bounding box center [489, 112] width 65 height 25
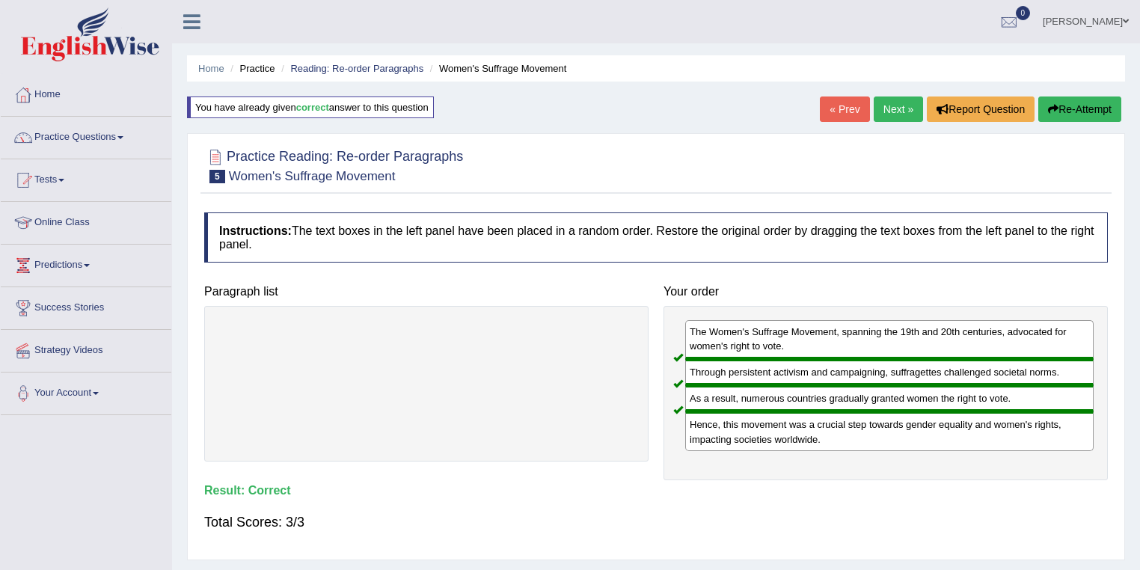
click at [837, 116] on link "« Prev" at bounding box center [844, 109] width 49 height 25
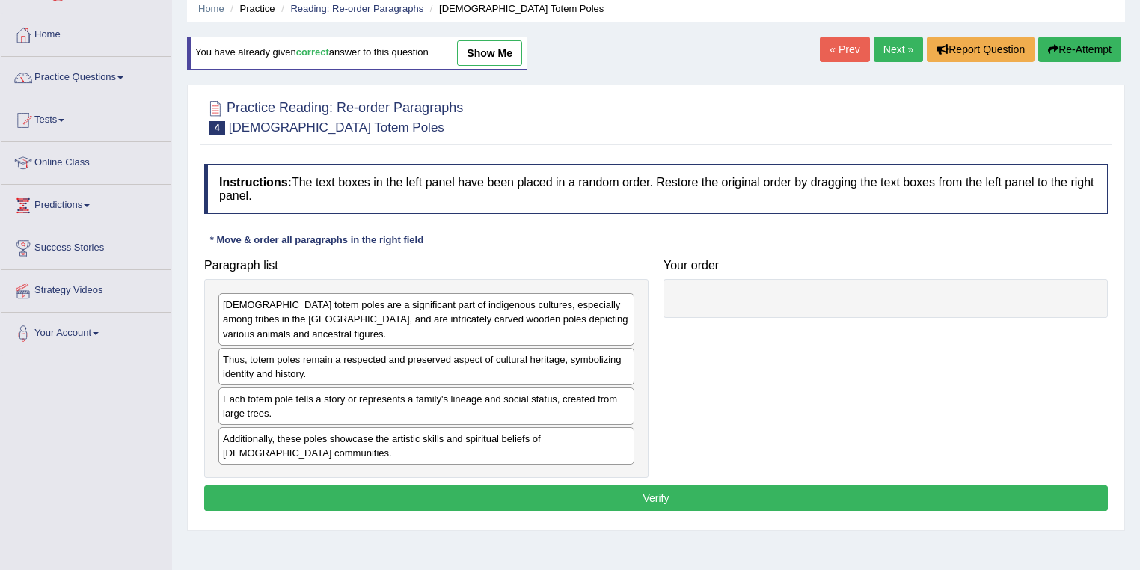
scroll to position [60, 0]
click at [488, 43] on link "show me" at bounding box center [489, 52] width 65 height 25
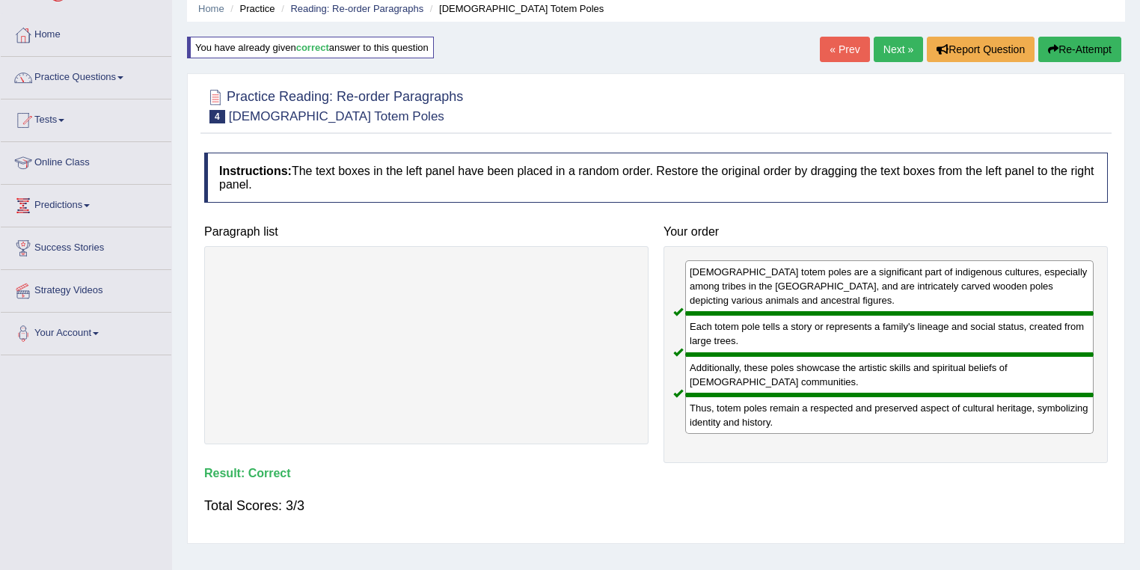
click at [836, 54] on link "« Prev" at bounding box center [844, 49] width 49 height 25
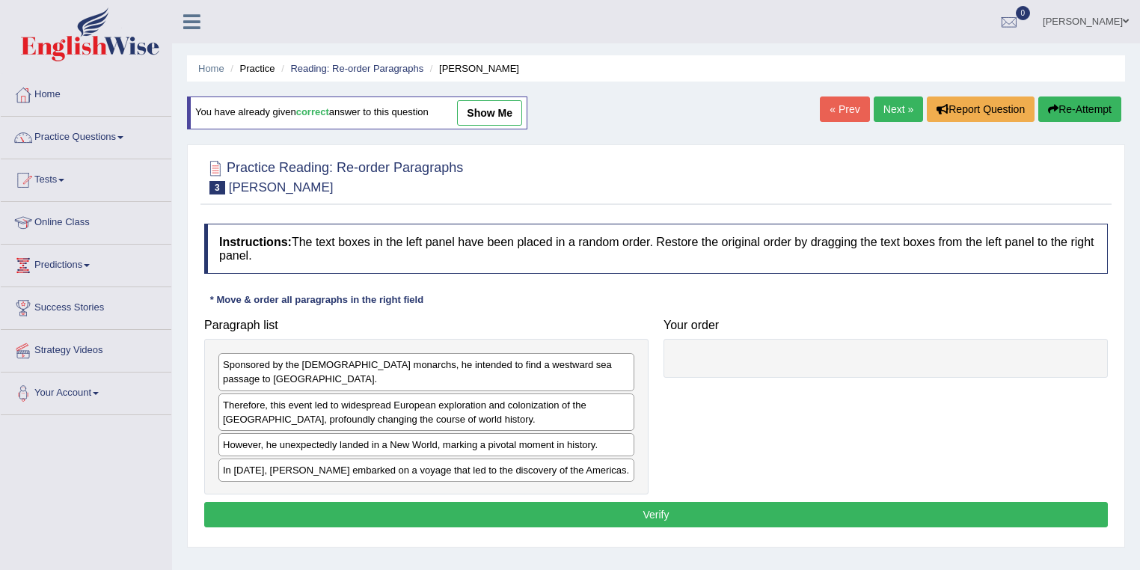
click at [483, 115] on link "show me" at bounding box center [489, 112] width 65 height 25
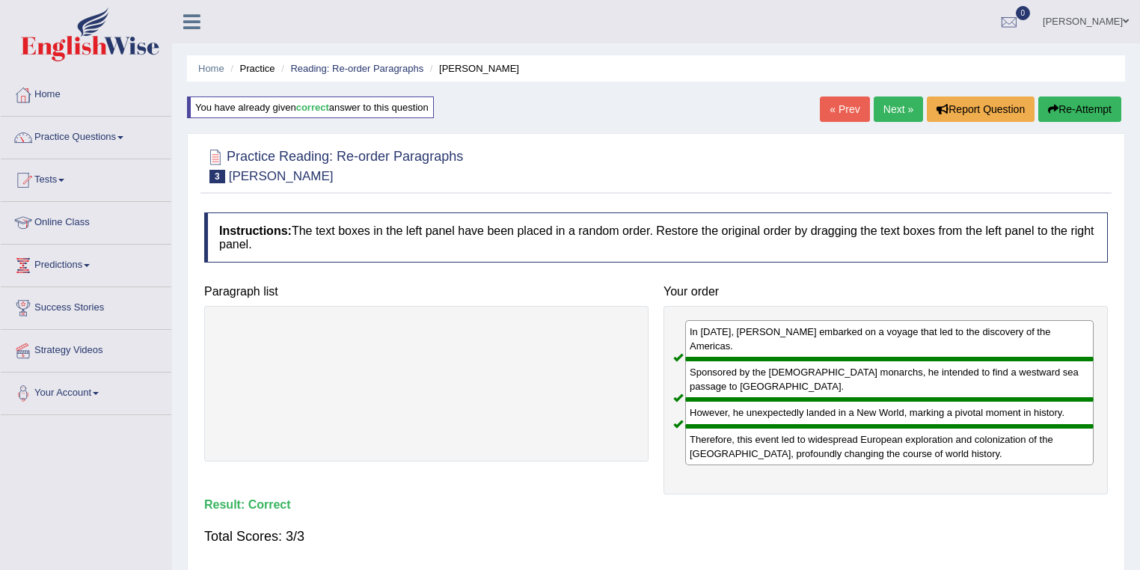
click at [825, 106] on link "« Prev" at bounding box center [844, 109] width 49 height 25
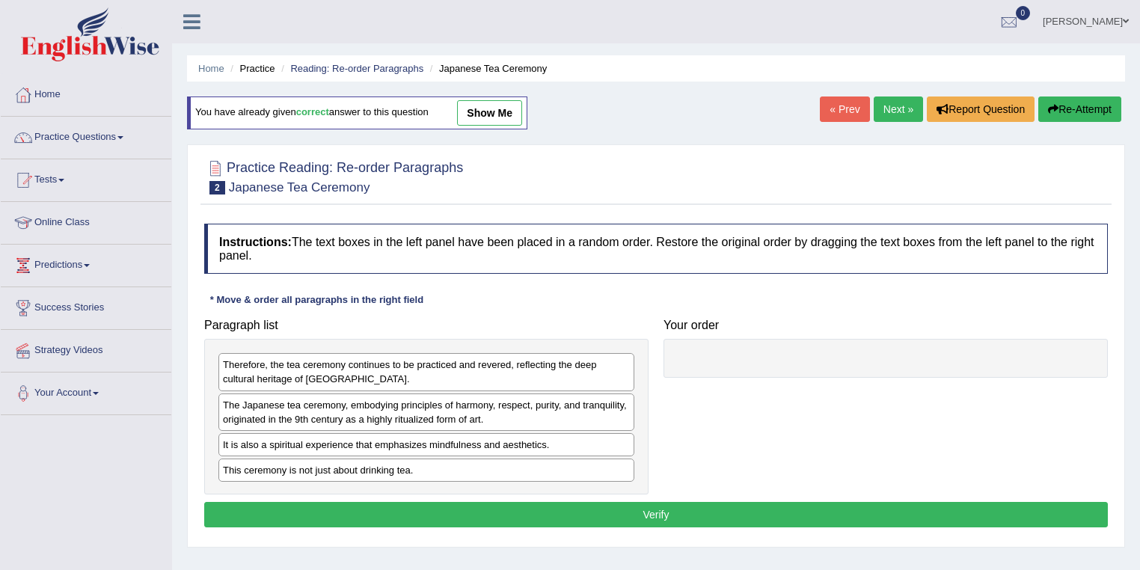
click at [503, 114] on link "show me" at bounding box center [489, 112] width 65 height 25
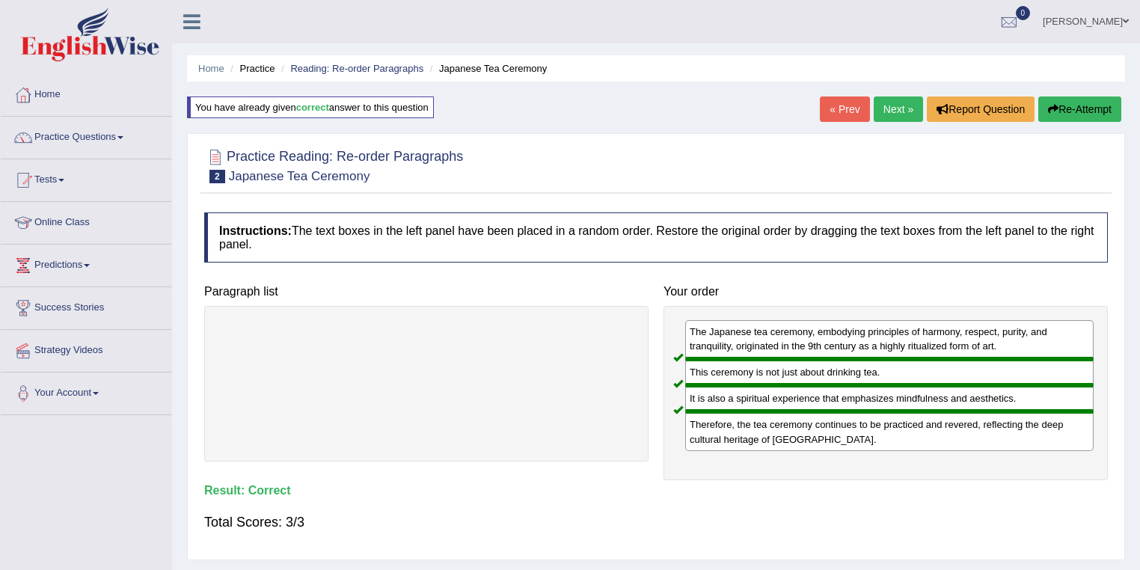
click at [853, 114] on link "« Prev" at bounding box center [844, 109] width 49 height 25
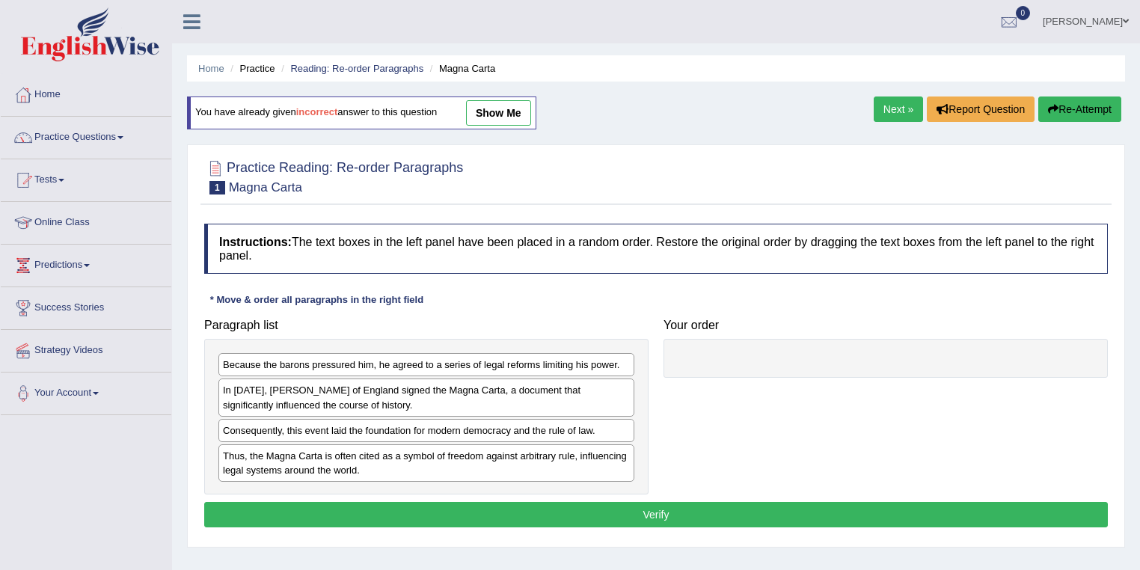
click at [889, 114] on link "Next »" at bounding box center [898, 109] width 49 height 25
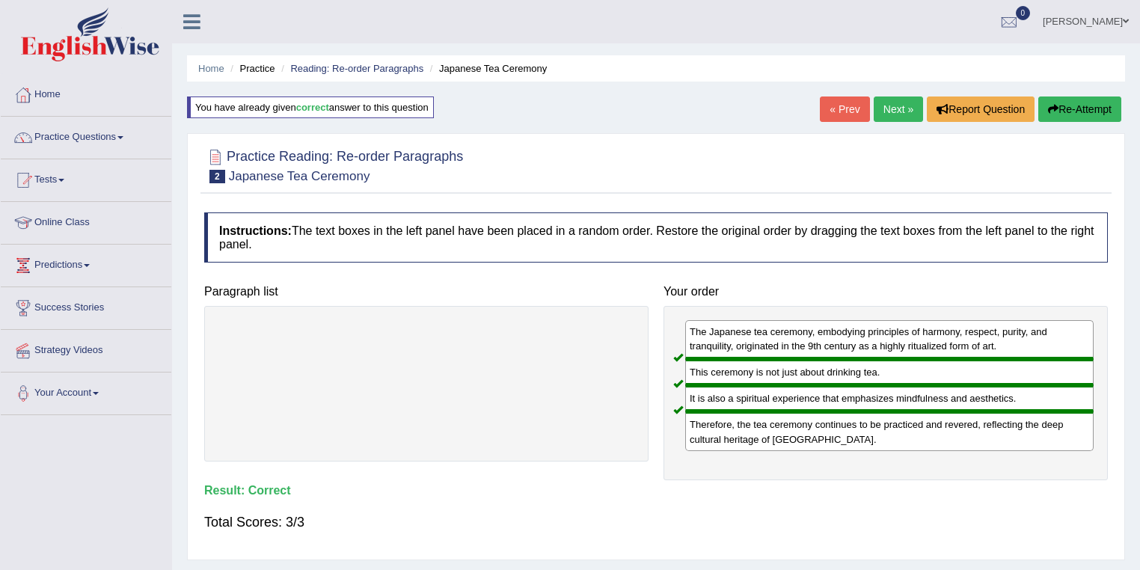
click at [842, 114] on link "« Prev" at bounding box center [844, 109] width 49 height 25
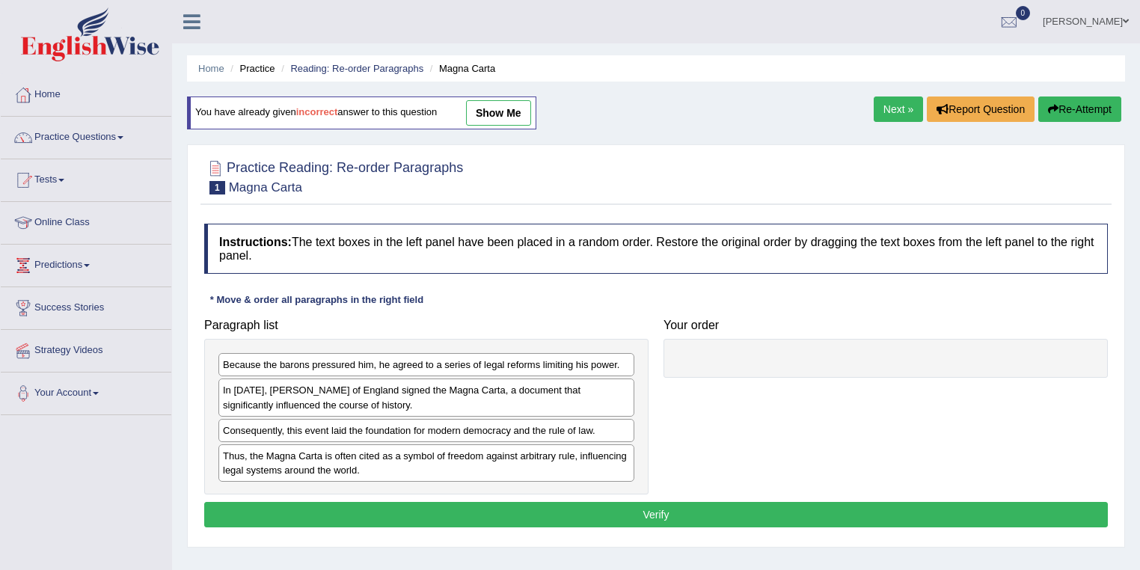
click at [503, 109] on link "show me" at bounding box center [498, 112] width 65 height 25
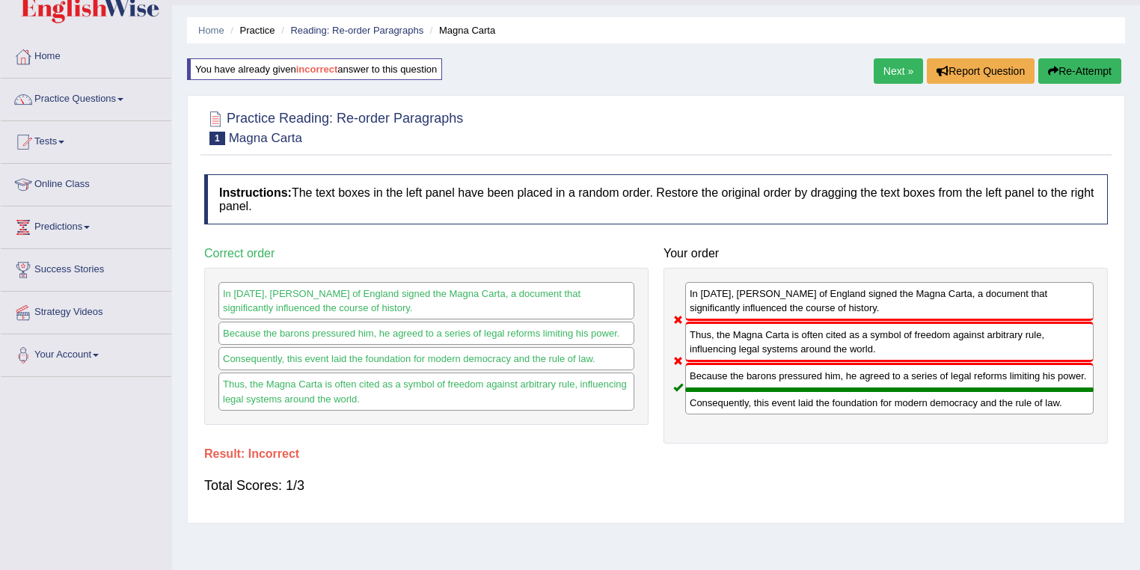
scroll to position [60, 0]
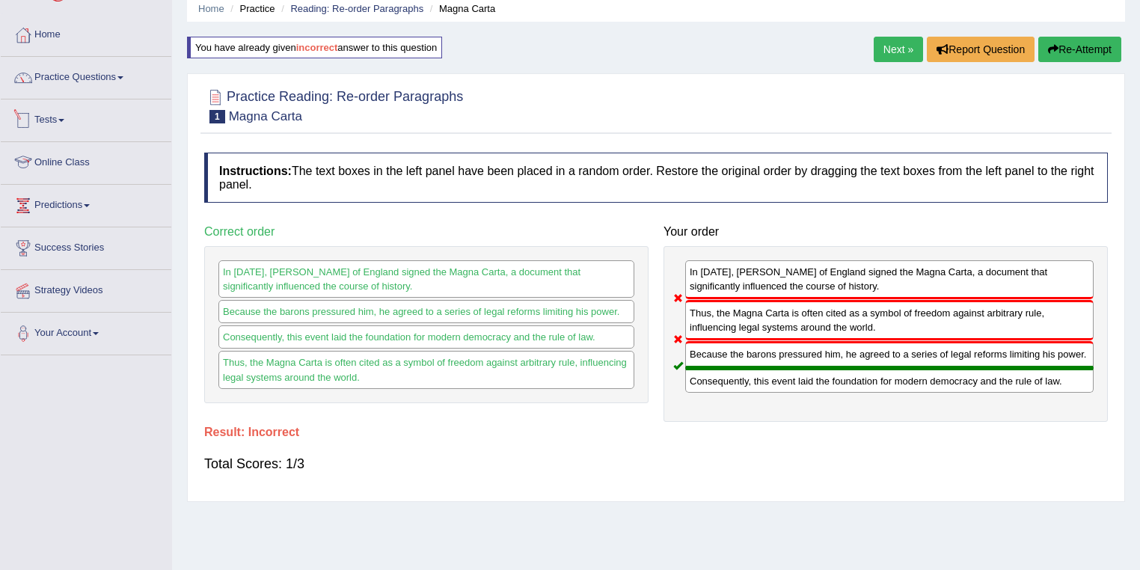
click at [82, 117] on link "Tests" at bounding box center [86, 118] width 171 height 37
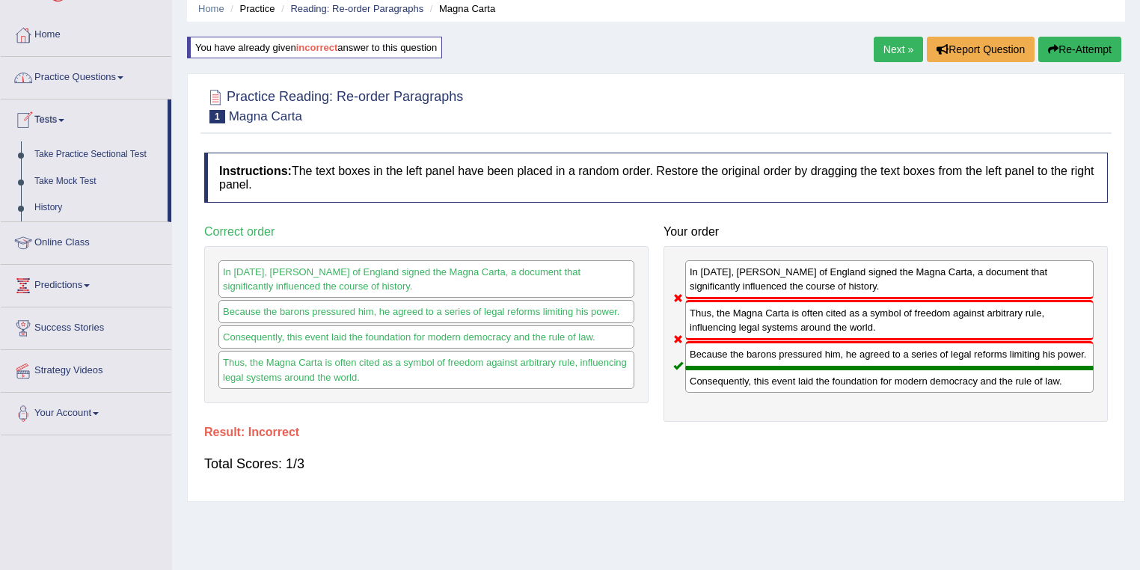
click at [78, 78] on link "Practice Questions" at bounding box center [86, 75] width 171 height 37
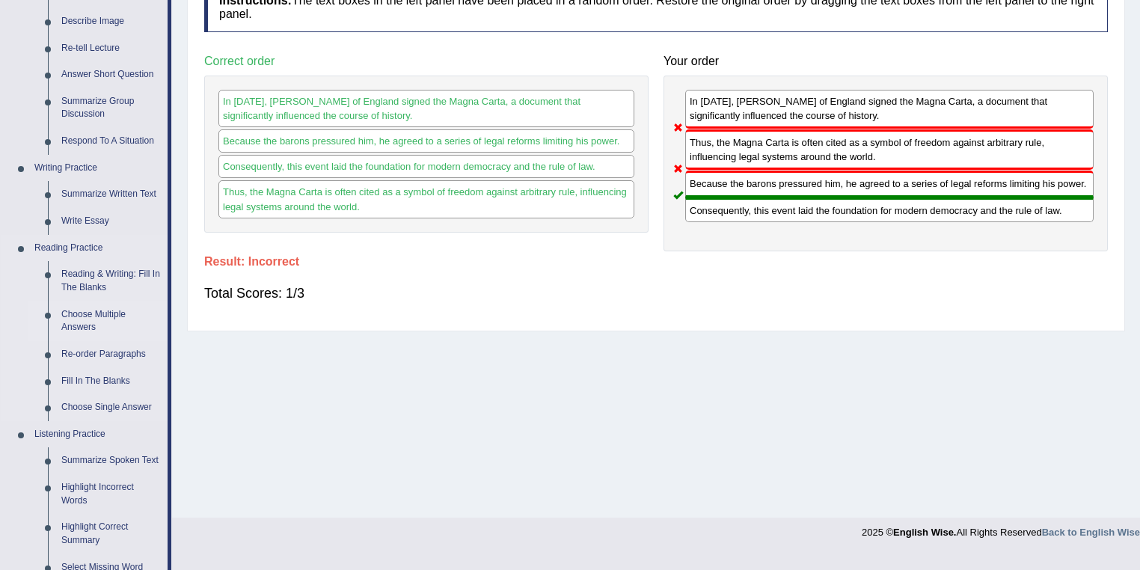
scroll to position [239, 0]
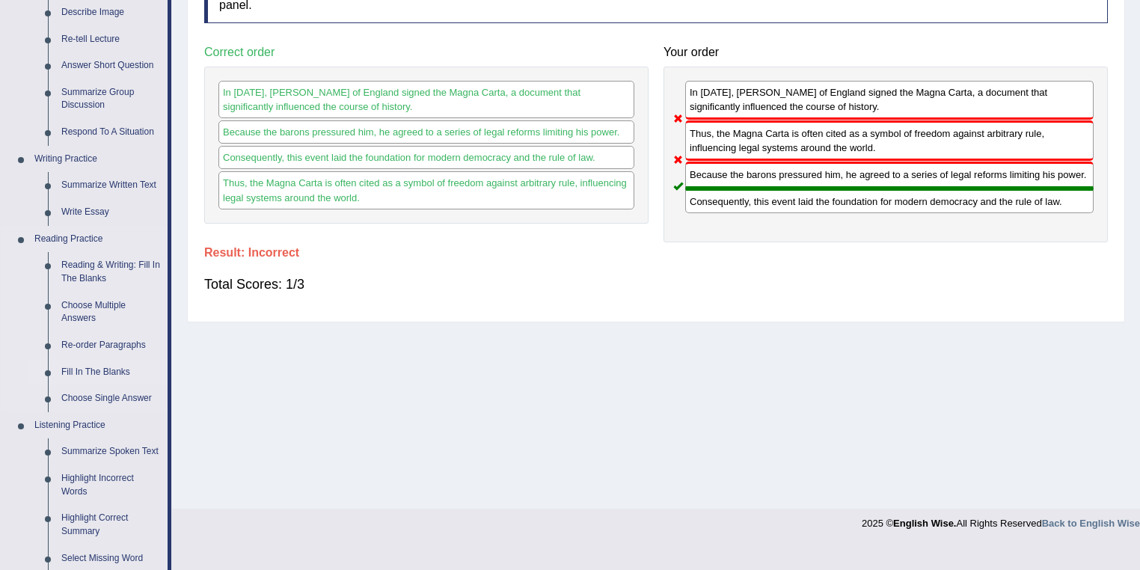
click at [102, 371] on link "Fill In The Blanks" at bounding box center [111, 372] width 113 height 27
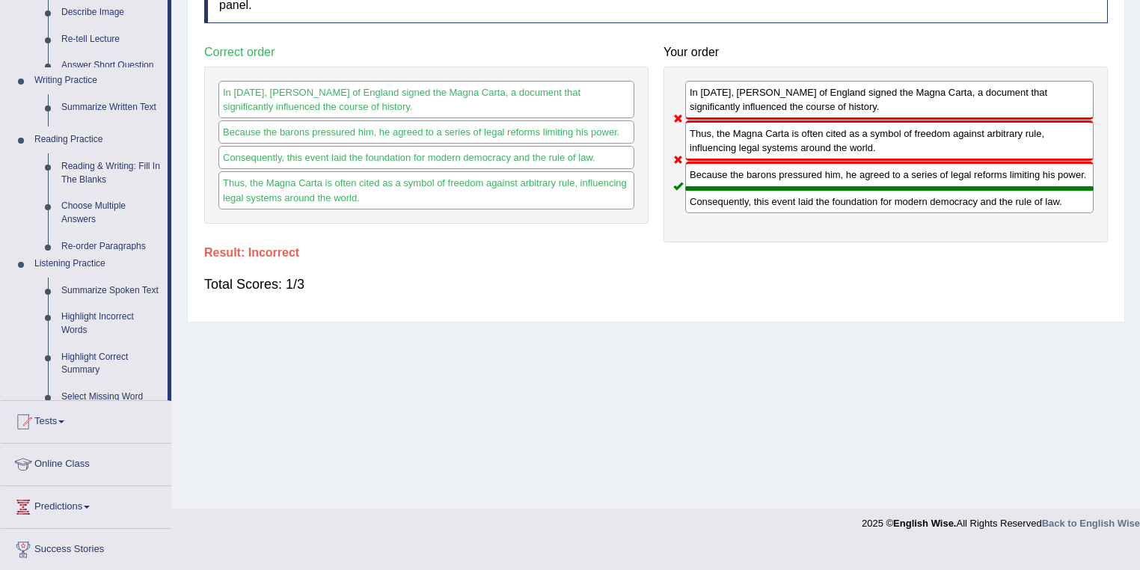
scroll to position [216, 0]
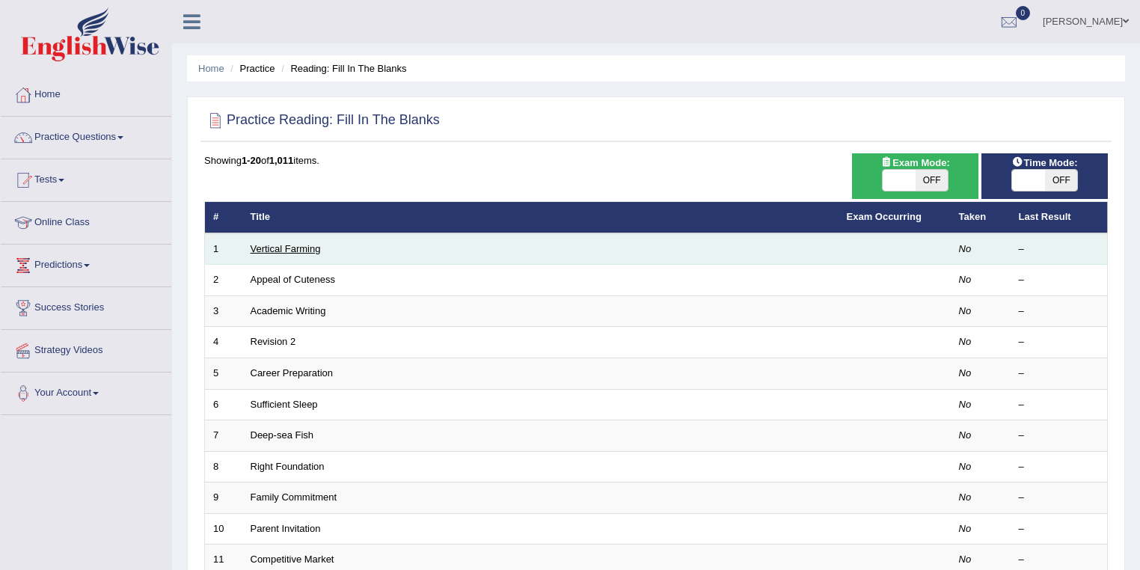
click at [305, 247] on link "Vertical Farming" at bounding box center [286, 248] width 70 height 11
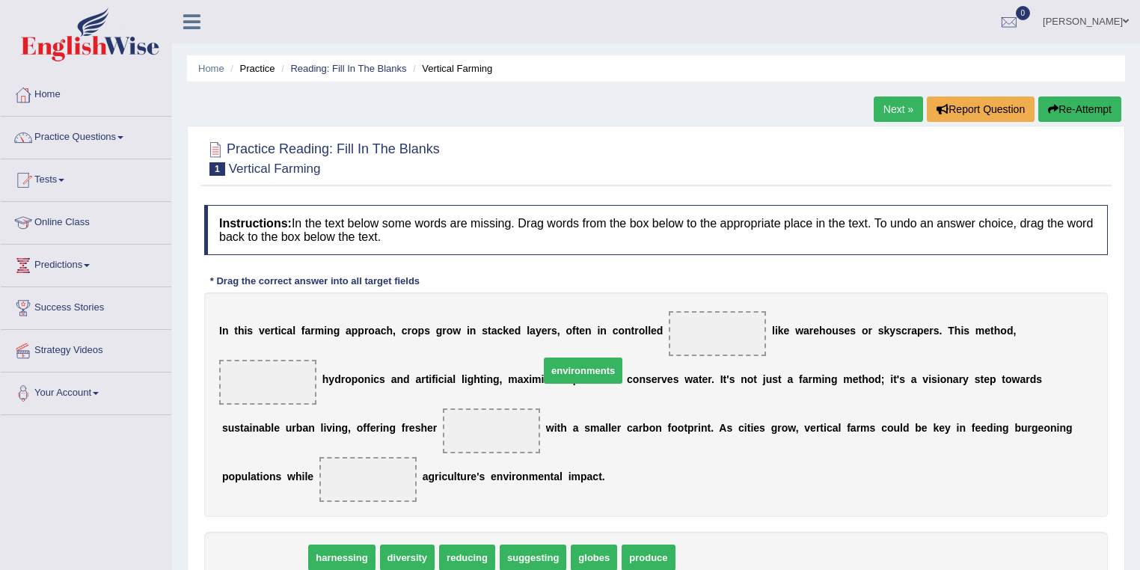
drag, startPoint x: 277, startPoint y: 548, endPoint x: 674, endPoint y: 320, distance: 457.8
click at [614, 358] on span "environments" at bounding box center [583, 371] width 79 height 26
drag, startPoint x: 674, startPoint y: 320, endPoint x: 721, endPoint y: 313, distance: 47.0
click at [721, 313] on div "I n t h i s v e r t i c a l f a r m i n g a p p r o a c h , c r o p s g r o w i…" at bounding box center [656, 405] width 904 height 224
drag, startPoint x: 276, startPoint y: 550, endPoint x: 724, endPoint y: 323, distance: 501.6
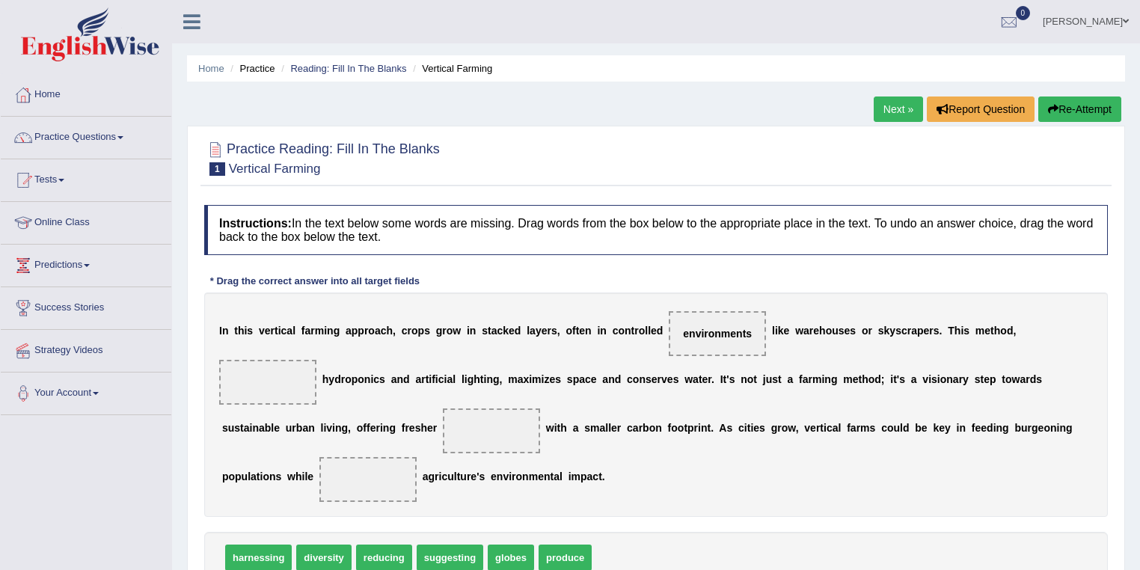
click at [415, 326] on b "o" at bounding box center [415, 331] width 7 height 12
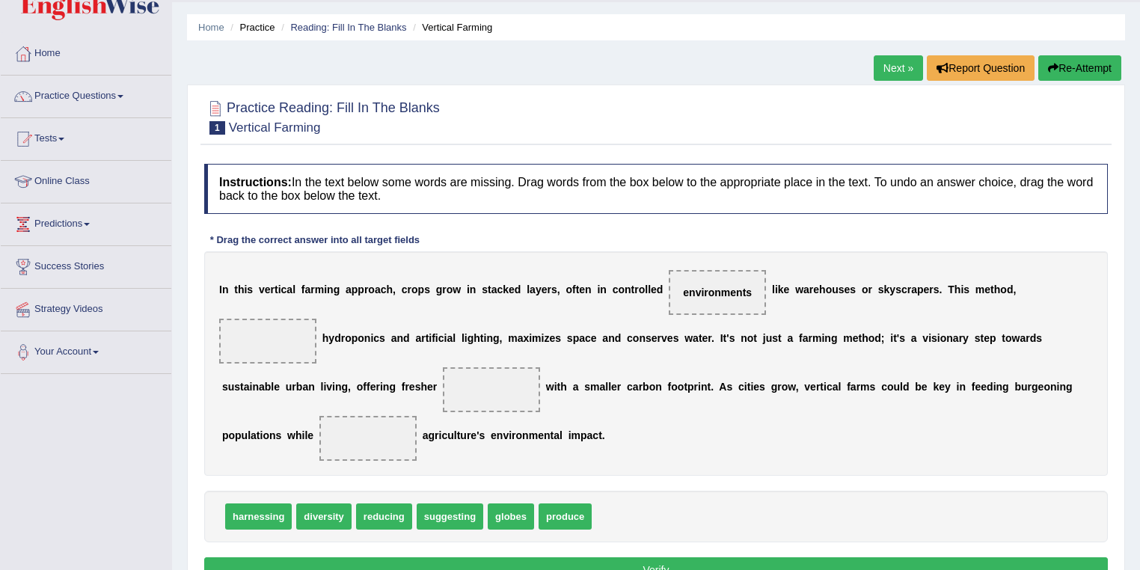
scroll to position [60, 0]
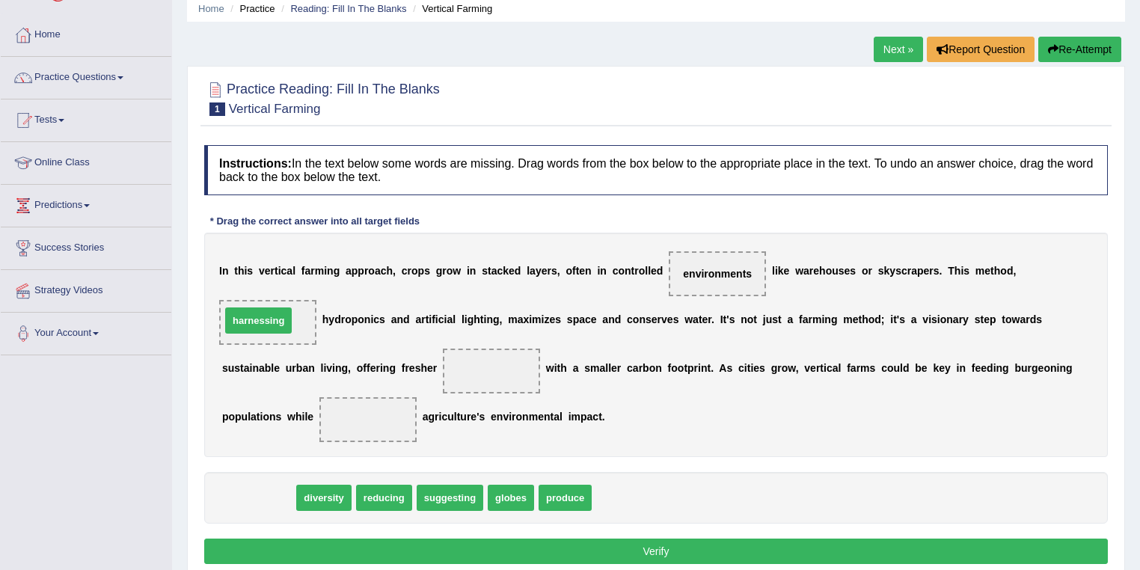
drag, startPoint x: 260, startPoint y: 492, endPoint x: 260, endPoint y: 314, distance: 177.3
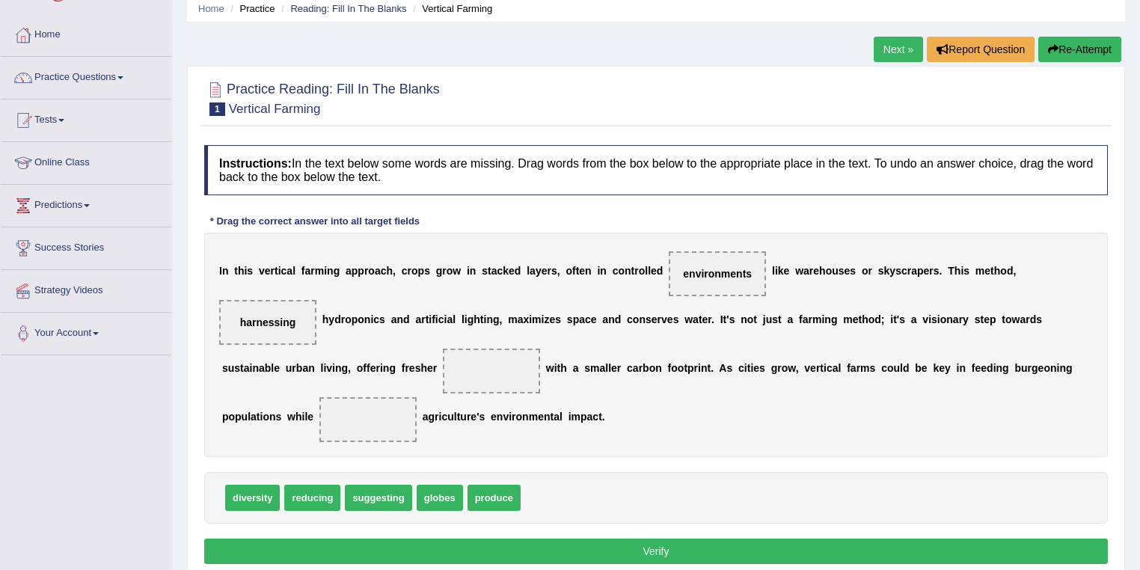
scroll to position [120, 0]
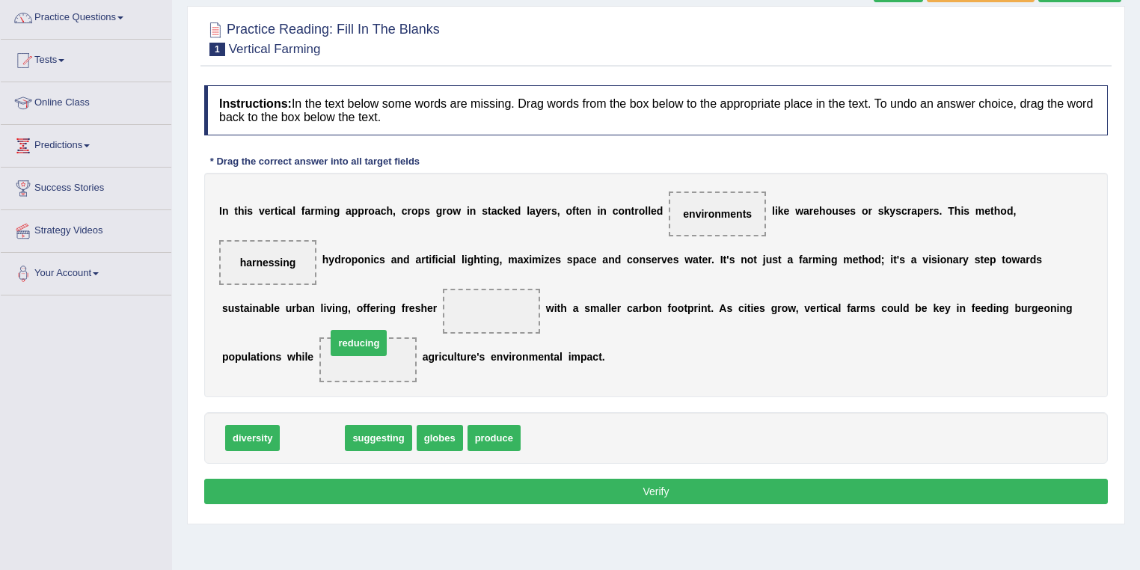
drag, startPoint x: 316, startPoint y: 436, endPoint x: 362, endPoint y: 340, distance: 105.8
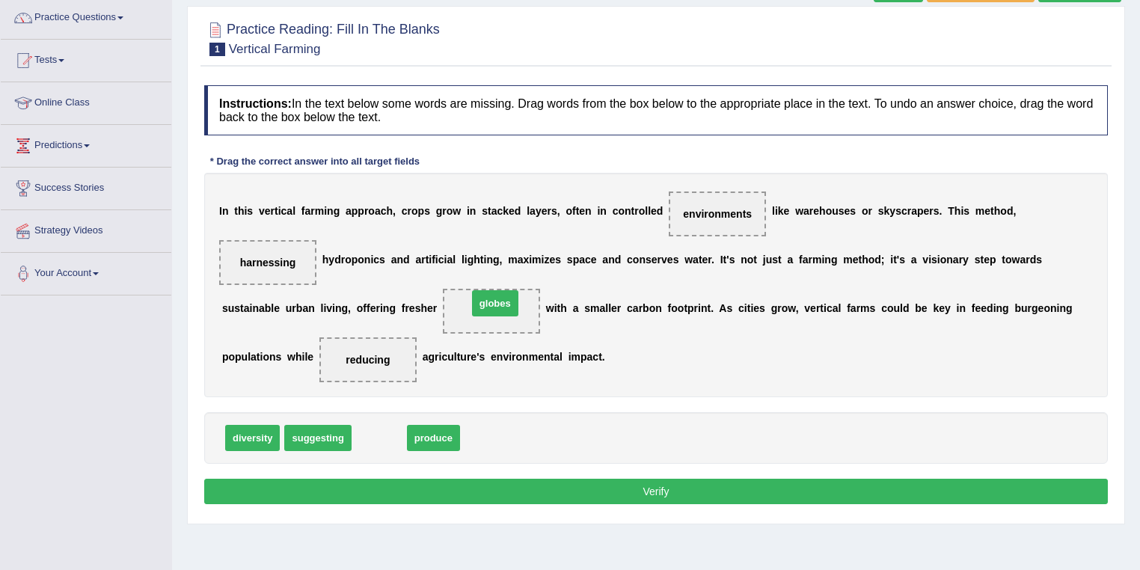
drag, startPoint x: 387, startPoint y: 434, endPoint x: 503, endPoint y: 299, distance: 177.7
click at [635, 487] on button "Verify" at bounding box center [656, 491] width 904 height 25
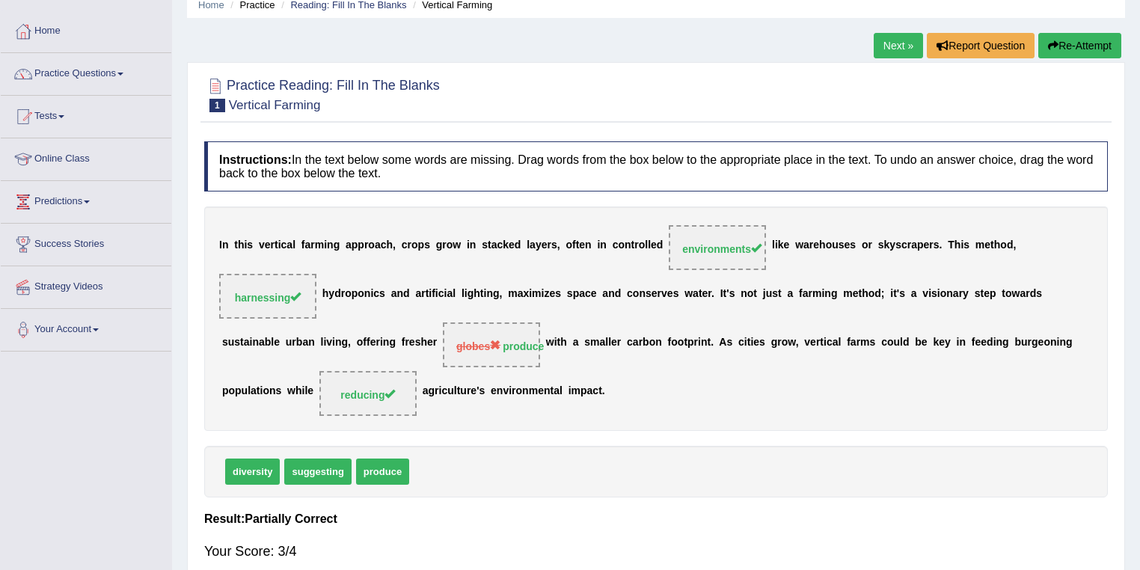
scroll to position [0, 0]
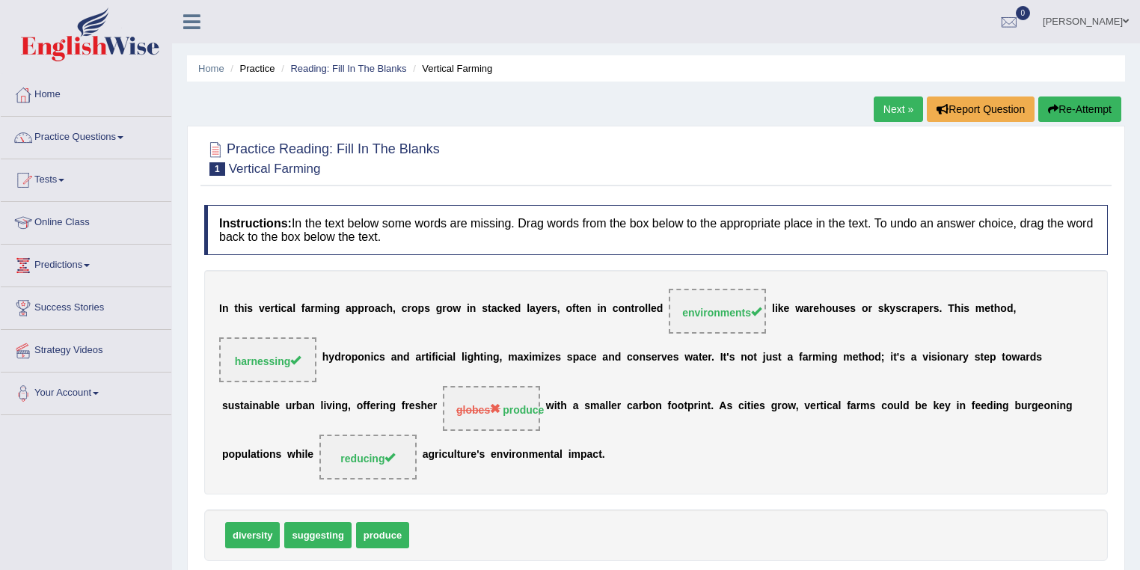
click at [893, 107] on link "Next »" at bounding box center [898, 109] width 49 height 25
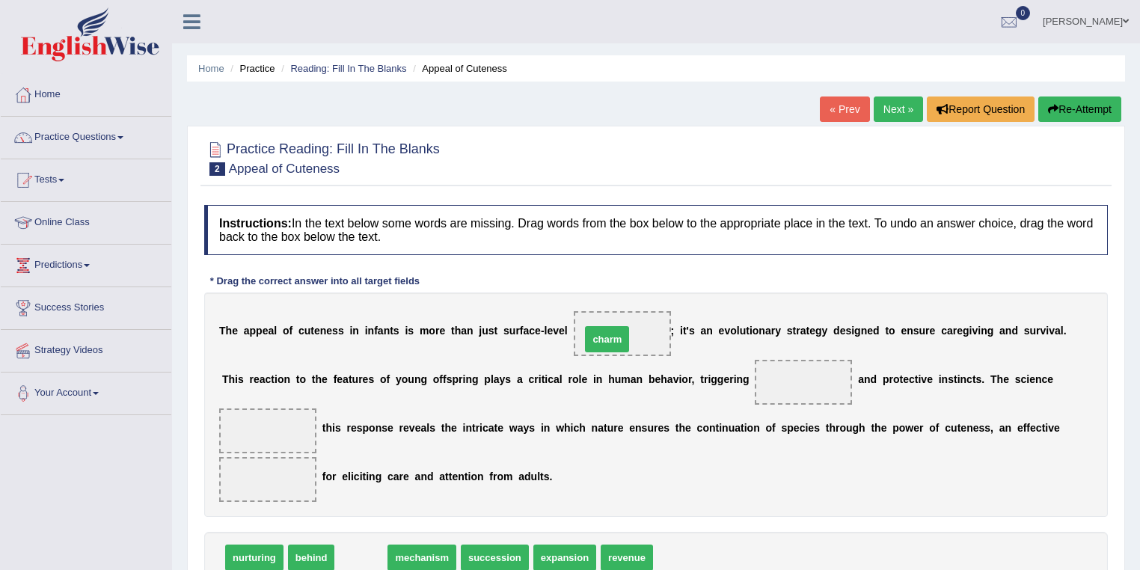
drag, startPoint x: 349, startPoint y: 554, endPoint x: 602, endPoint y: 323, distance: 342.7
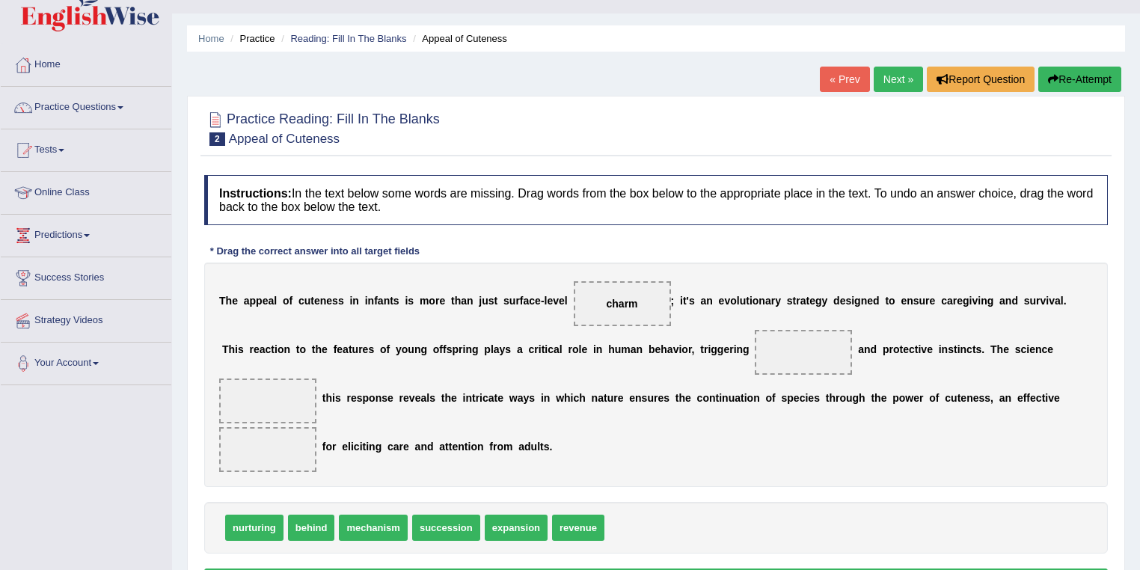
scroll to position [60, 0]
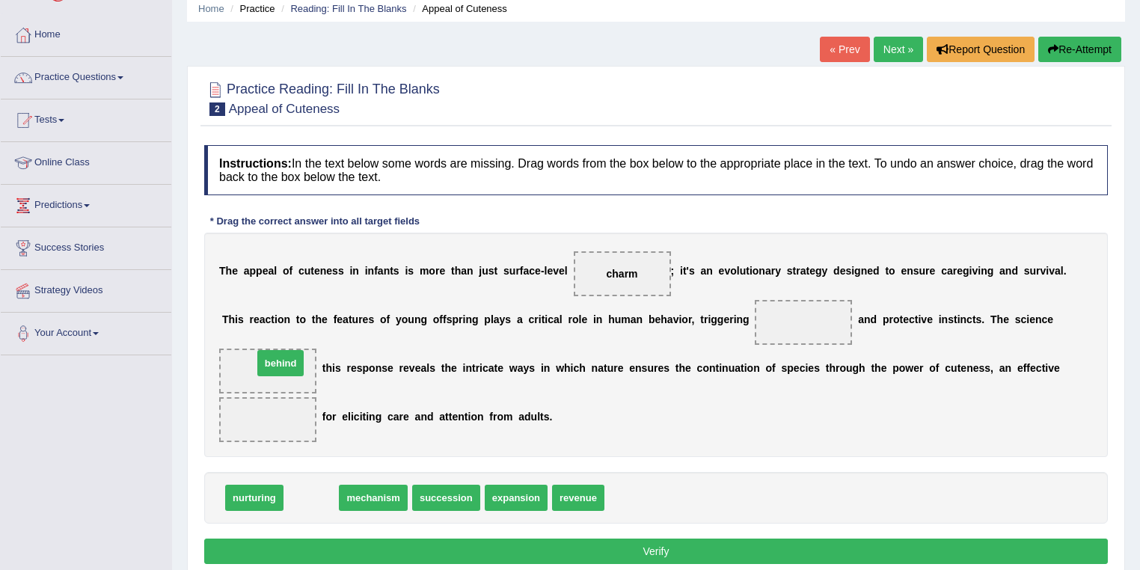
drag, startPoint x: 307, startPoint y: 491, endPoint x: 275, endPoint y: 357, distance: 137.8
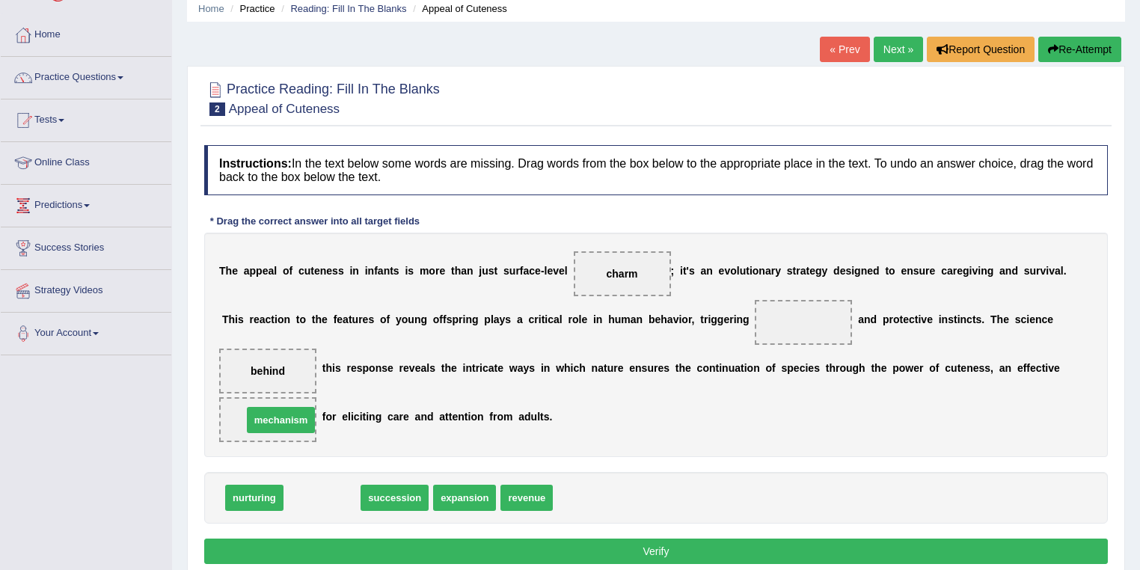
drag, startPoint x: 326, startPoint y: 491, endPoint x: 281, endPoint y: 411, distance: 91.8
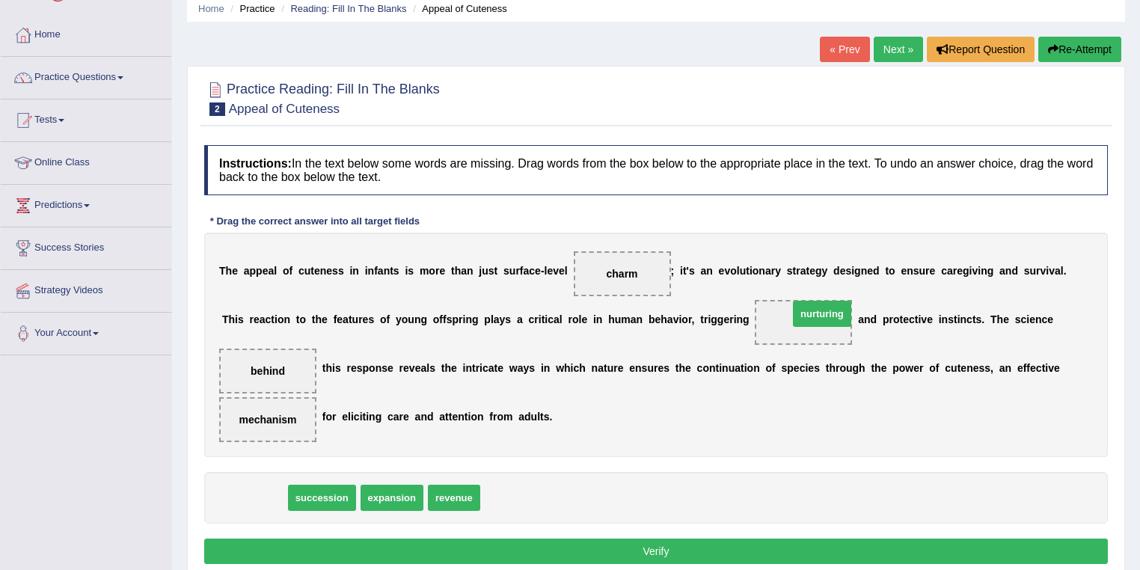
drag, startPoint x: 246, startPoint y: 495, endPoint x: 814, endPoint y: 311, distance: 597.0
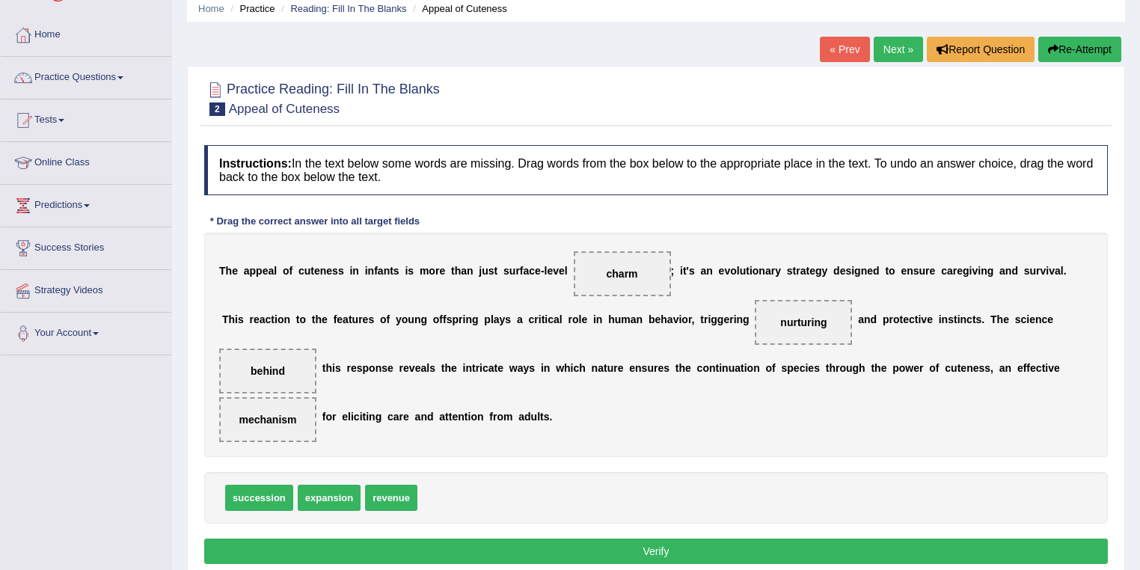
click at [897, 51] on link "Next »" at bounding box center [898, 49] width 49 height 25
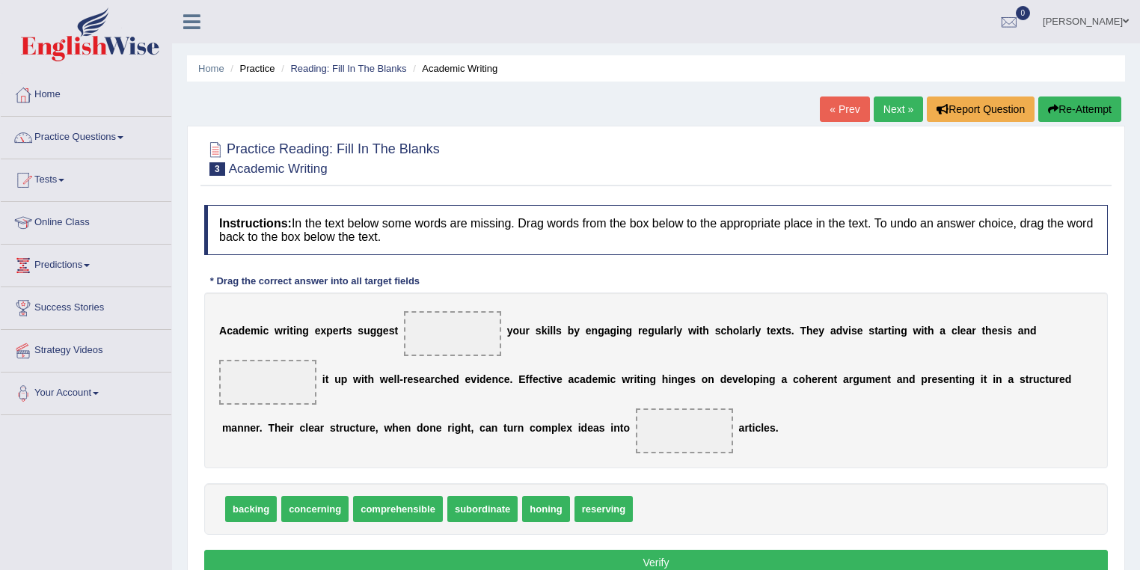
click at [842, 106] on link "« Prev" at bounding box center [844, 109] width 49 height 25
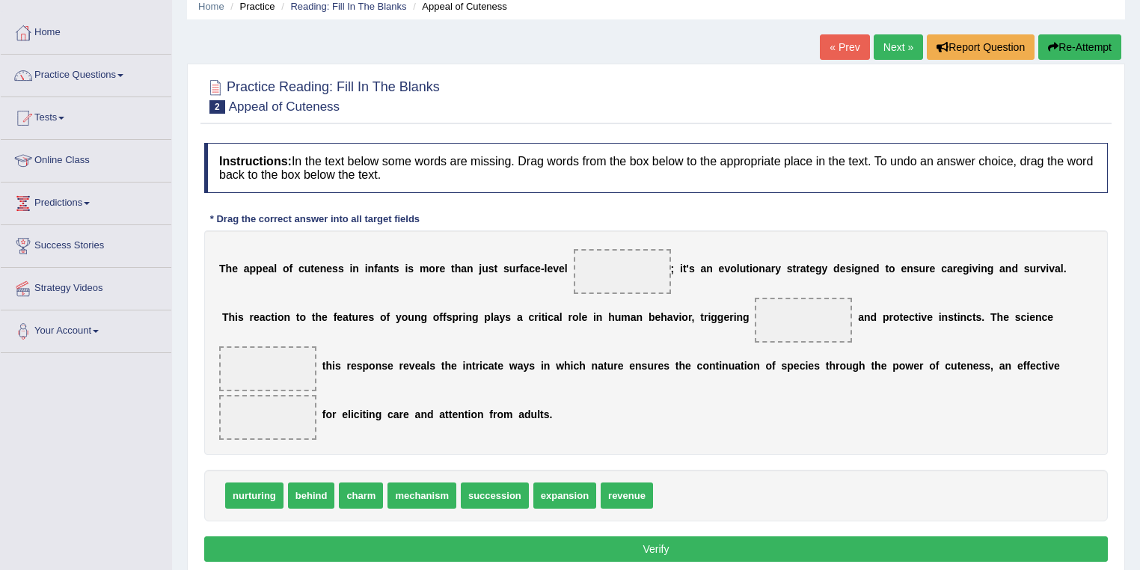
scroll to position [60, 0]
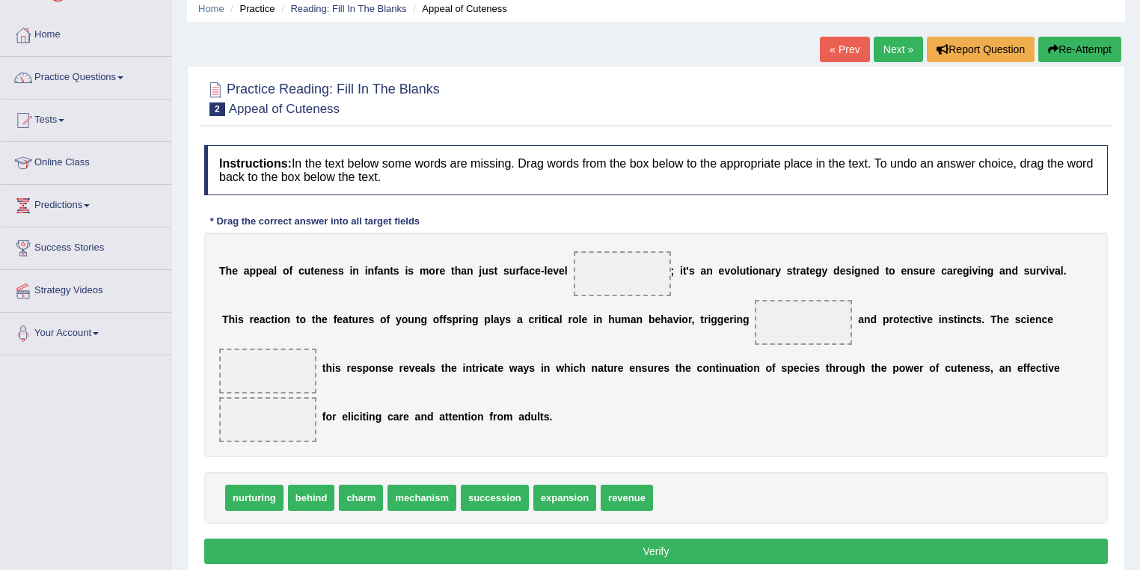
drag, startPoint x: 356, startPoint y: 493, endPoint x: 500, endPoint y: 349, distance: 203.2
click at [383, 485] on span "charm" at bounding box center [361, 498] width 44 height 26
drag, startPoint x: 362, startPoint y: 486, endPoint x: 610, endPoint y: 257, distance: 336.8
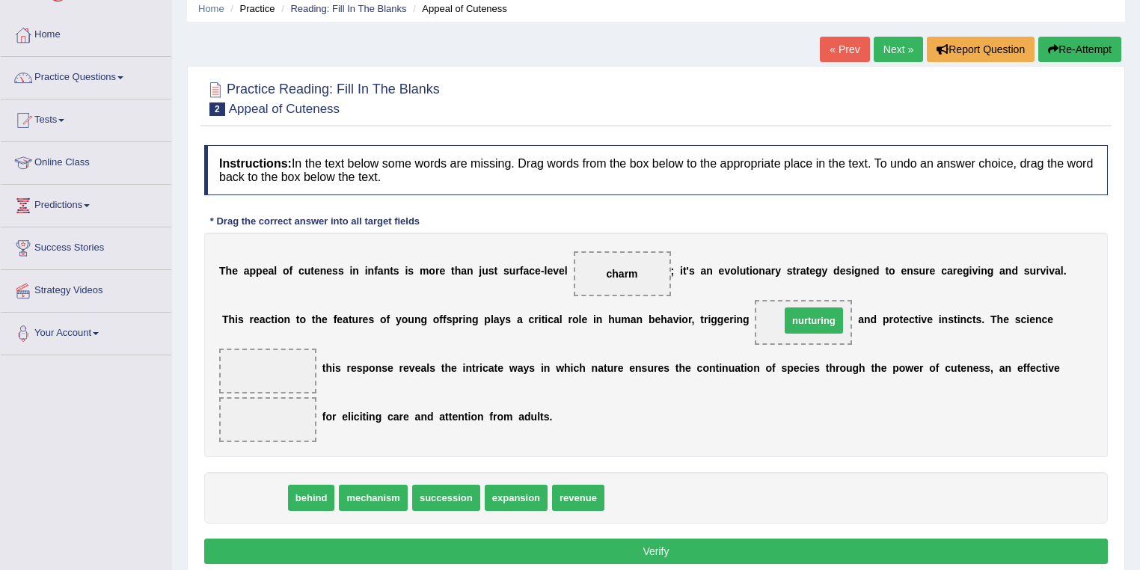
drag, startPoint x: 253, startPoint y: 492, endPoint x: 813, endPoint y: 314, distance: 587.1
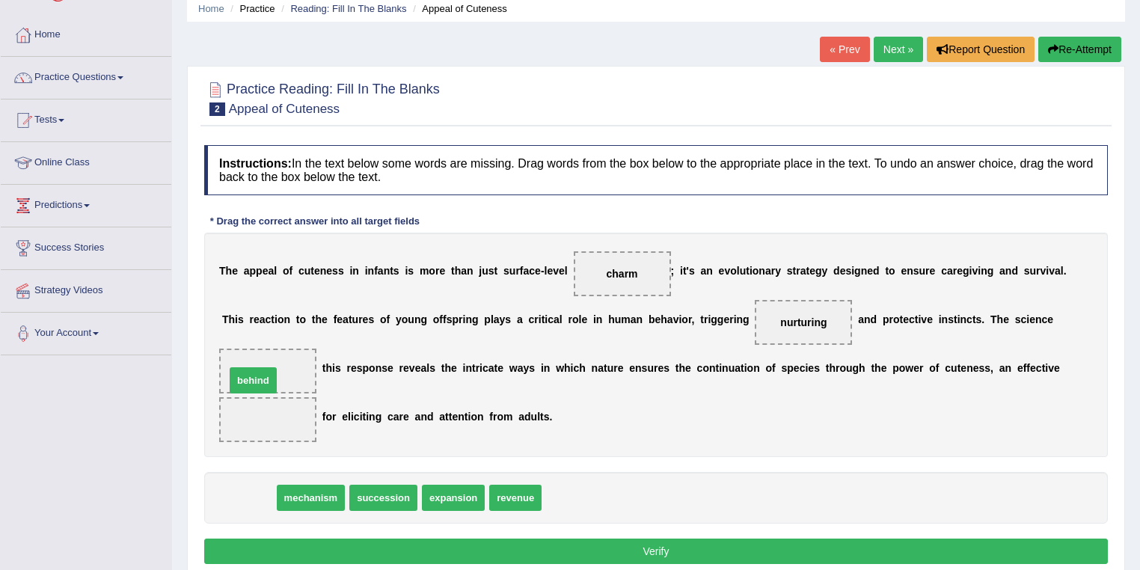
drag, startPoint x: 254, startPoint y: 494, endPoint x: 272, endPoint y: 369, distance: 126.1
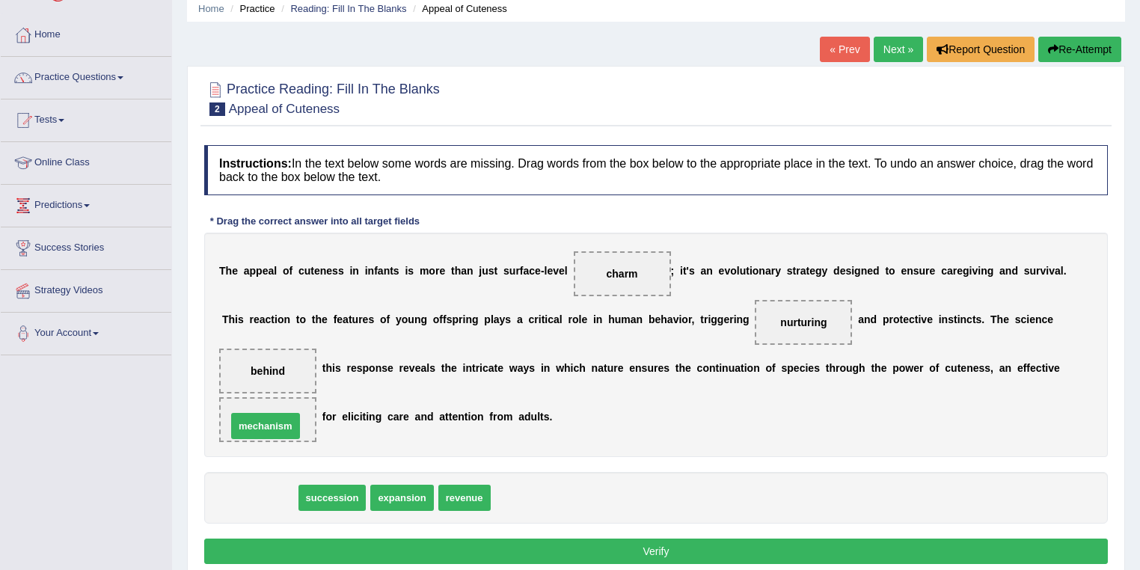
drag, startPoint x: 254, startPoint y: 495, endPoint x: 260, endPoint y: 424, distance: 72.1
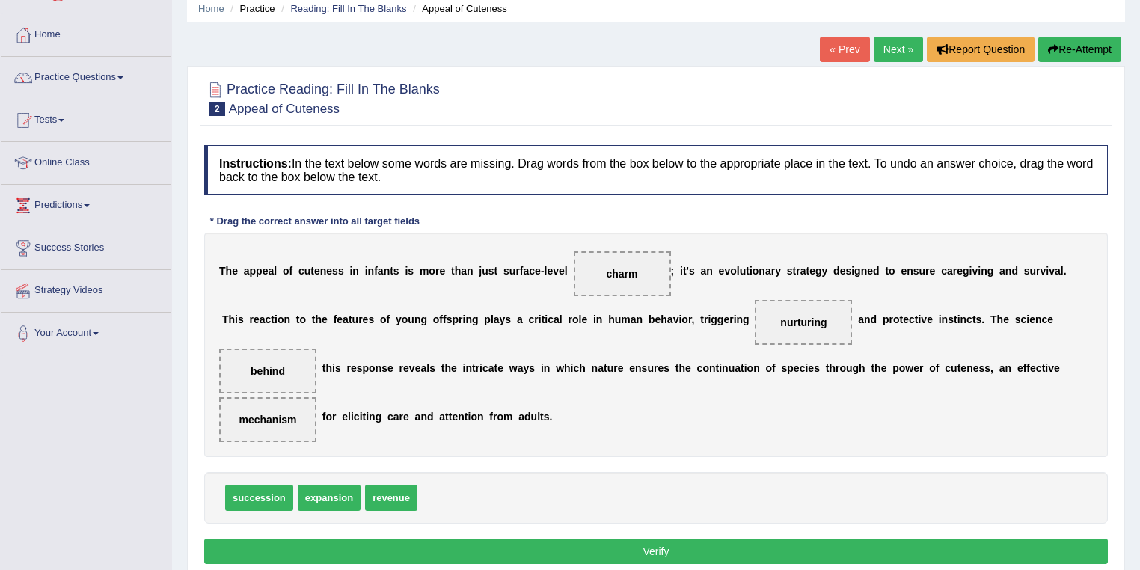
click at [556, 546] on button "Verify" at bounding box center [656, 551] width 904 height 25
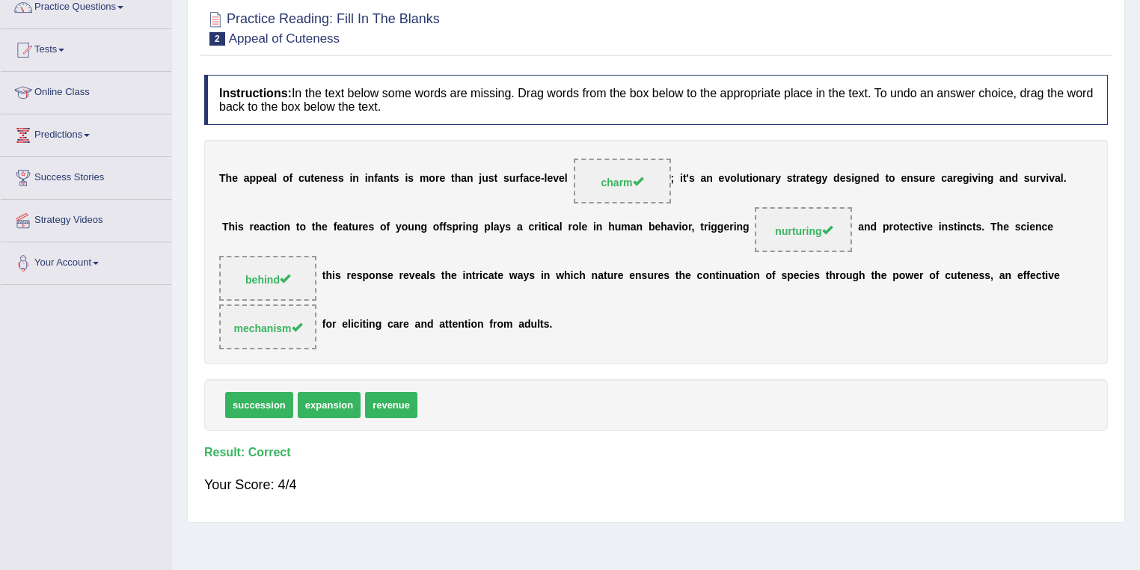
scroll to position [0, 0]
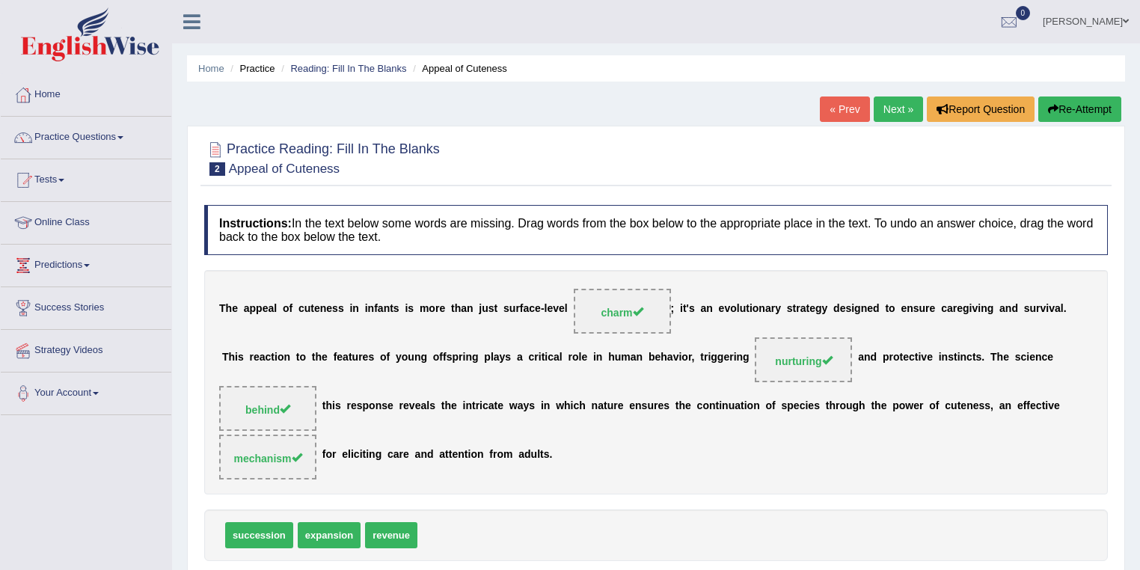
click at [893, 109] on link "Next »" at bounding box center [898, 109] width 49 height 25
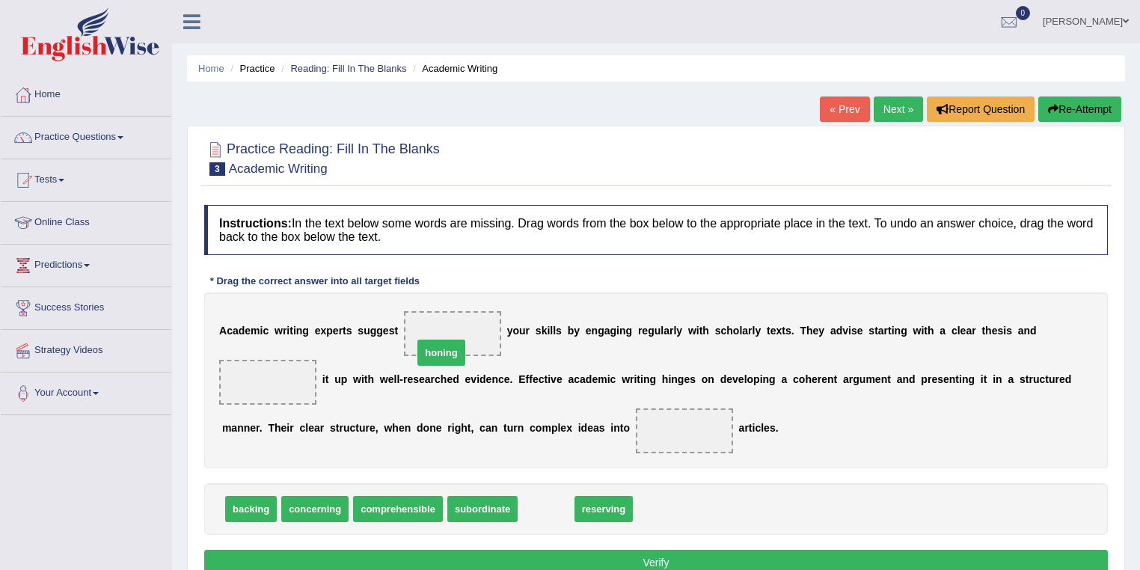
drag, startPoint x: 557, startPoint y: 507, endPoint x: 457, endPoint y: 326, distance: 206.6
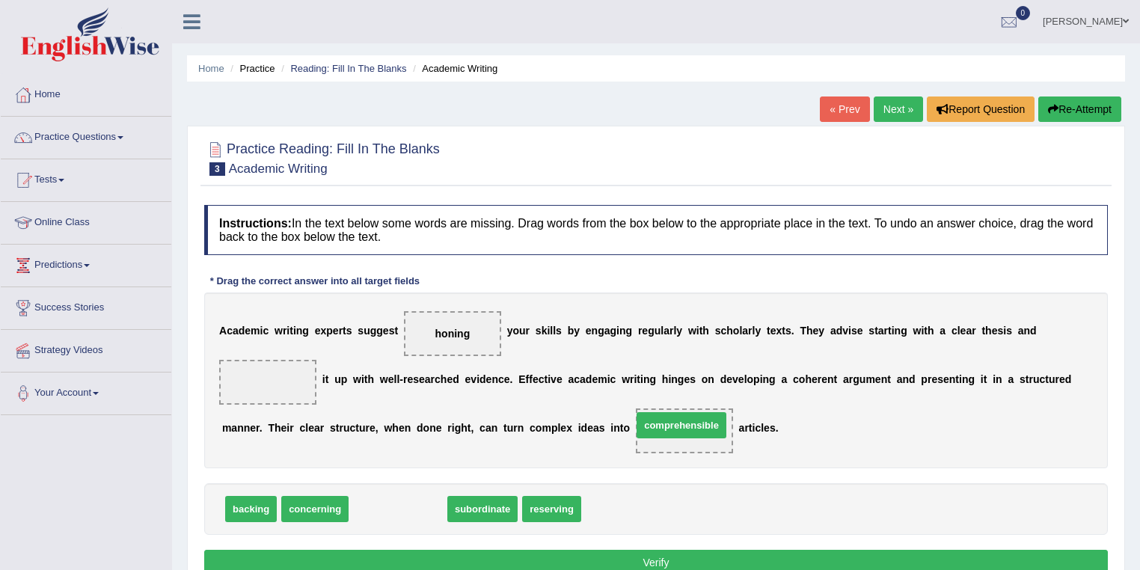
drag, startPoint x: 382, startPoint y: 507, endPoint x: 667, endPoint y: 423, distance: 297.2
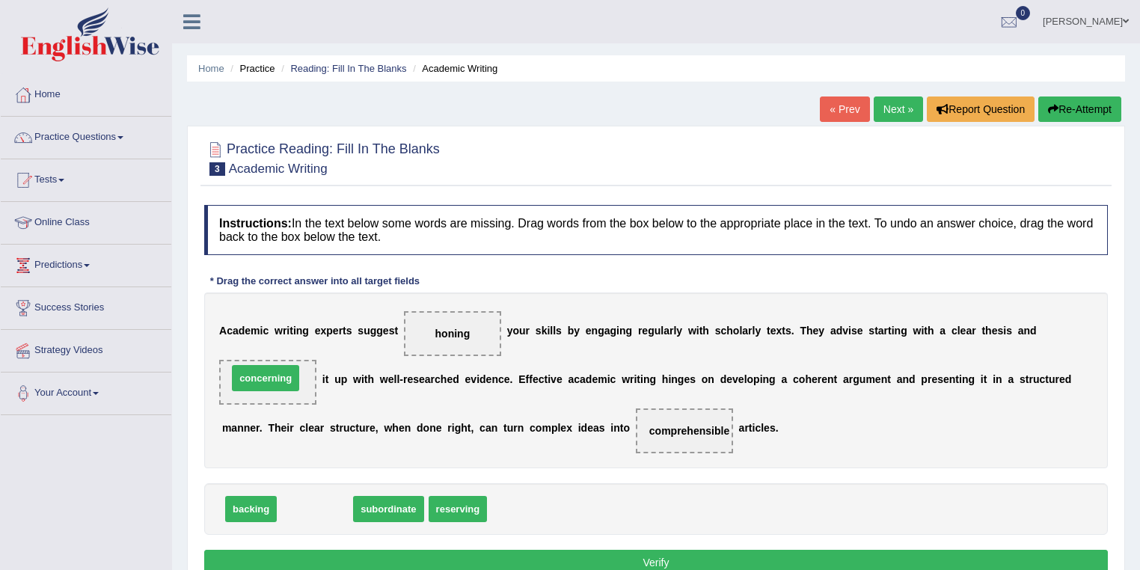
drag, startPoint x: 327, startPoint y: 504, endPoint x: 278, endPoint y: 373, distance: 140.0
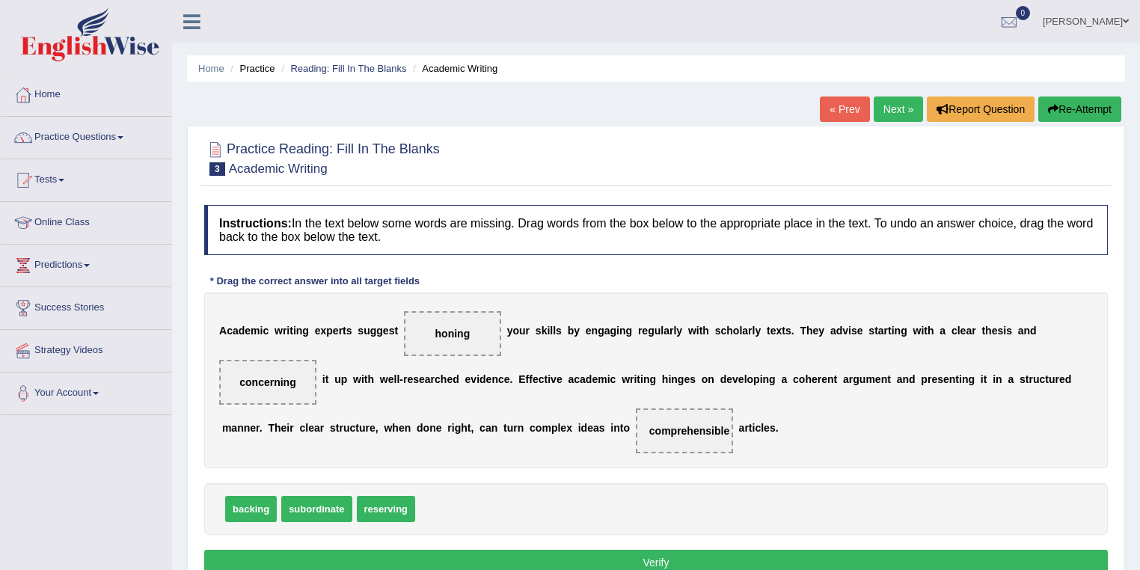
click at [727, 557] on button "Verify" at bounding box center [656, 562] width 904 height 25
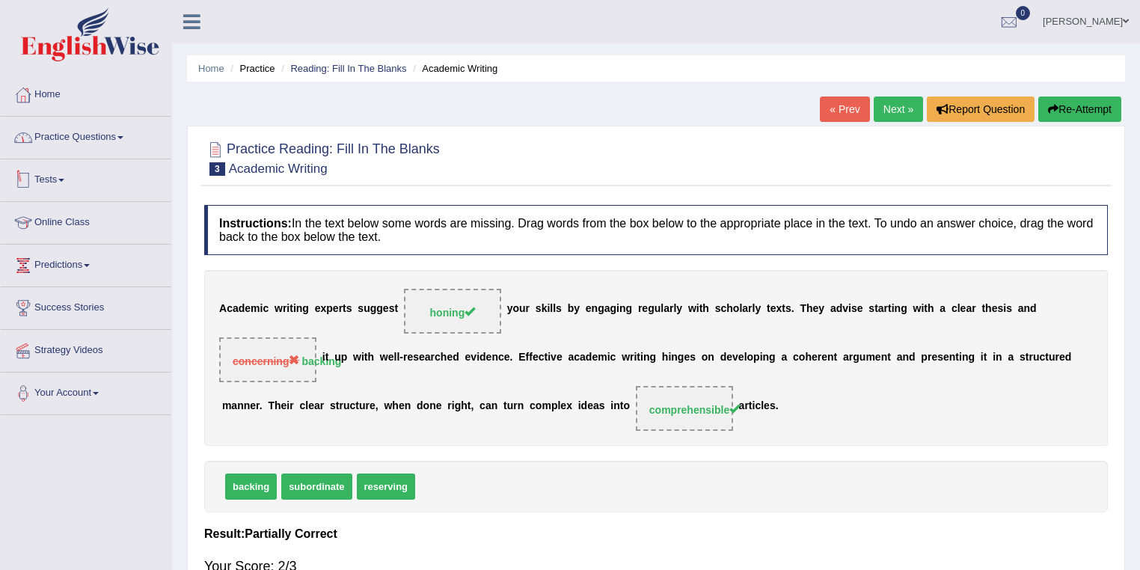
click at [110, 144] on link "Practice Questions" at bounding box center [86, 135] width 171 height 37
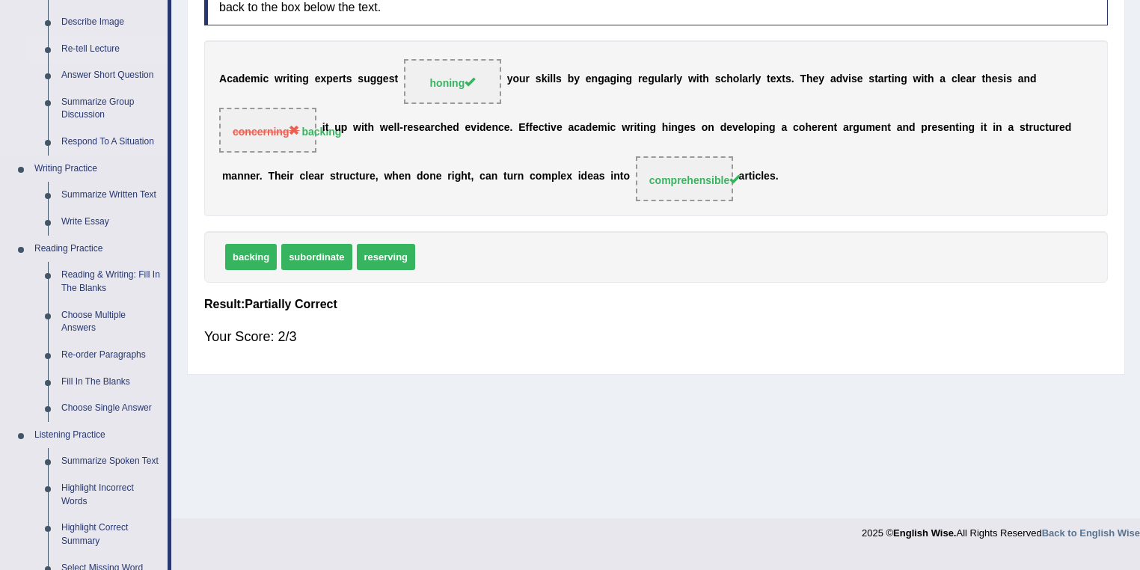
scroll to position [239, 0]
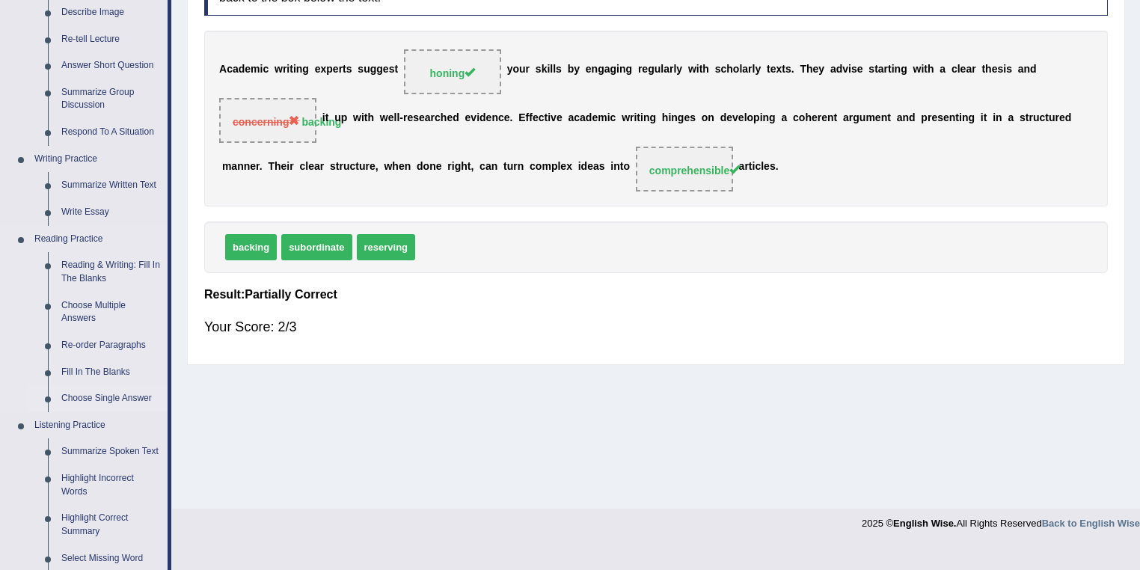
click at [95, 394] on link "Choose Single Answer" at bounding box center [111, 398] width 113 height 27
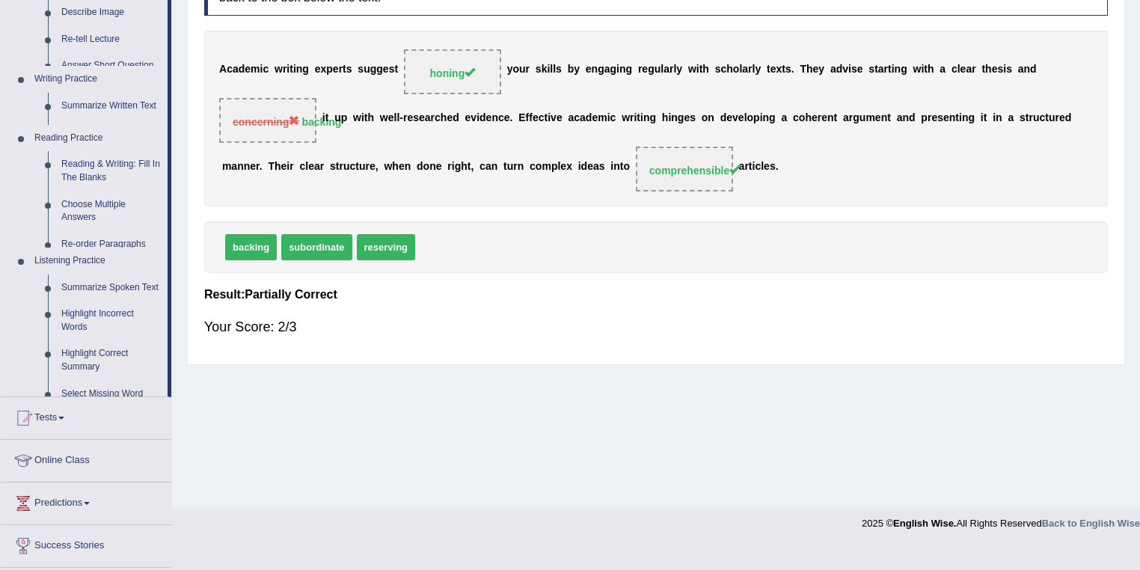
scroll to position [216, 0]
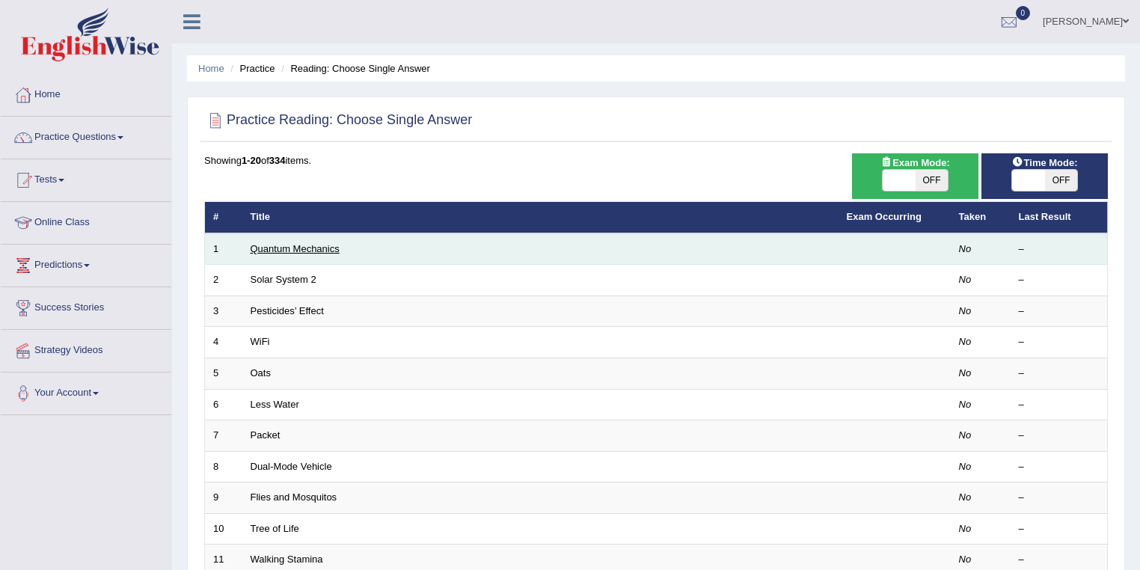
click at [328, 244] on link "Quantum Mechanics" at bounding box center [295, 248] width 89 height 11
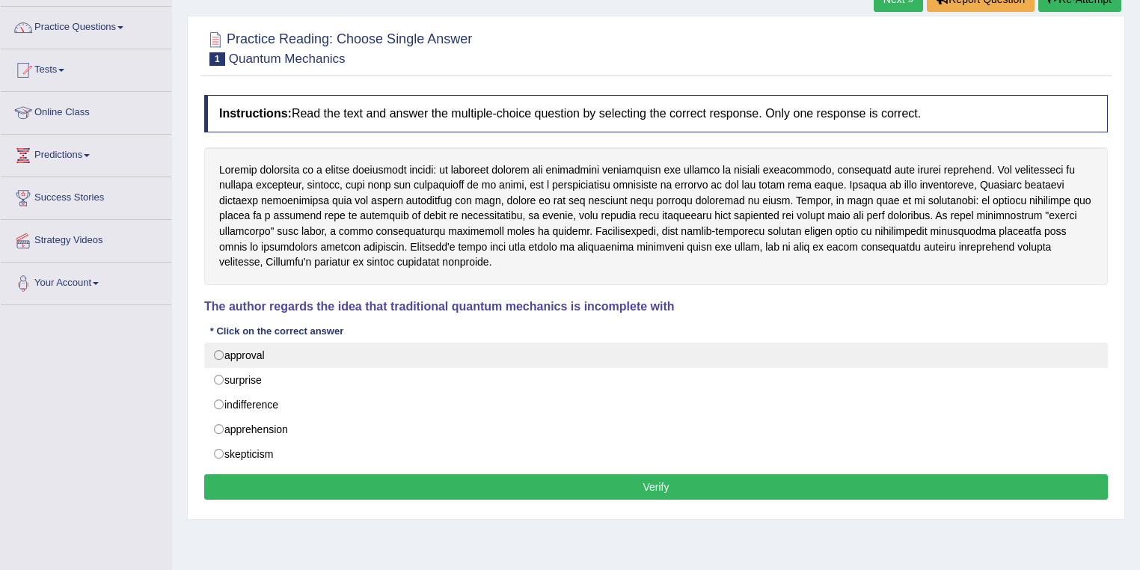
scroll to position [120, 0]
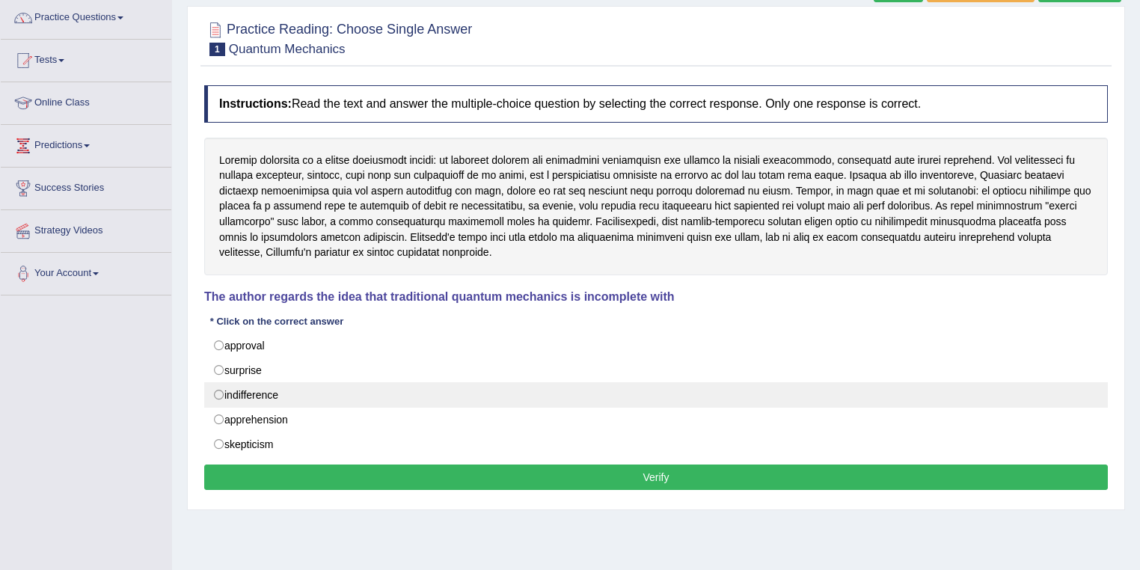
click at [262, 391] on label "indifference" at bounding box center [656, 394] width 904 height 25
radio input "true"
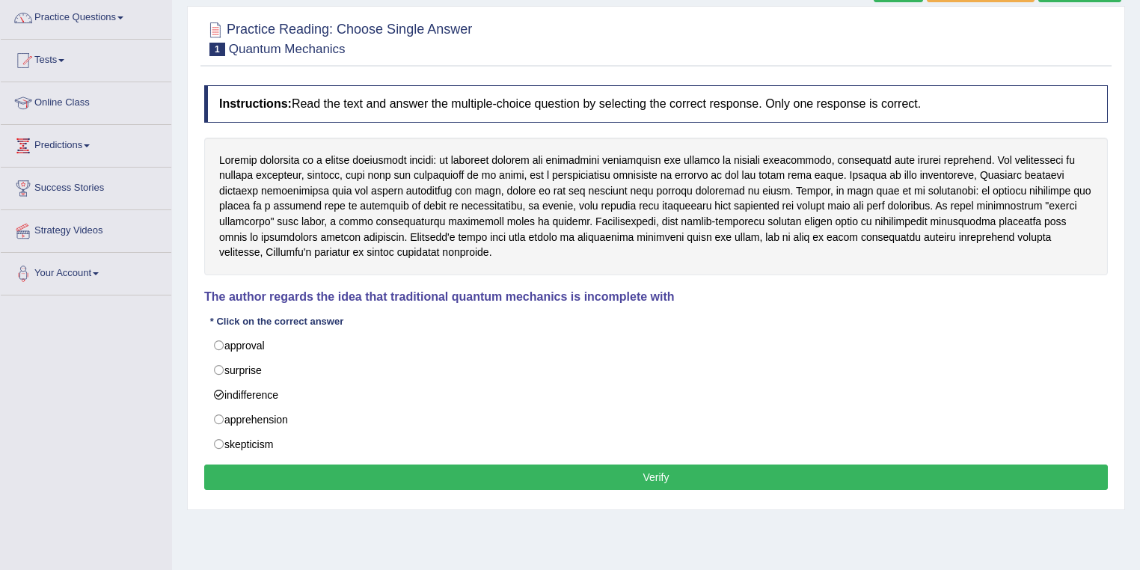
click at [392, 479] on button "Verify" at bounding box center [656, 477] width 904 height 25
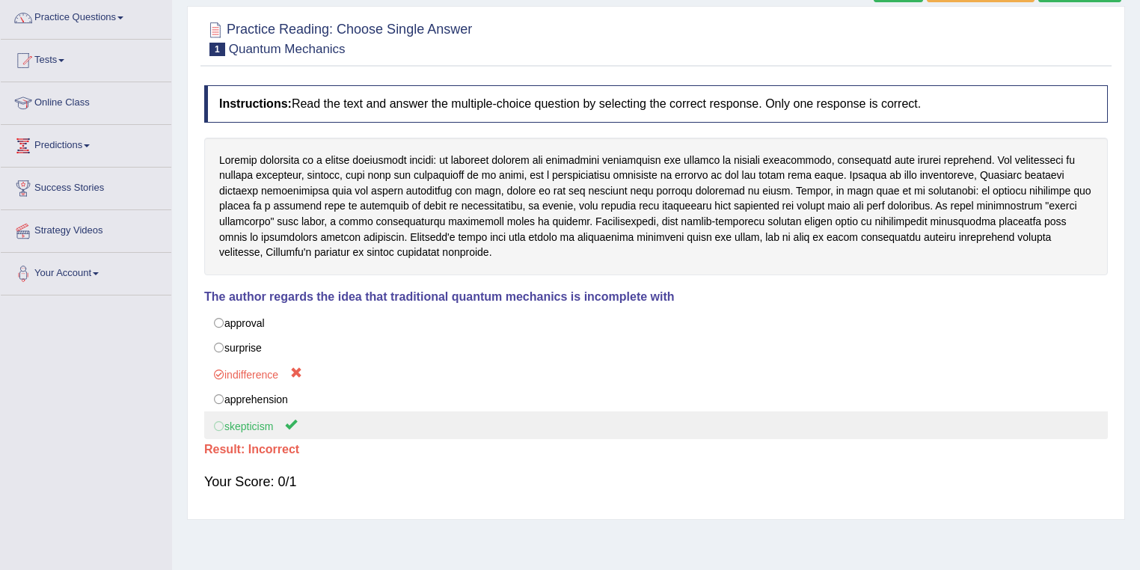
click at [251, 427] on label "skepticism" at bounding box center [656, 426] width 904 height 28
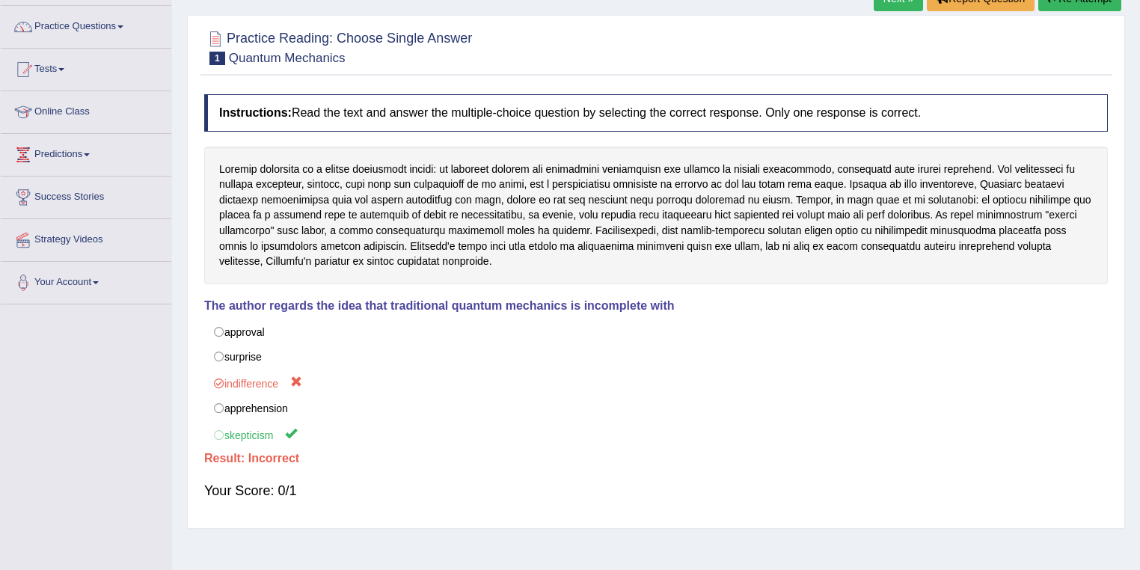
scroll to position [0, 0]
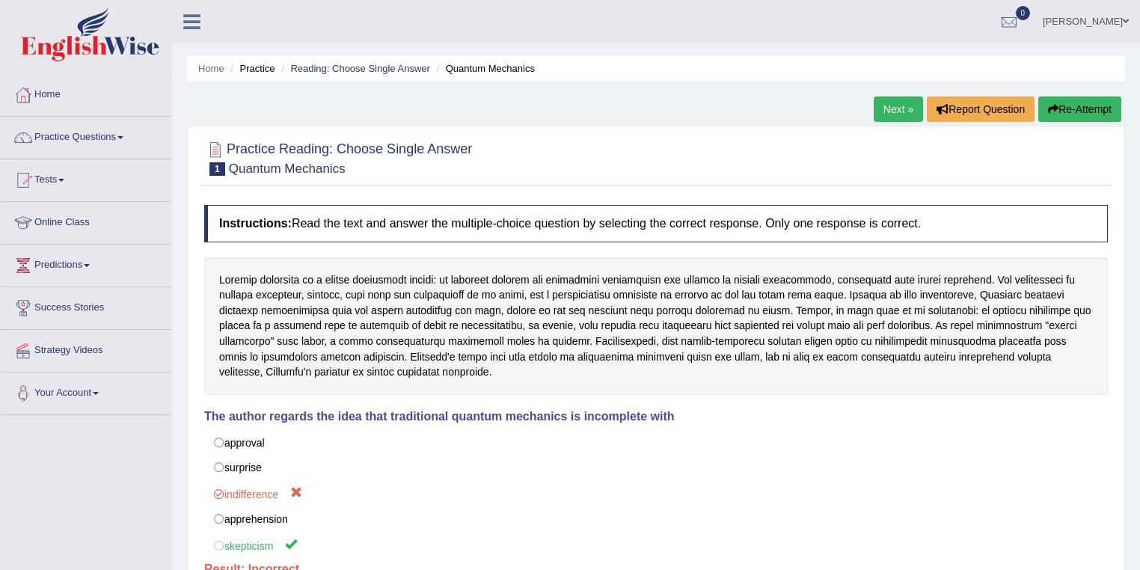
click at [901, 112] on link "Next »" at bounding box center [898, 109] width 49 height 25
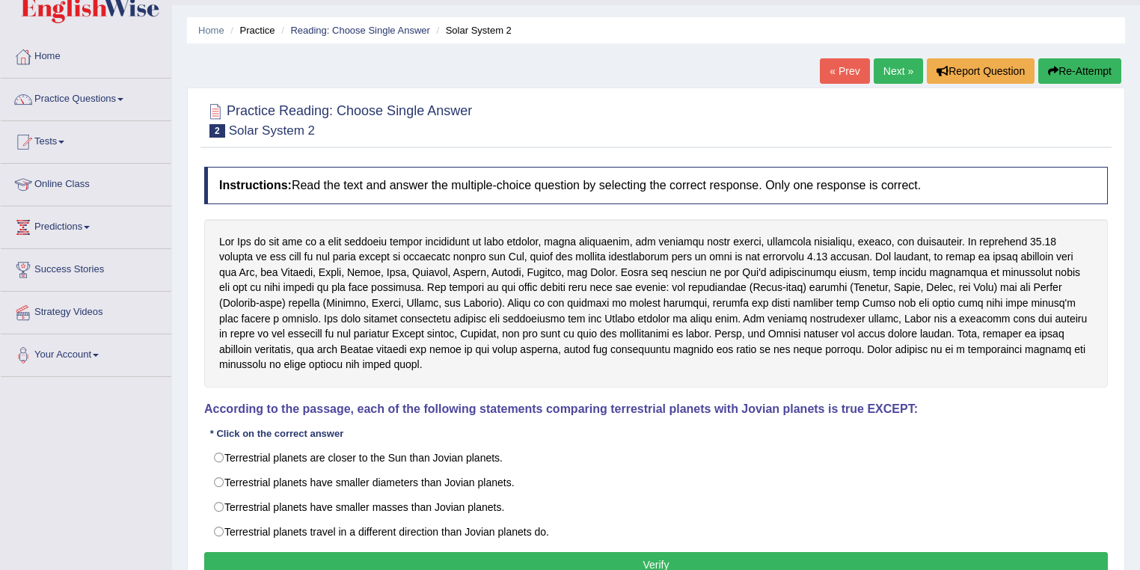
scroll to position [60, 0]
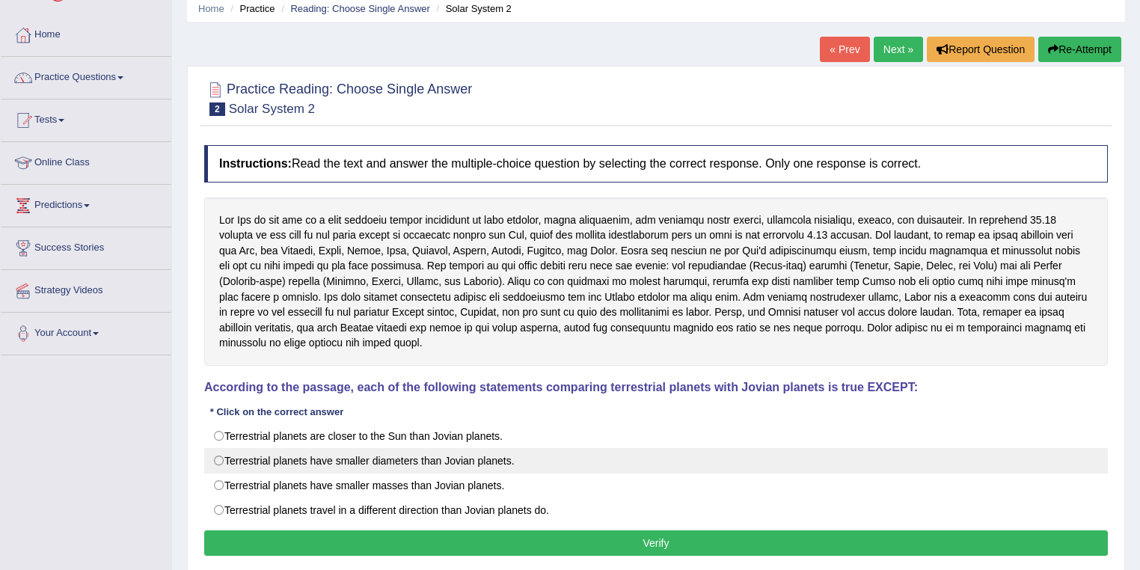
click at [411, 448] on label "Terrestrial planets have smaller diameters than Jovian planets." at bounding box center [656, 460] width 904 height 25
radio input "true"
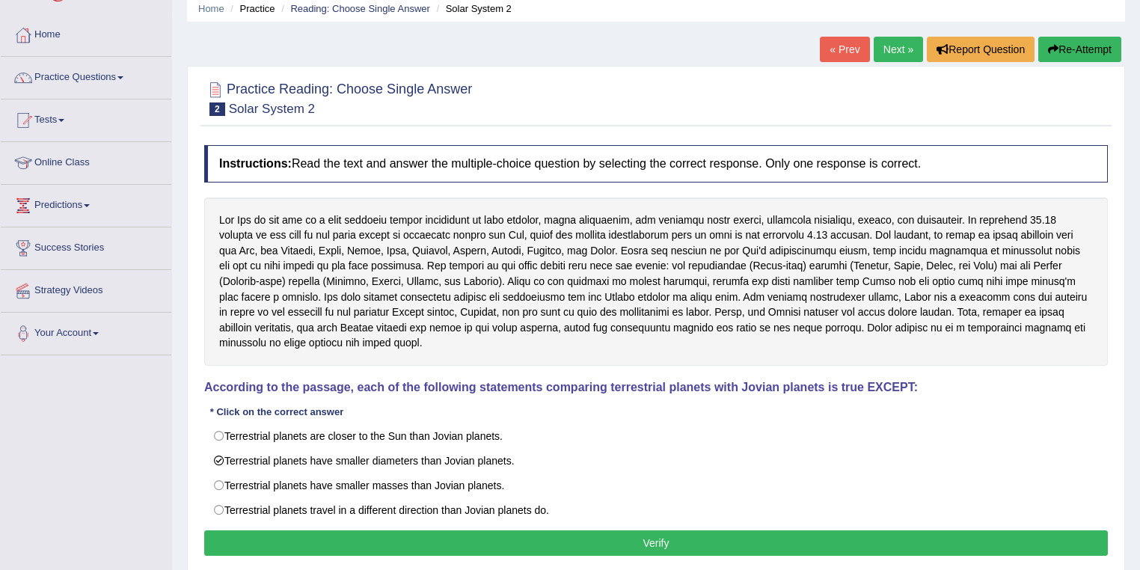
click at [529, 531] on button "Verify" at bounding box center [656, 543] width 904 height 25
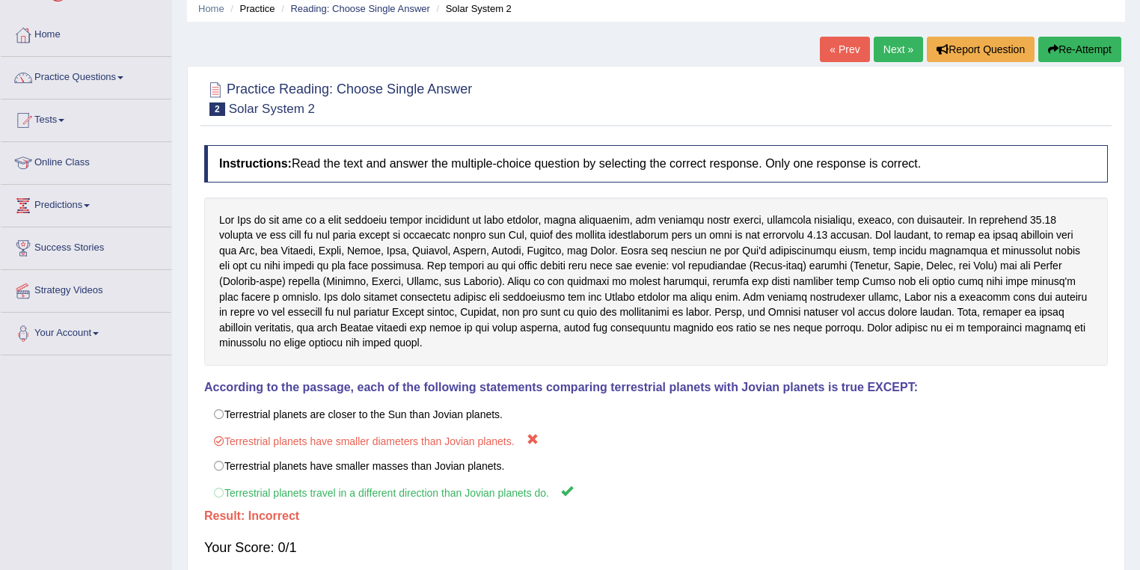
click at [887, 48] on link "Next »" at bounding box center [898, 49] width 49 height 25
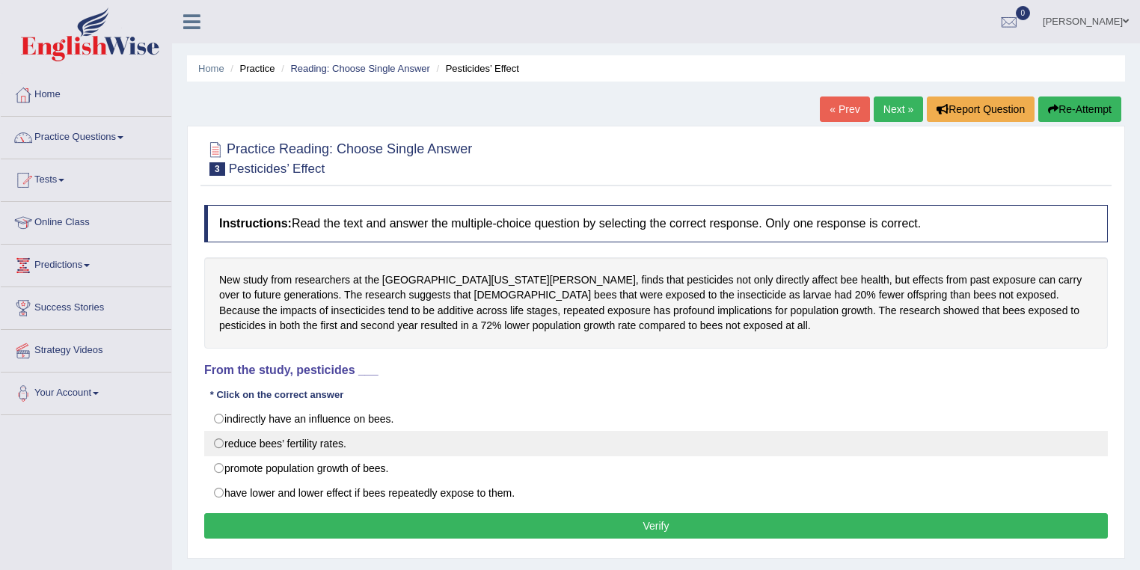
click at [275, 443] on label "reduce bees’ fertility rates." at bounding box center [656, 443] width 904 height 25
radio input "true"
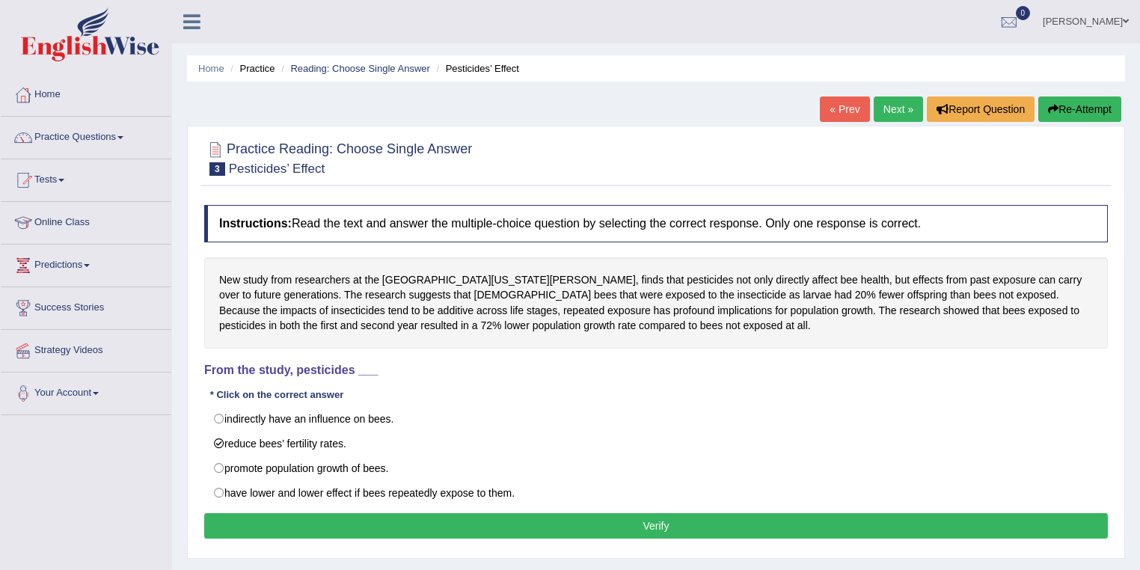
click at [392, 519] on button "Verify" at bounding box center [656, 525] width 904 height 25
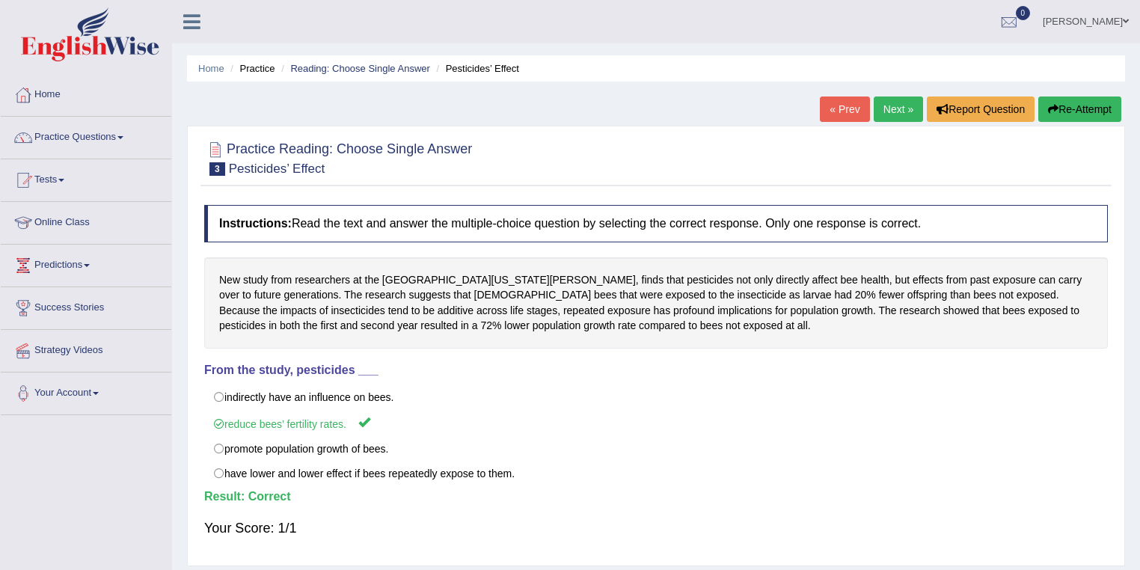
click at [900, 114] on link "Next »" at bounding box center [898, 109] width 49 height 25
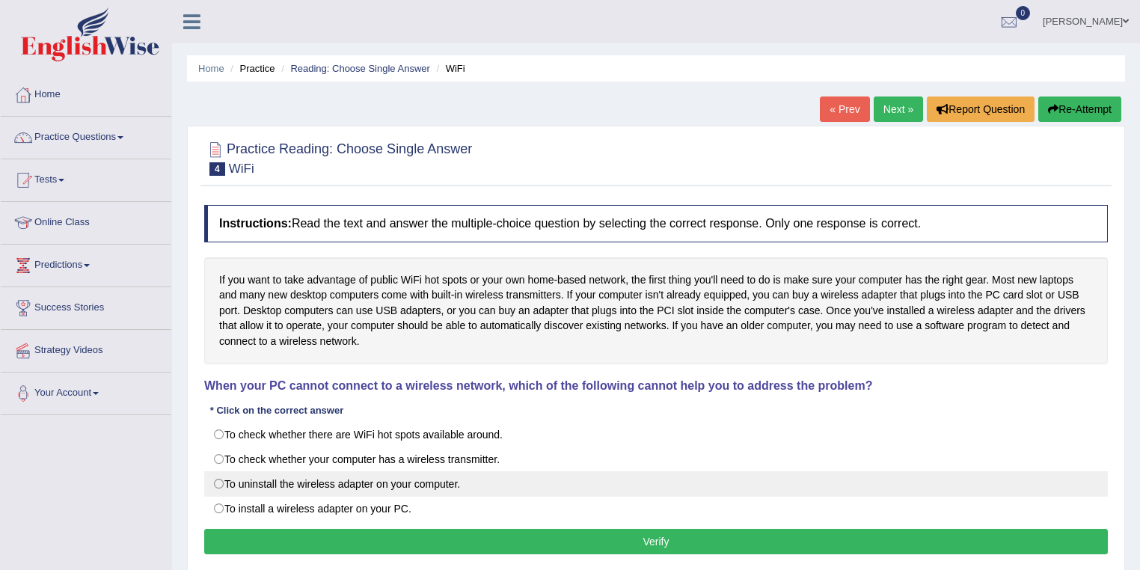
click at [304, 484] on label "To uninstall the wireless adapter on your computer." at bounding box center [656, 483] width 904 height 25
radio input "true"
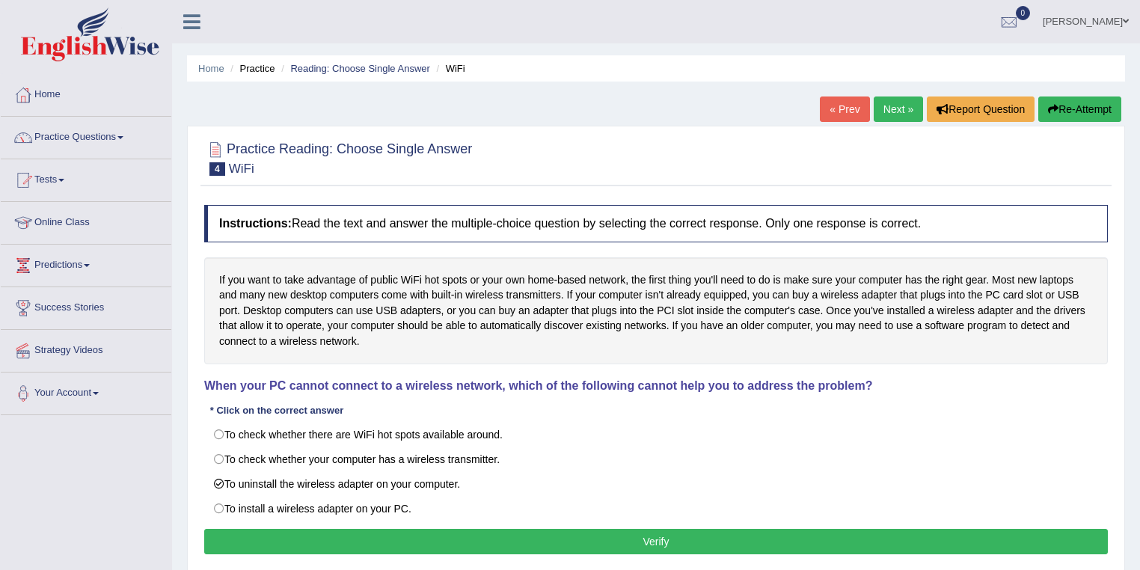
click at [398, 536] on button "Verify" at bounding box center [656, 541] width 904 height 25
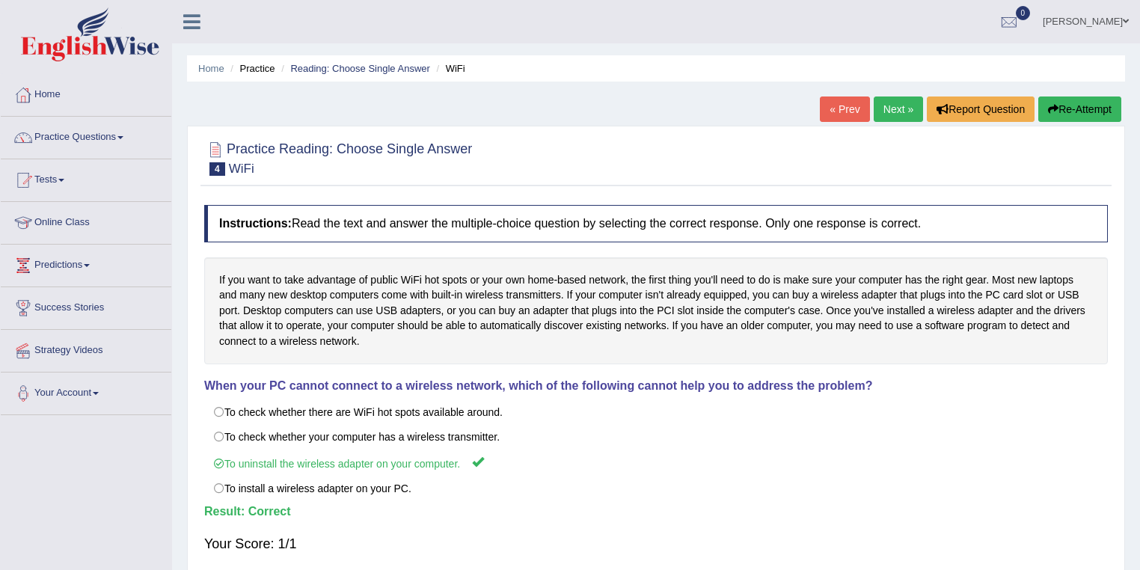
click at [887, 111] on link "Next »" at bounding box center [898, 109] width 49 height 25
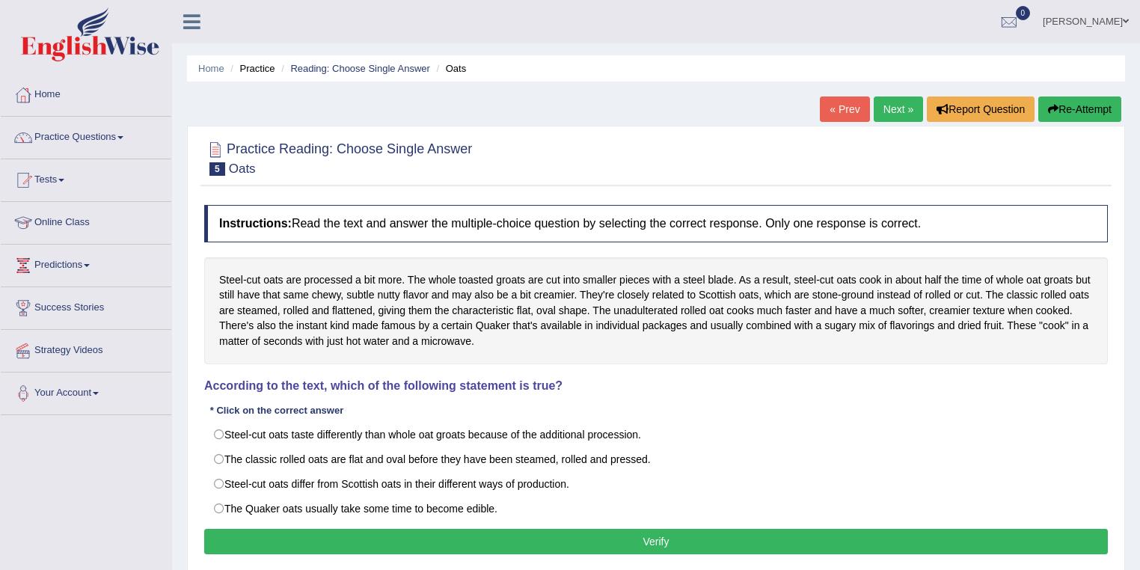
click at [1103, 18] on link "Felipe" at bounding box center [1086, 19] width 109 height 39
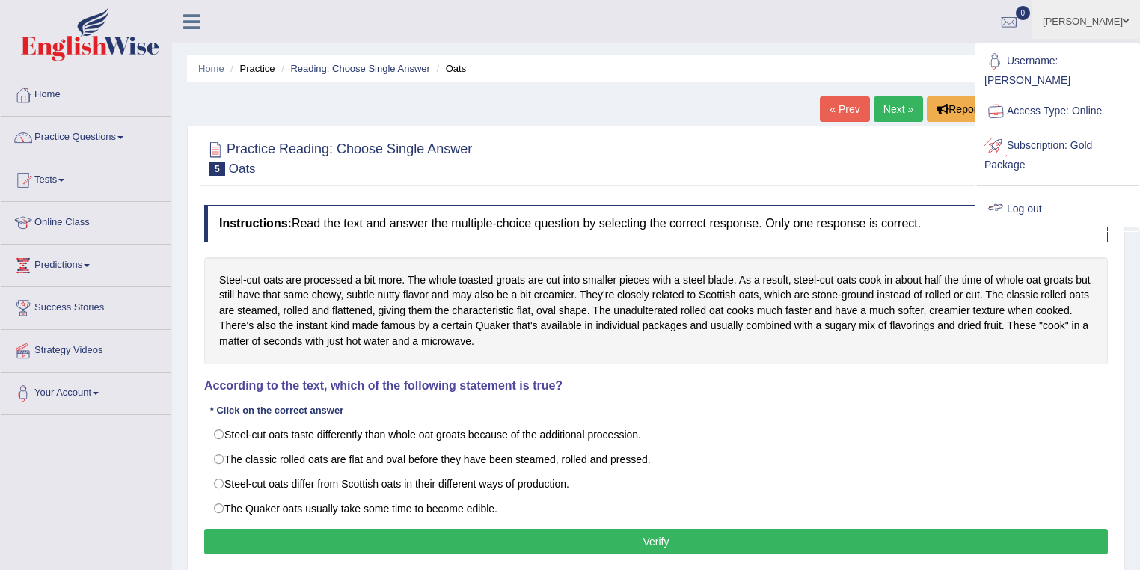
click at [1015, 193] on link "Log out" at bounding box center [1058, 209] width 162 height 34
